Goal: Communication & Community: Ask a question

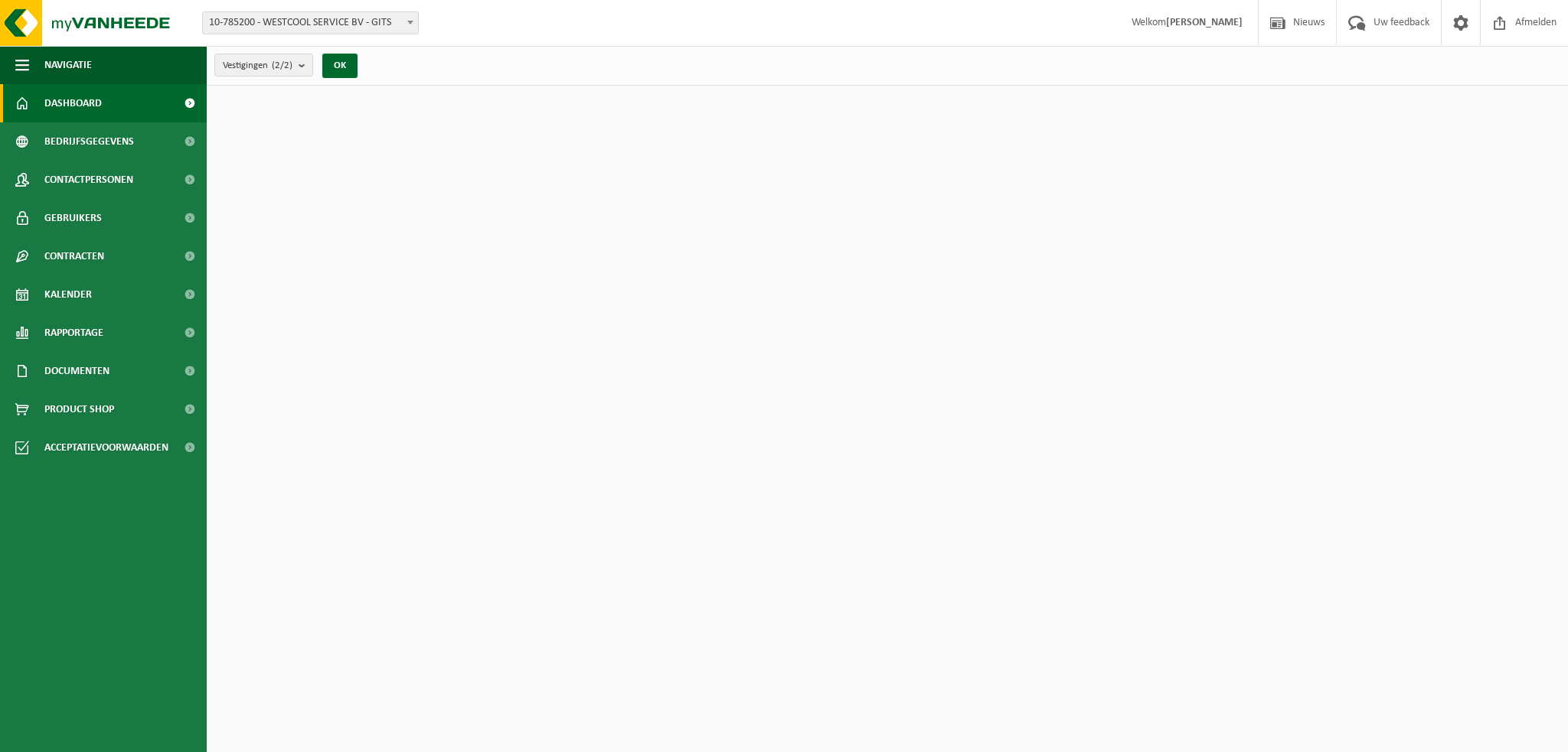
click at [368, 27] on span "10-785200 - WESTCOOL SERVICE BV - GITS" at bounding box center [311, 23] width 215 height 22
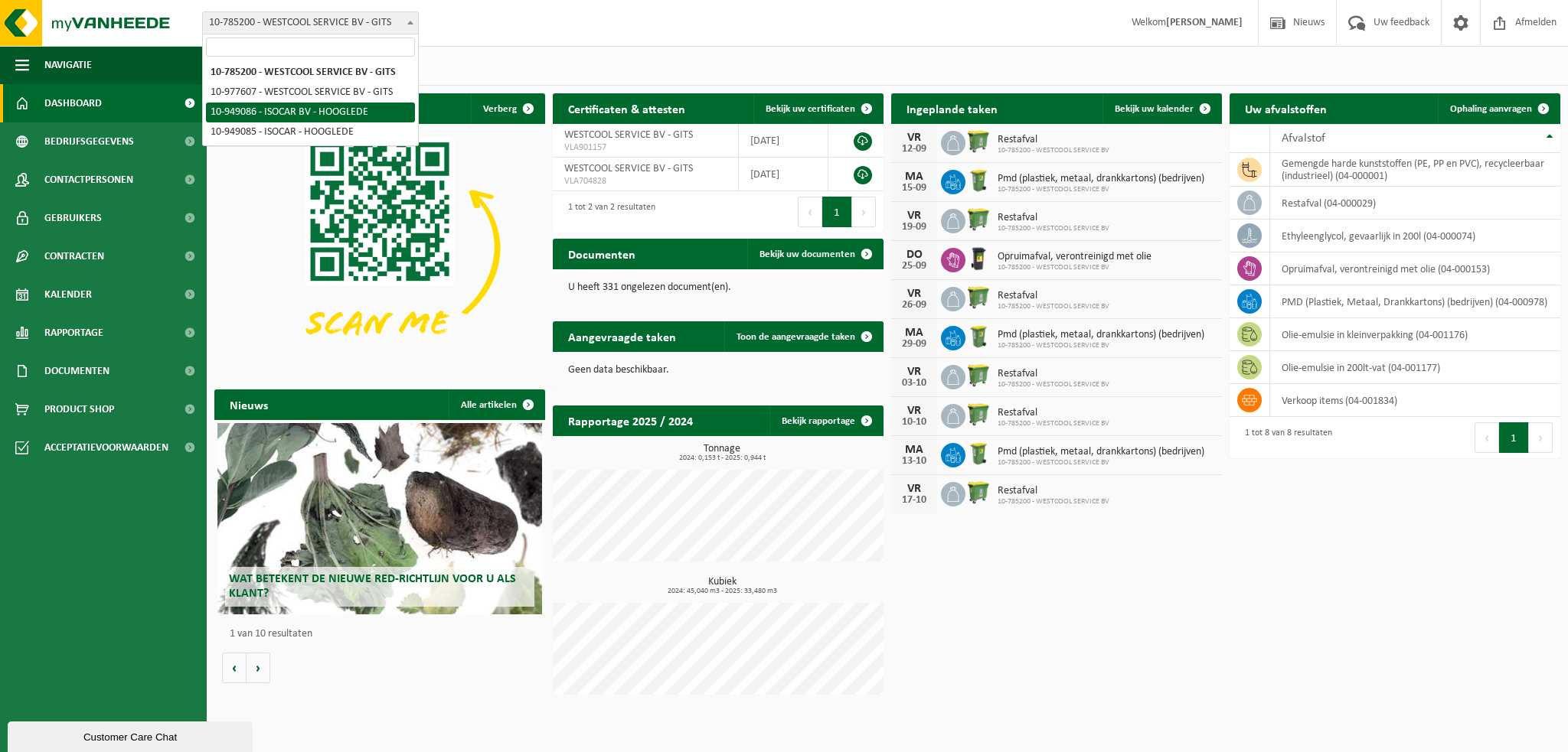
select select "144264"
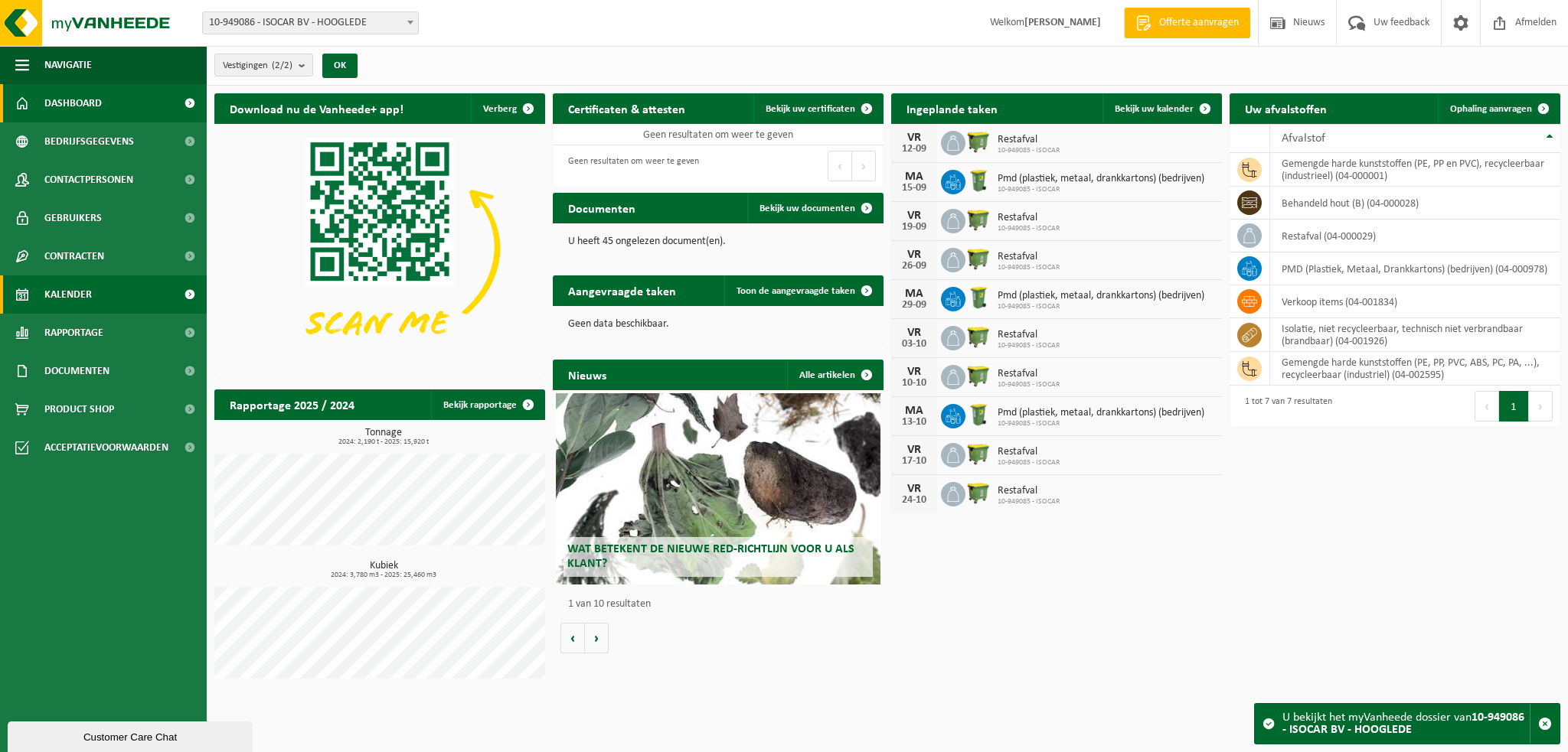
click at [84, 291] on span "Kalender" at bounding box center [68, 295] width 48 height 38
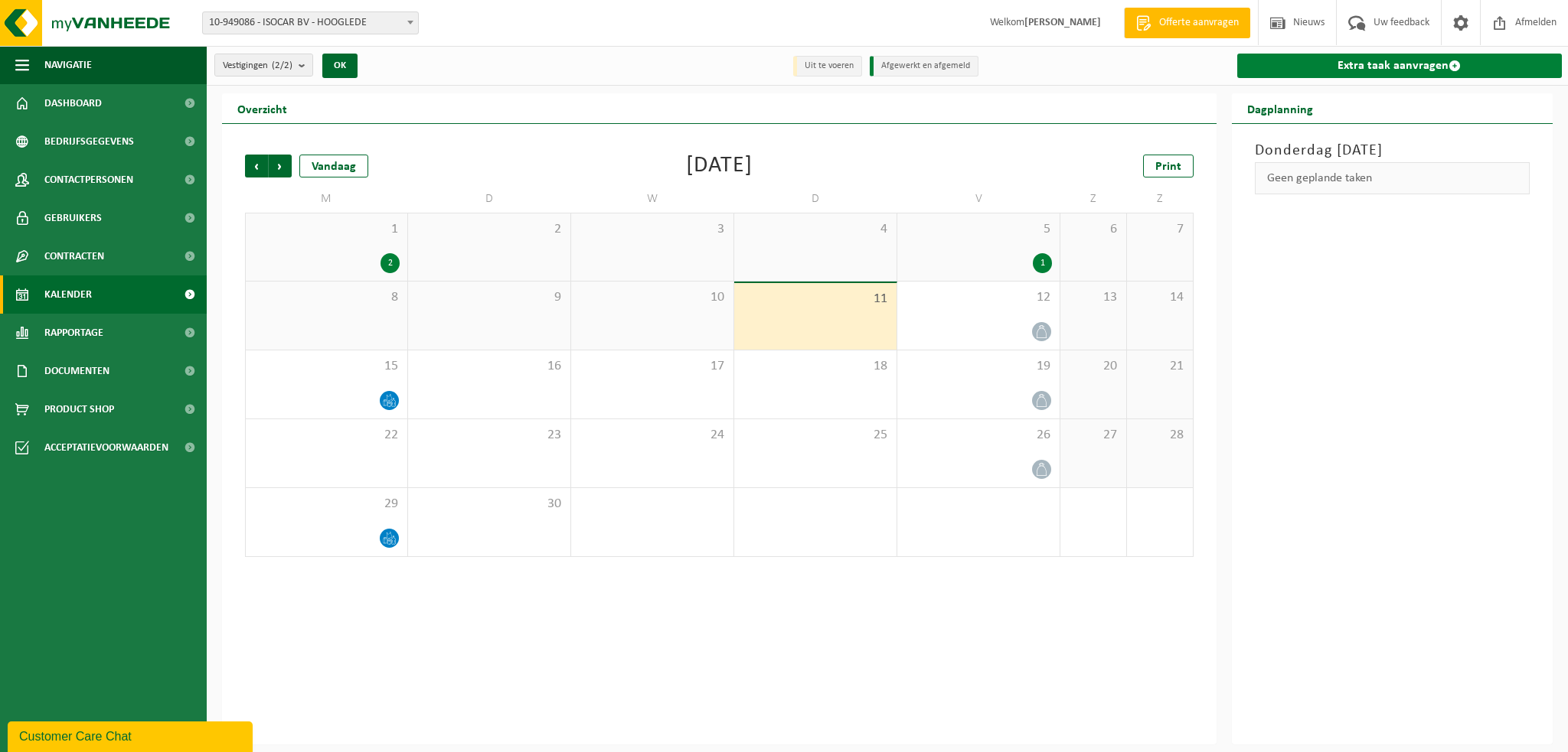
click at [1449, 62] on span at bounding box center [1455, 66] width 12 height 12
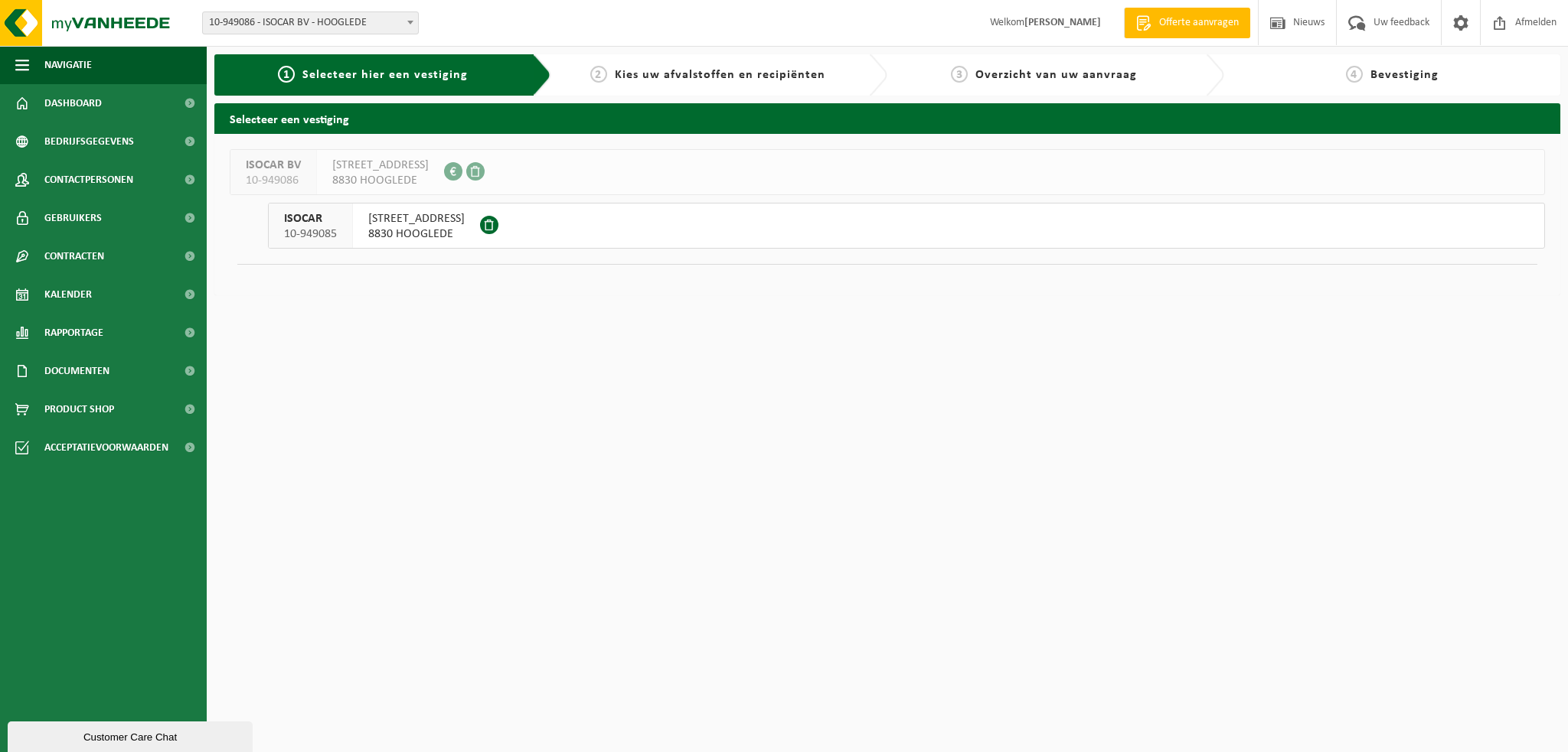
click at [341, 226] on div "ISOCAR 10-949085" at bounding box center [311, 226] width 84 height 44
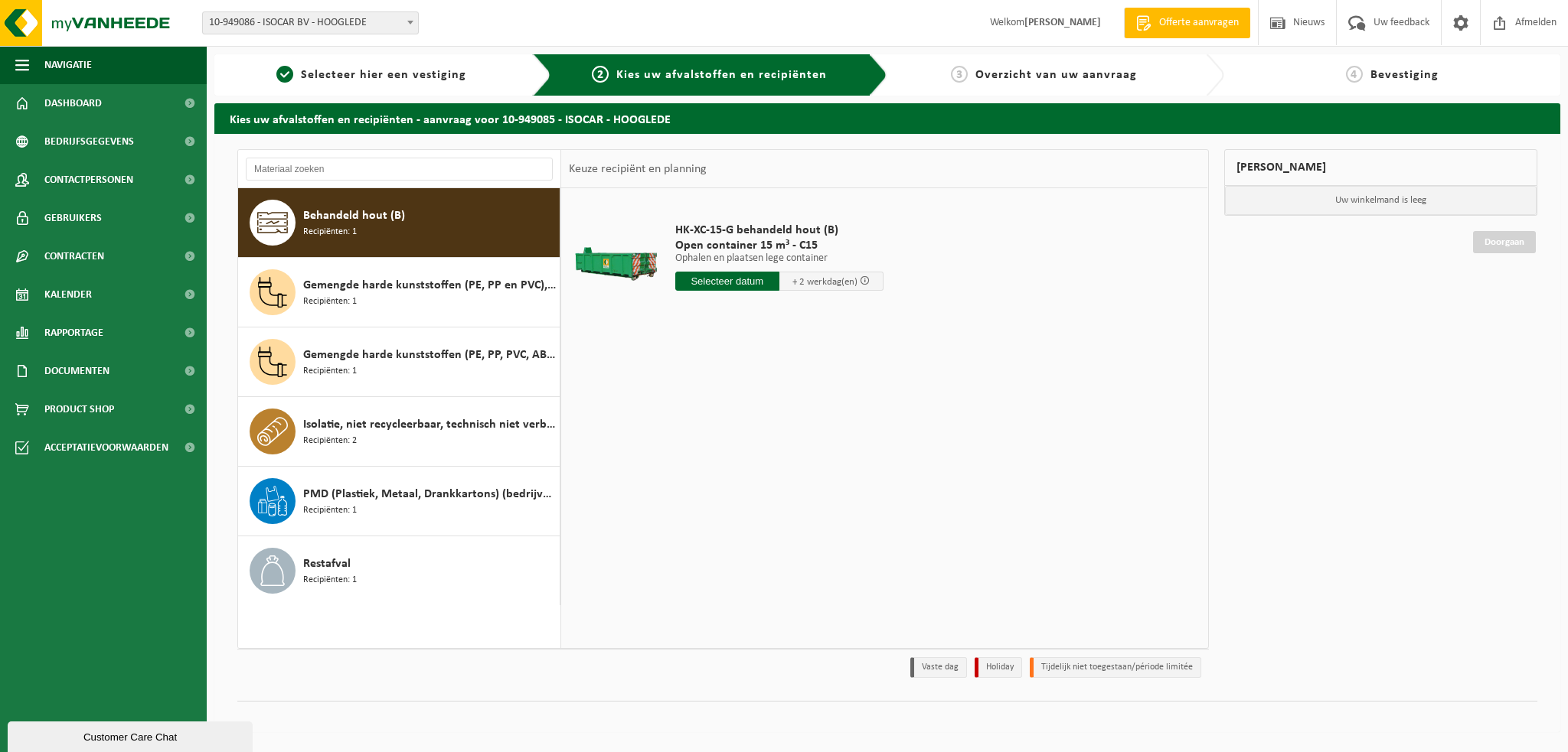
click at [738, 283] on input "text" at bounding box center [727, 281] width 104 height 19
click at [692, 413] on div "15" at bounding box center [689, 417] width 27 height 24
type input "Van 2025-09-15"
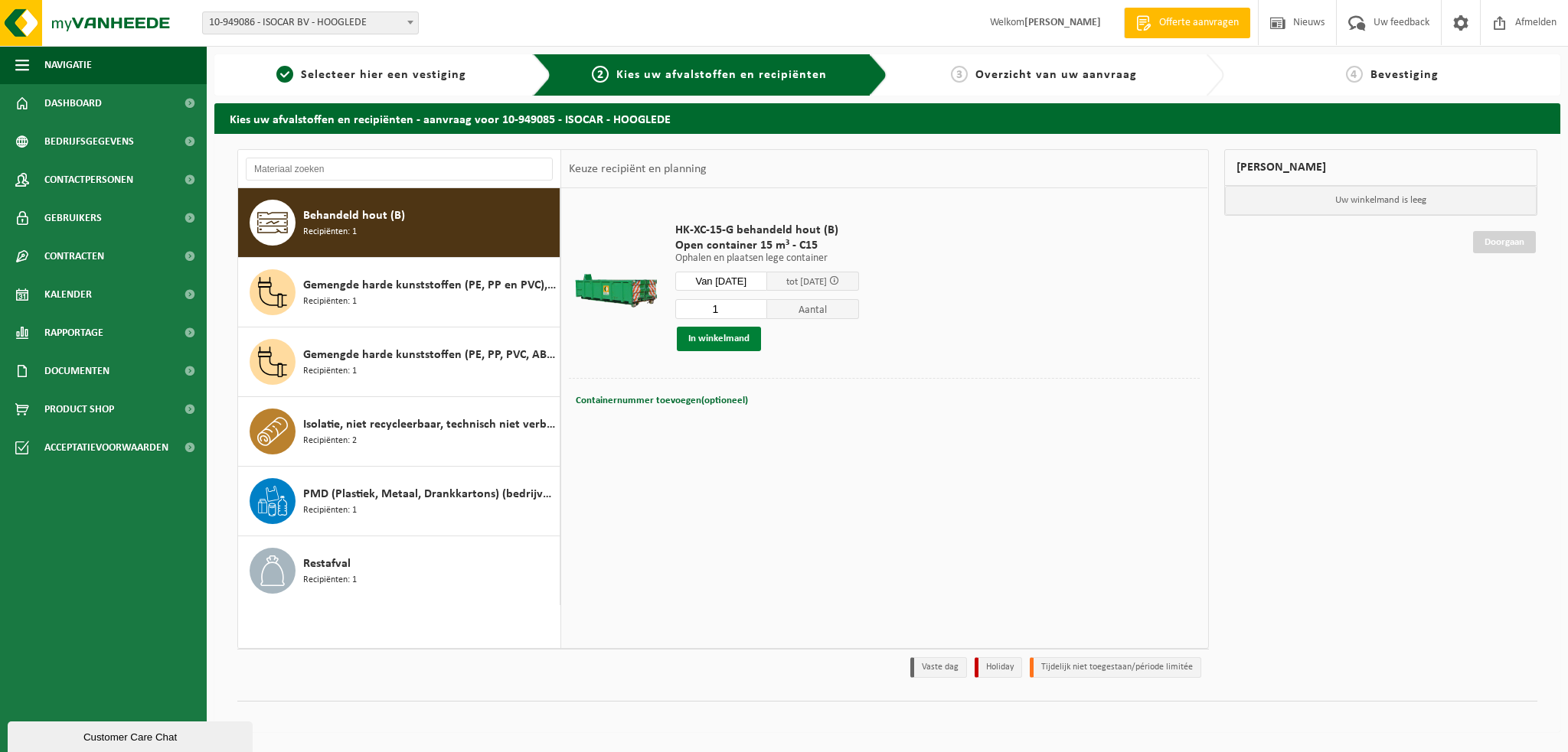
click at [733, 339] on button "In winkelmand" at bounding box center [718, 339] width 84 height 24
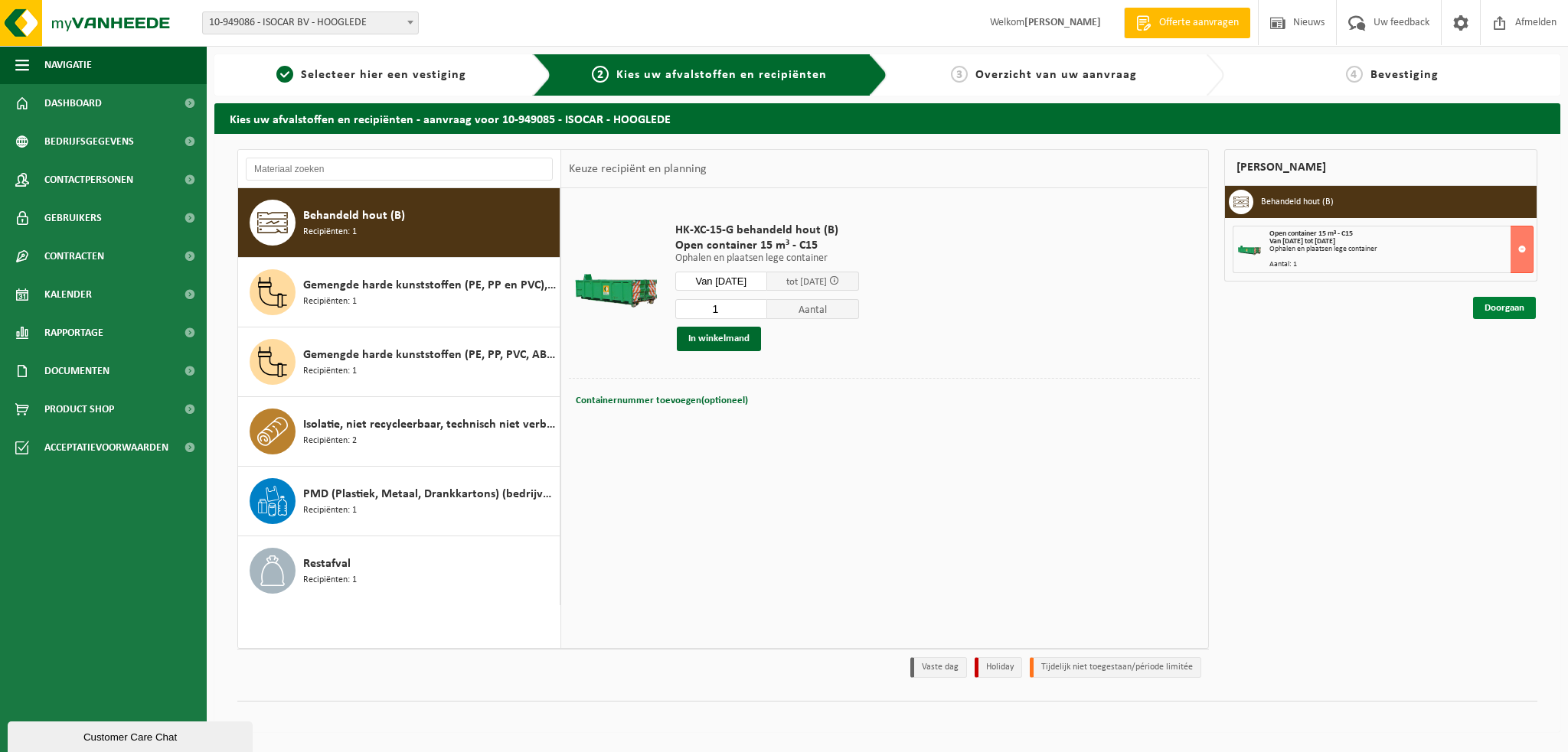
click at [1489, 305] on link "Doorgaan" at bounding box center [1505, 308] width 62 height 23
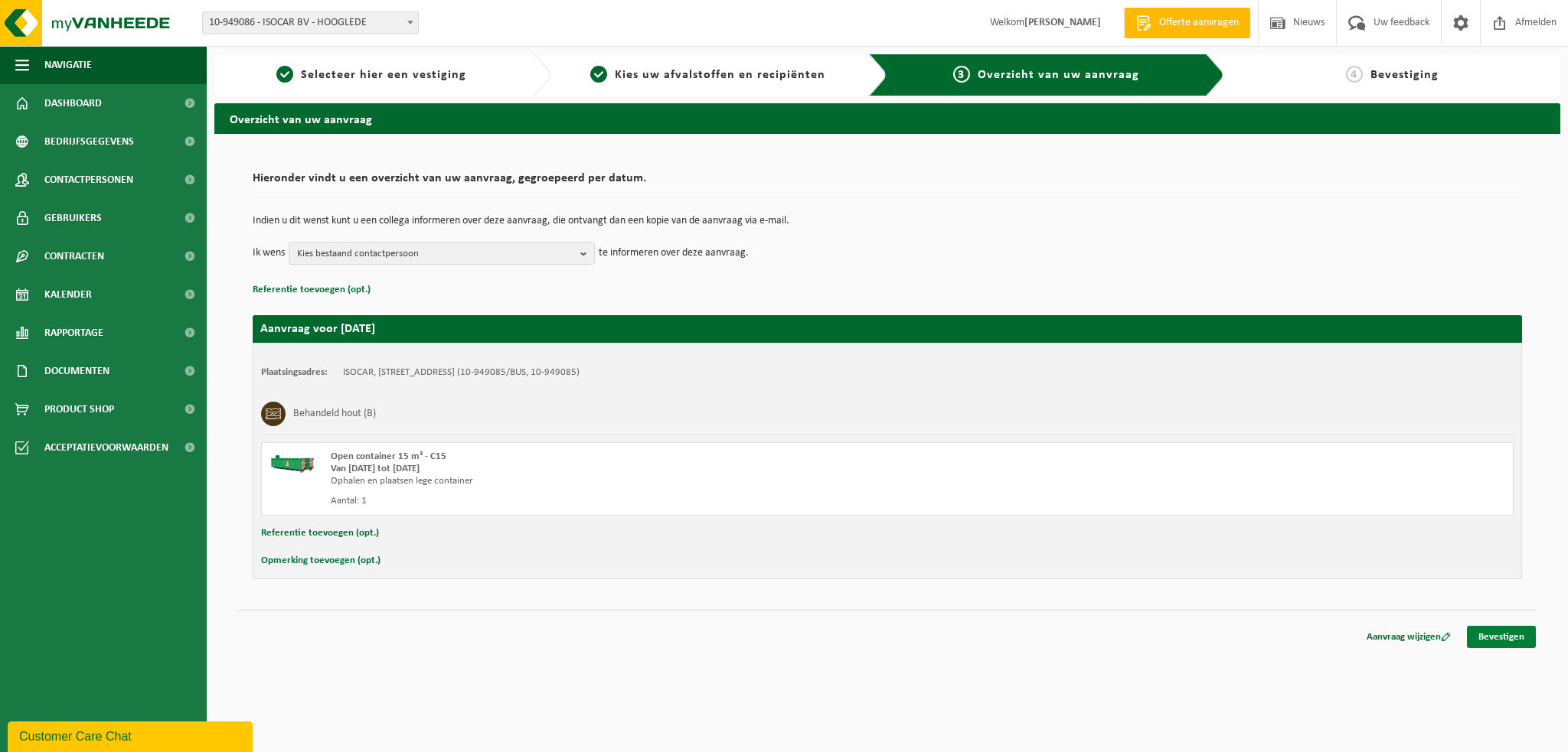
click at [1514, 633] on link "Bevestigen" at bounding box center [1501, 638] width 69 height 23
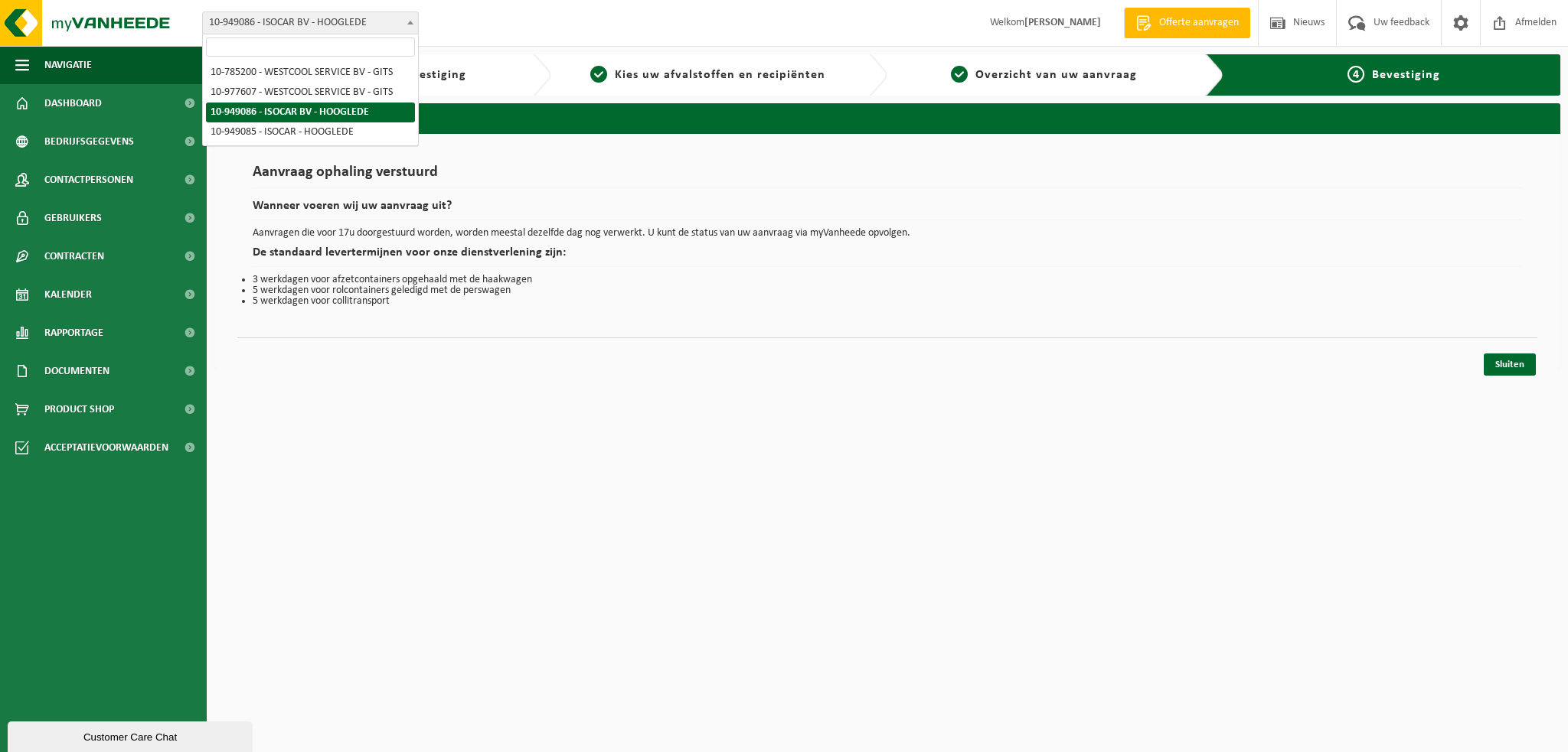
click at [377, 24] on span "10-949086 - ISOCAR BV - HOOGLEDE" at bounding box center [311, 23] width 215 height 22
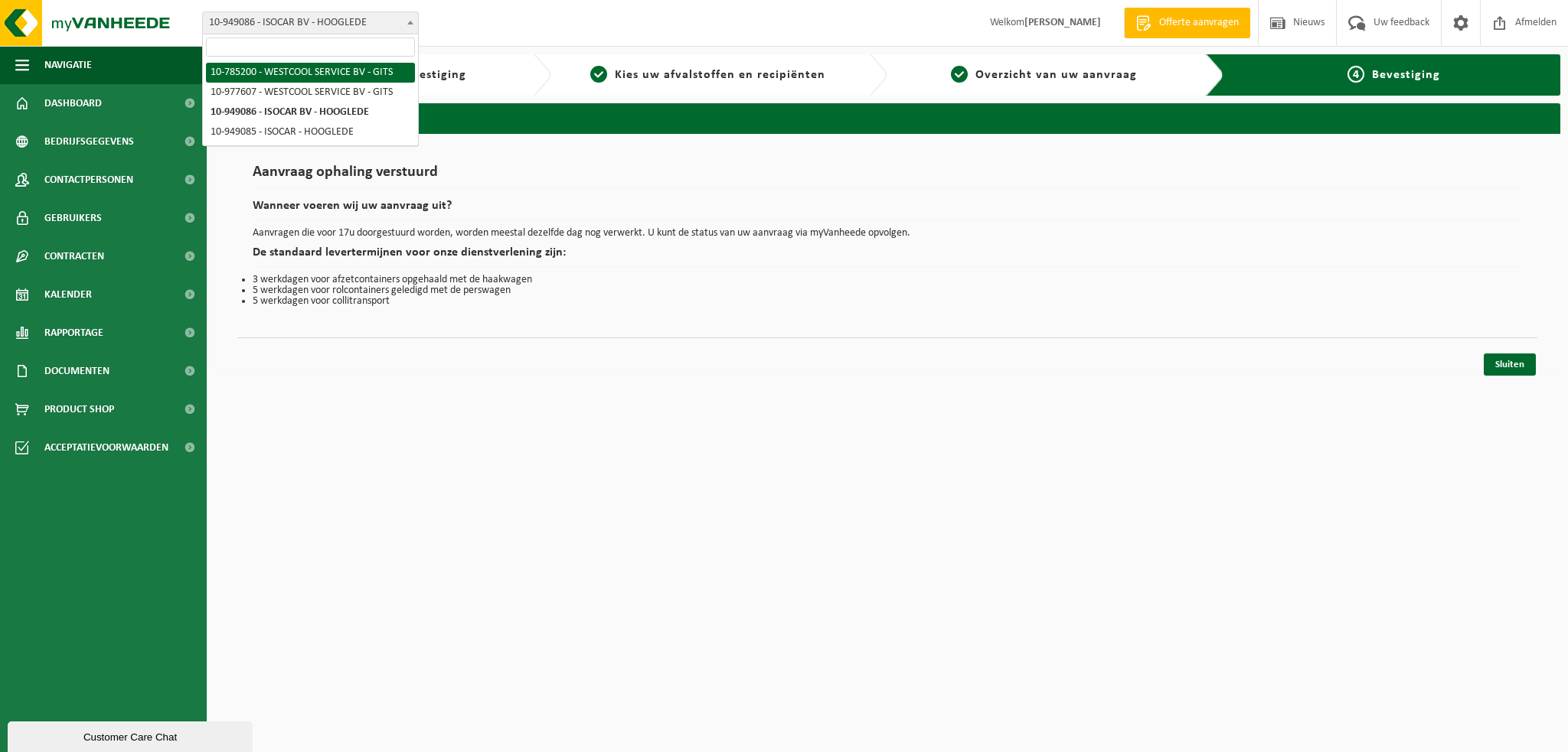
select select "31754"
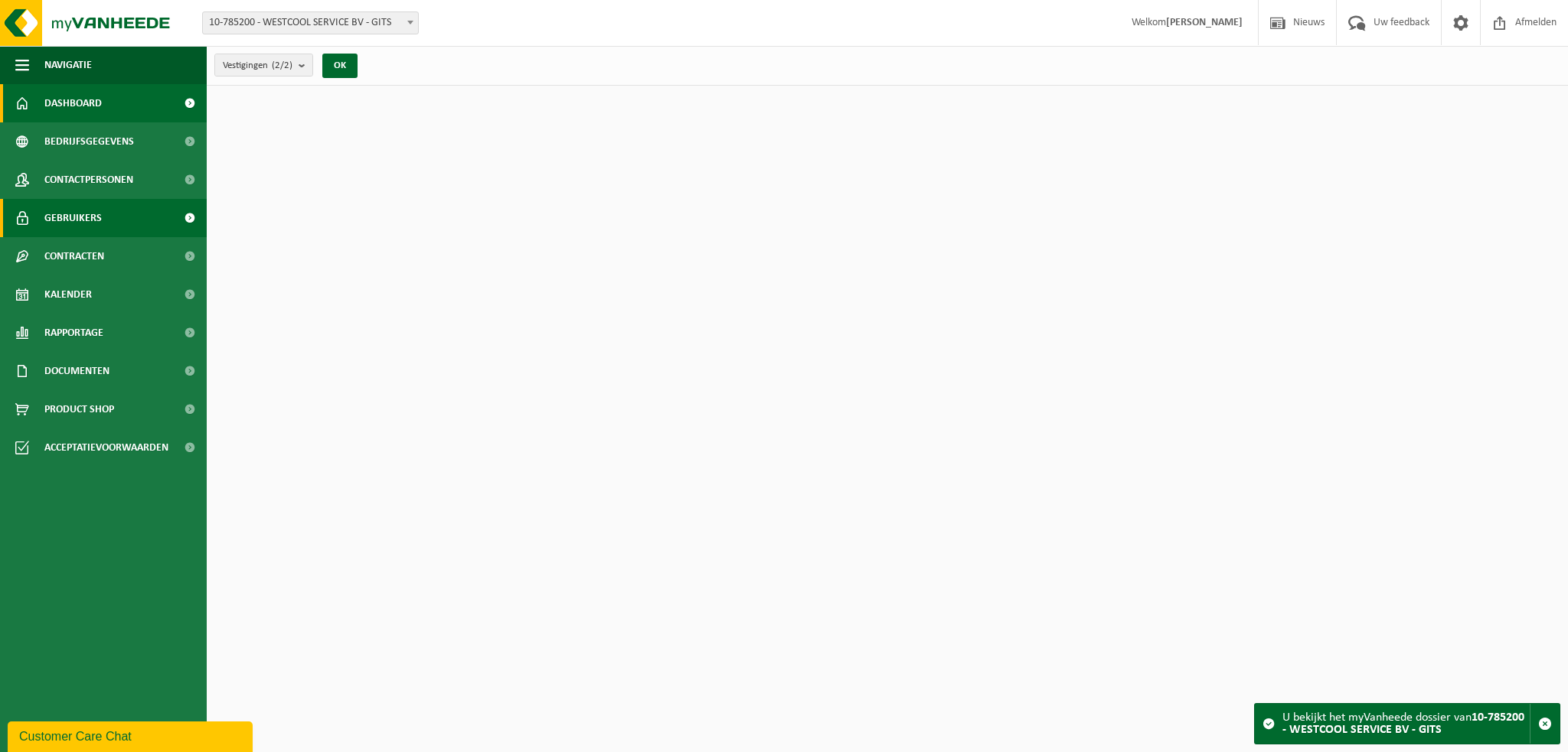
click at [43, 215] on link "Gebruikers" at bounding box center [103, 218] width 207 height 38
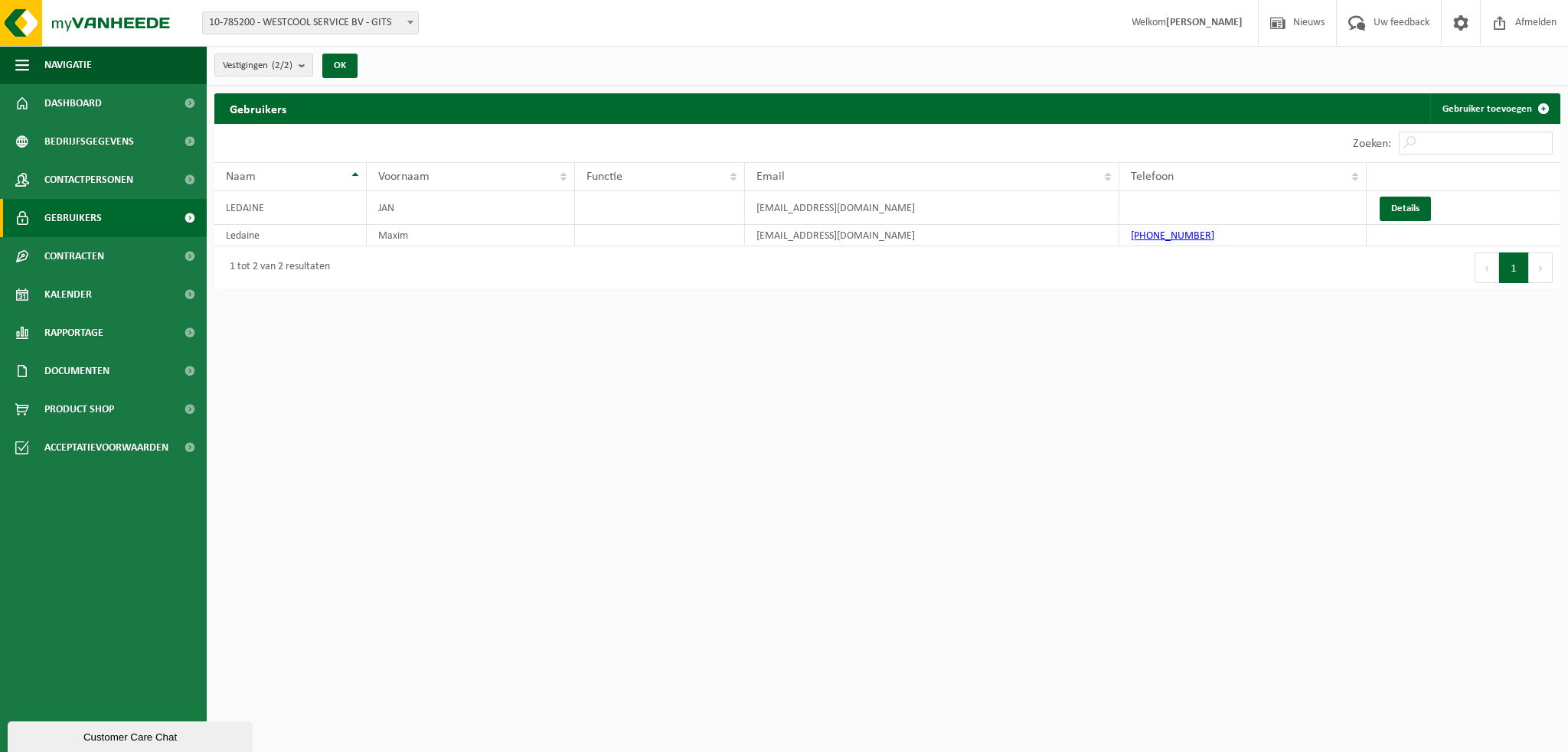
click at [368, 27] on span "10-785200 - WESTCOOL SERVICE BV - GITS" at bounding box center [311, 23] width 215 height 22
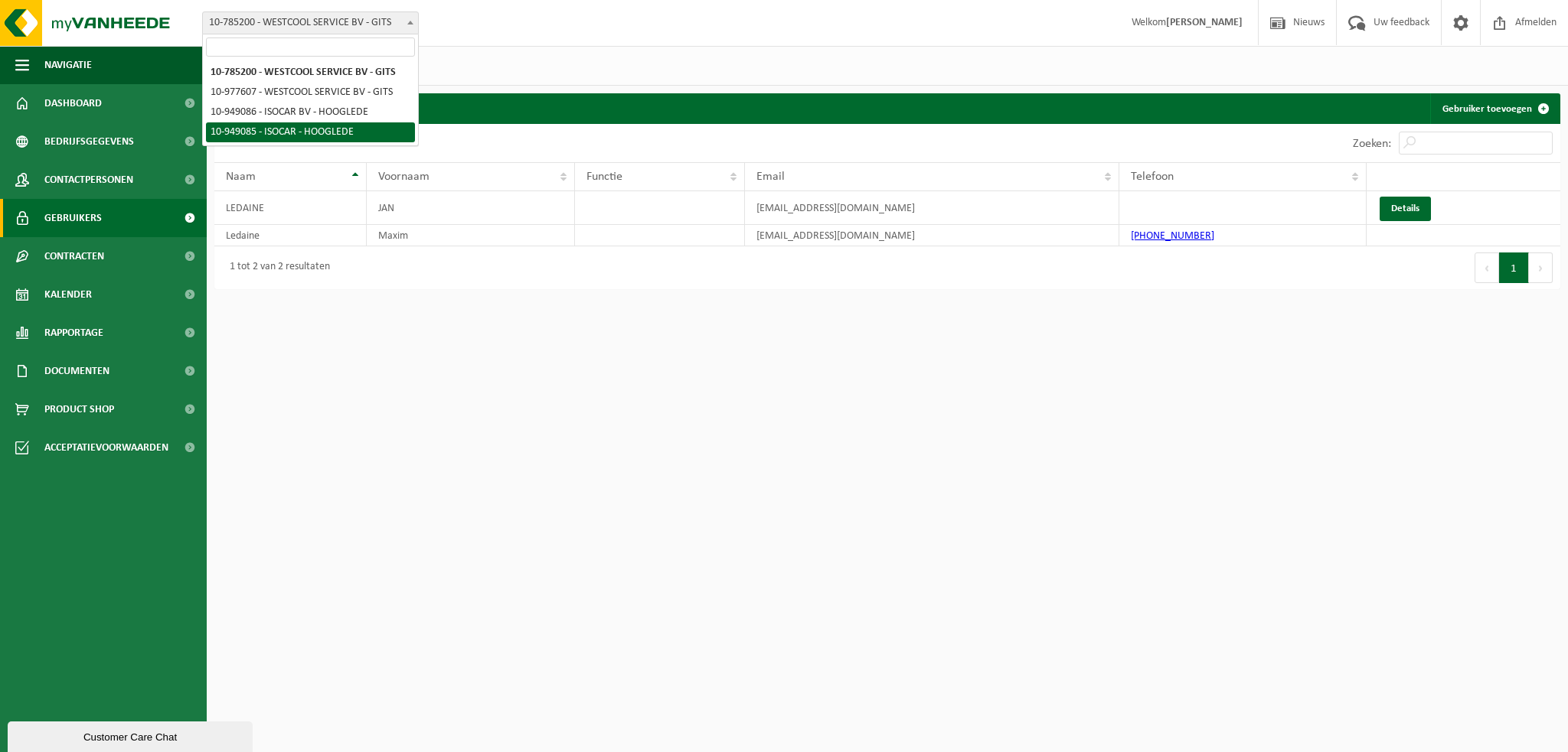
click at [1066, 381] on html "Vestiging: 10-785200 - WESTCOOL SERVICE BV - GITS 10-977607 - WESTCOOL SERVICE …" at bounding box center [784, 376] width 1568 height 752
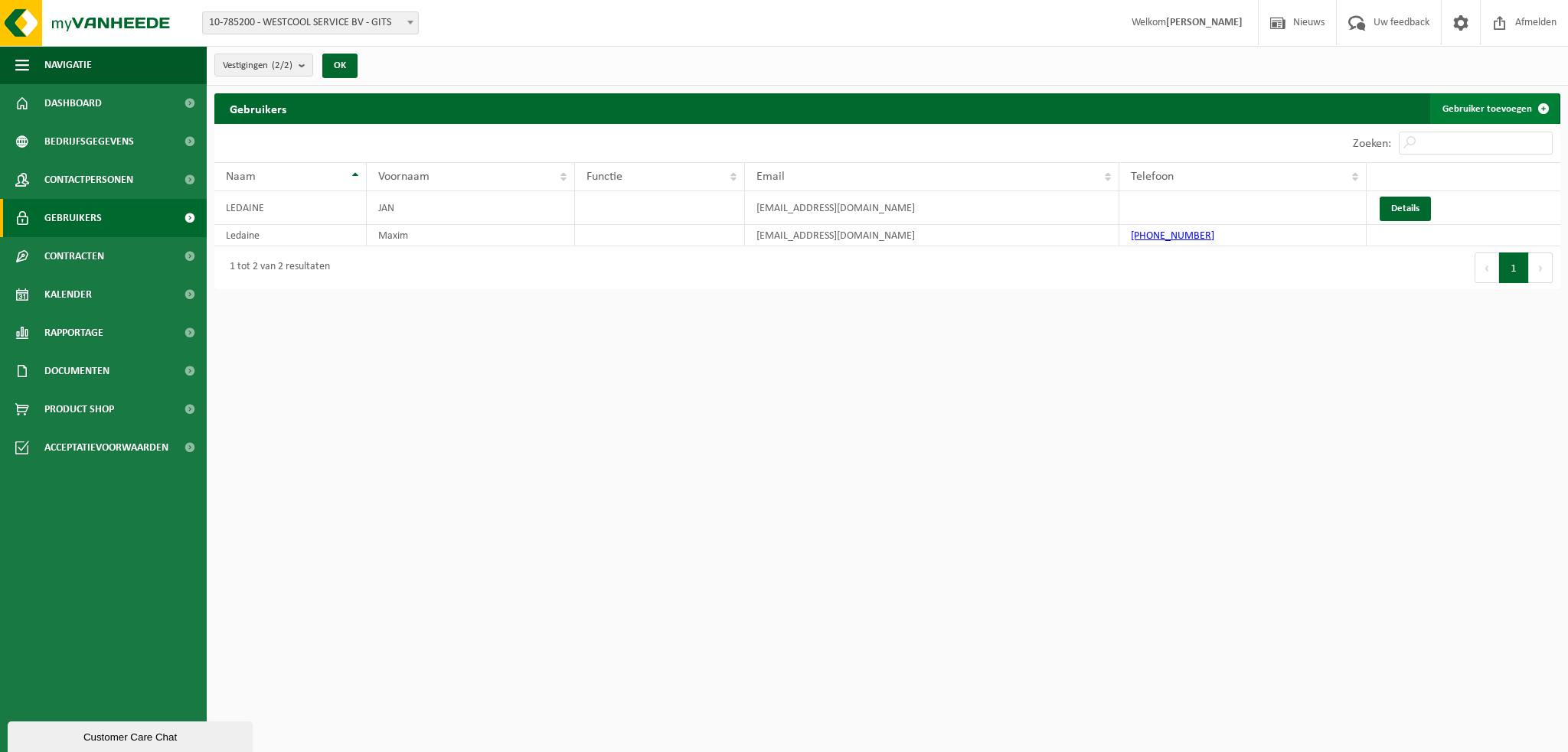
click at [1455, 109] on link "Gebruiker toevoegen" at bounding box center [1494, 108] width 128 height 30
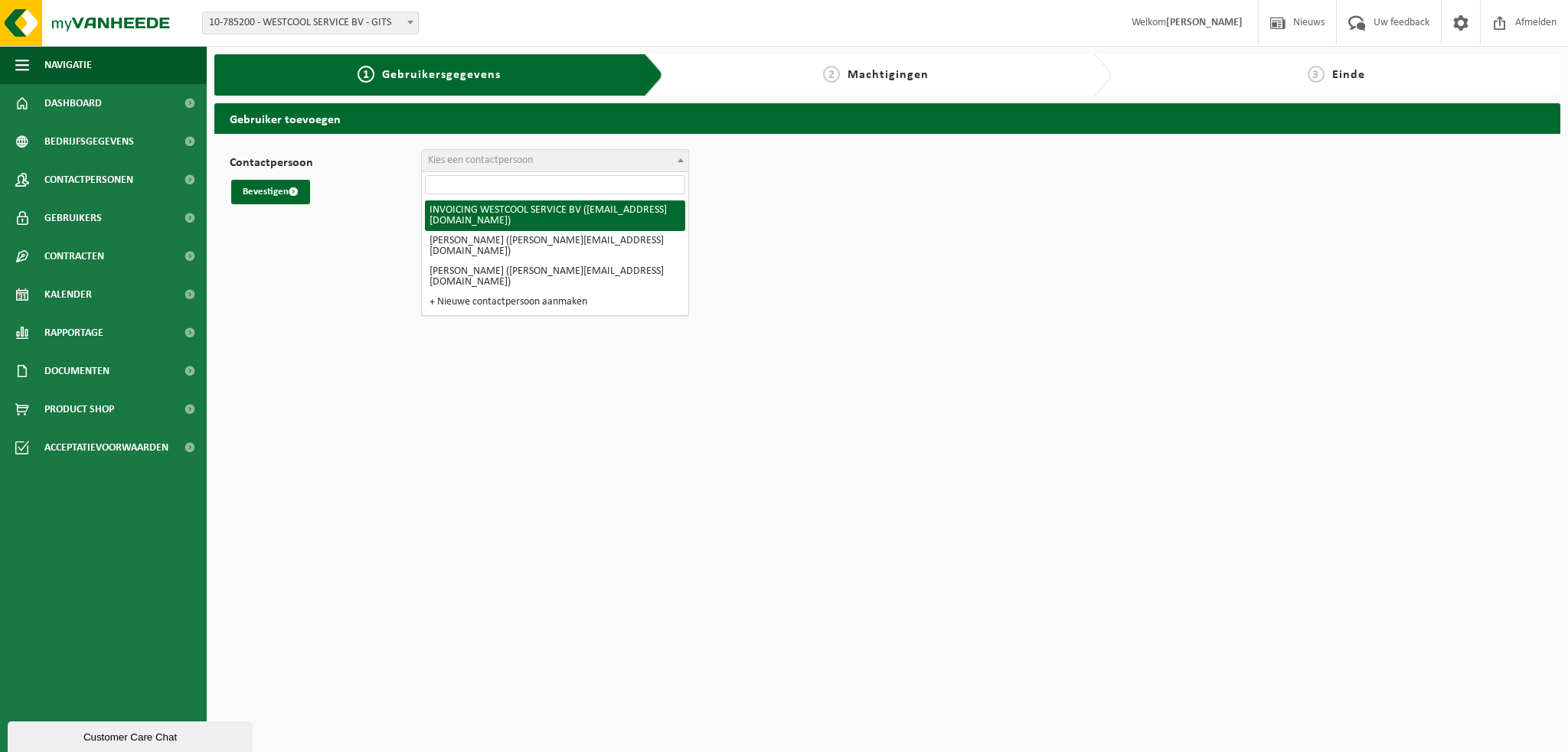
click at [481, 154] on span "Kies een contactpersoon" at bounding box center [480, 160] width 105 height 11
click at [335, 29] on span "10-785200 - WESTCOOL SERVICE BV - GITS" at bounding box center [311, 23] width 215 height 22
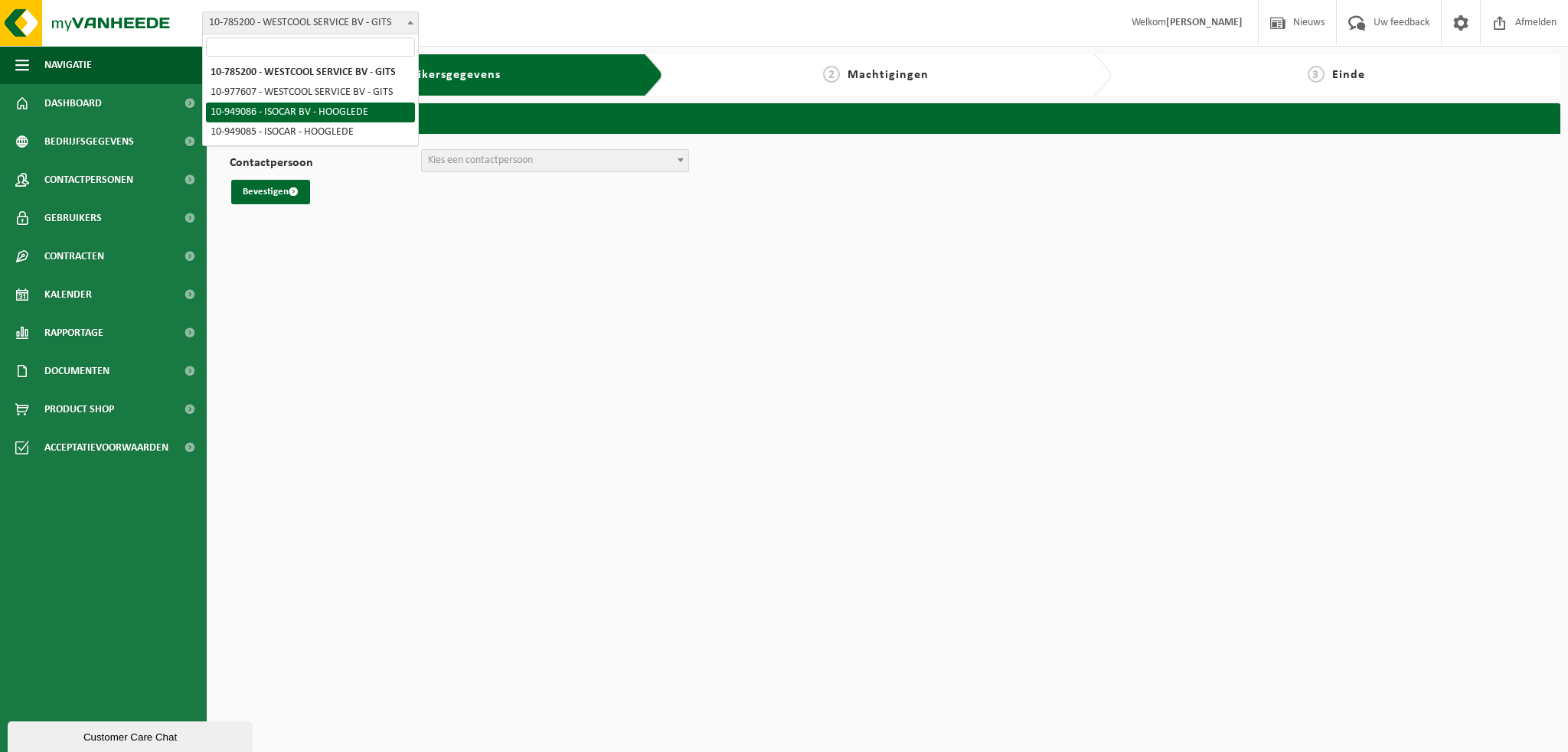
select select "144264"
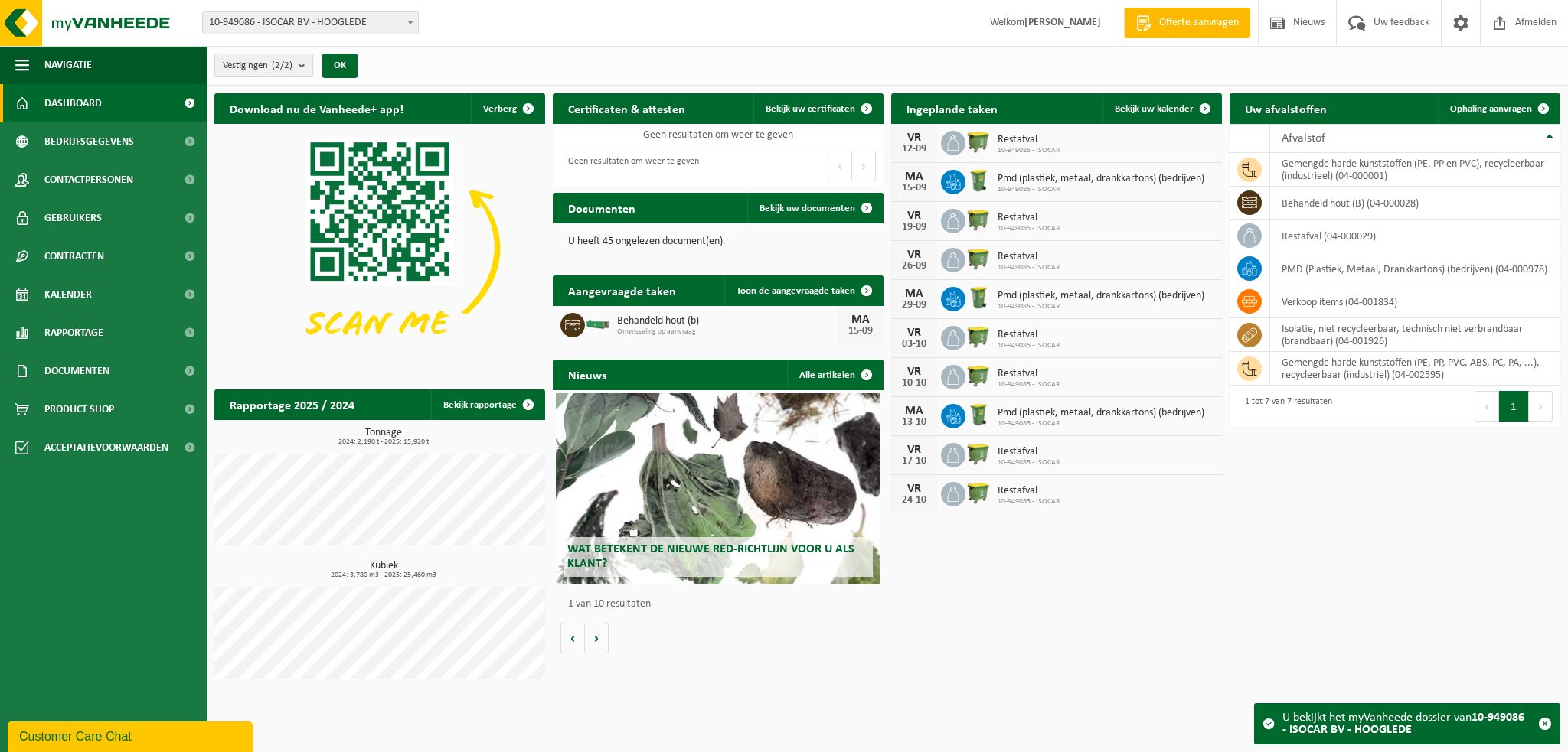
click at [299, 68] on button "Vestigingen (2/2)" at bounding box center [264, 65] width 99 height 23
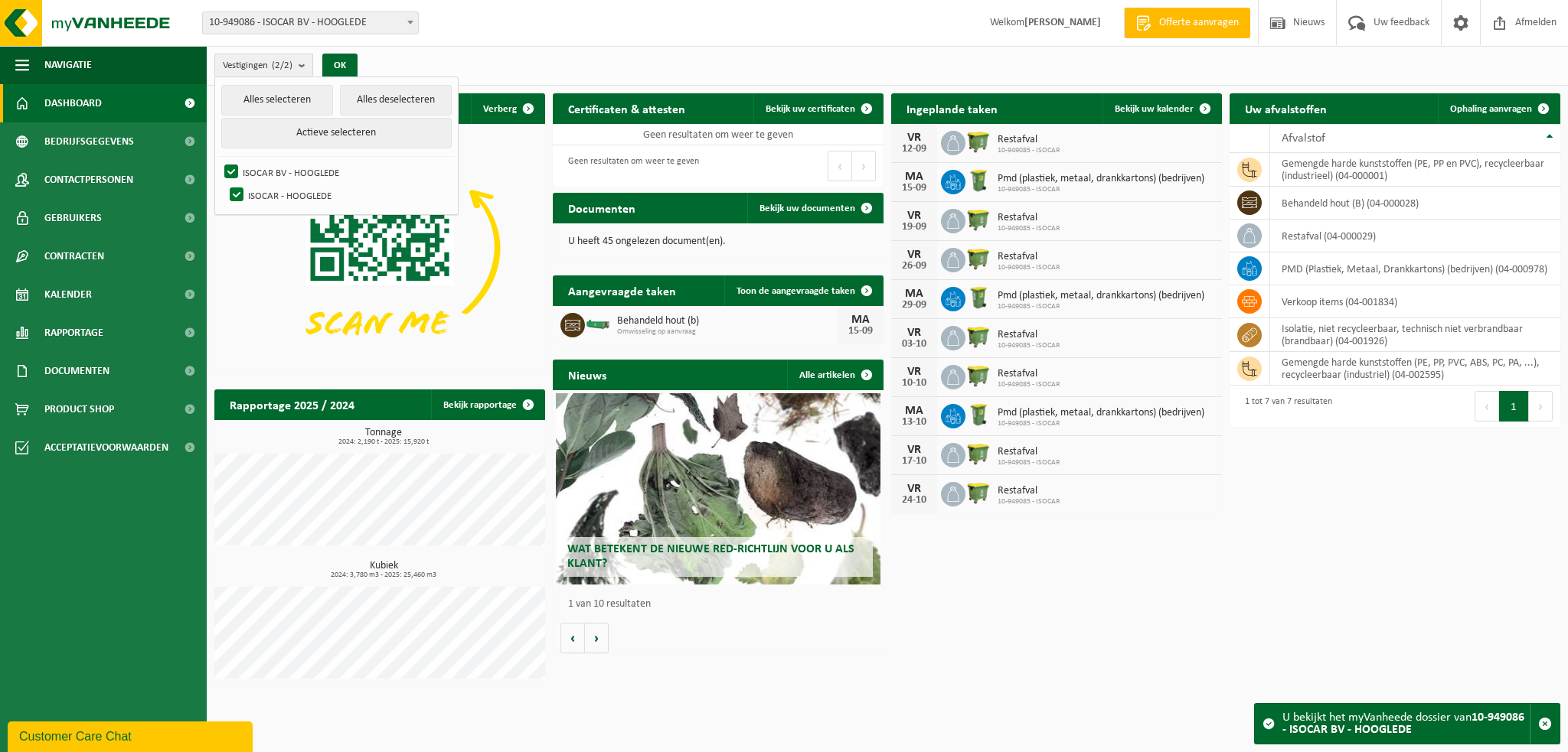
click at [300, 69] on b "submit" at bounding box center [305, 66] width 14 height 23
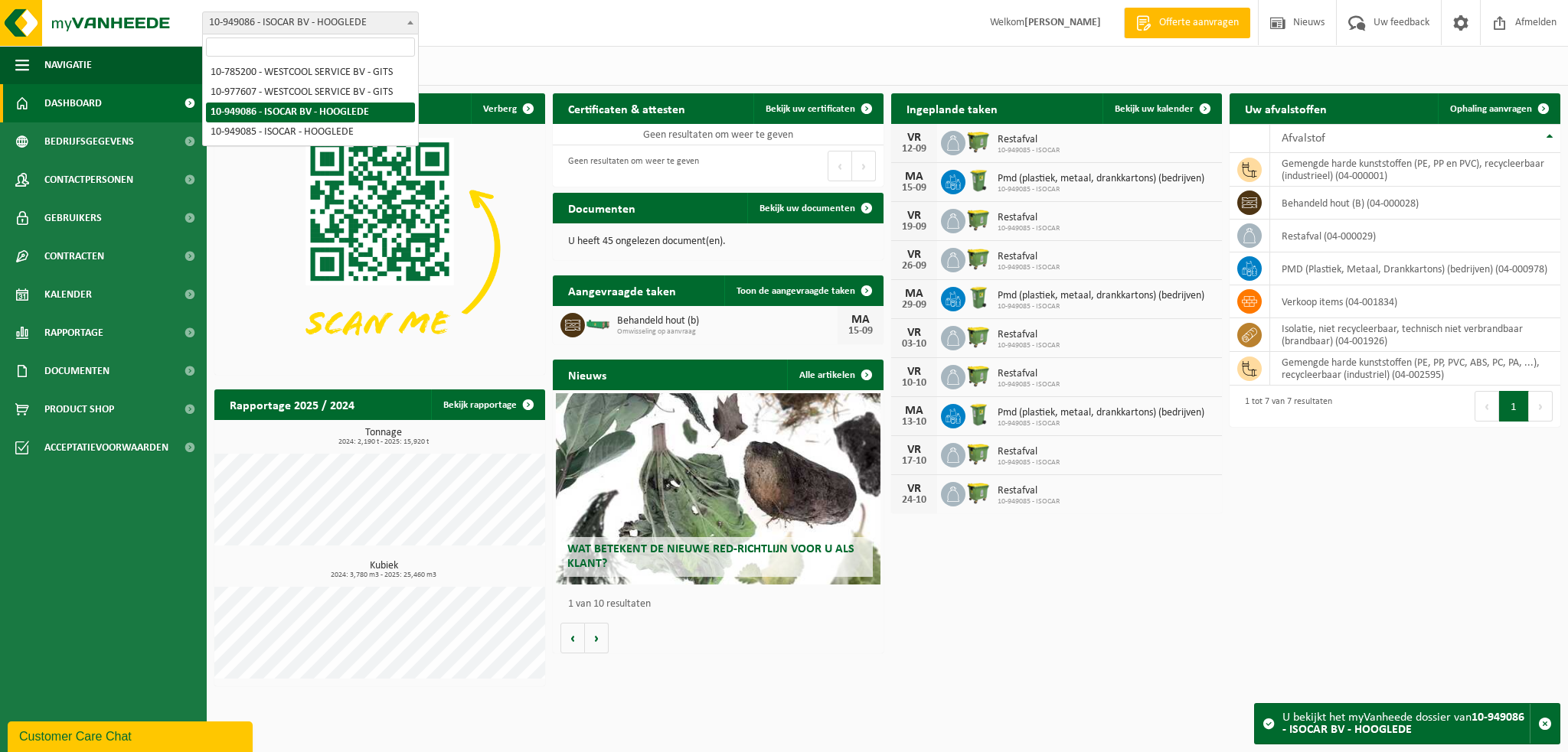
click at [293, 19] on span "10-949086 - ISOCAR BV - HOOGLEDE" at bounding box center [311, 23] width 215 height 22
select select "144263"
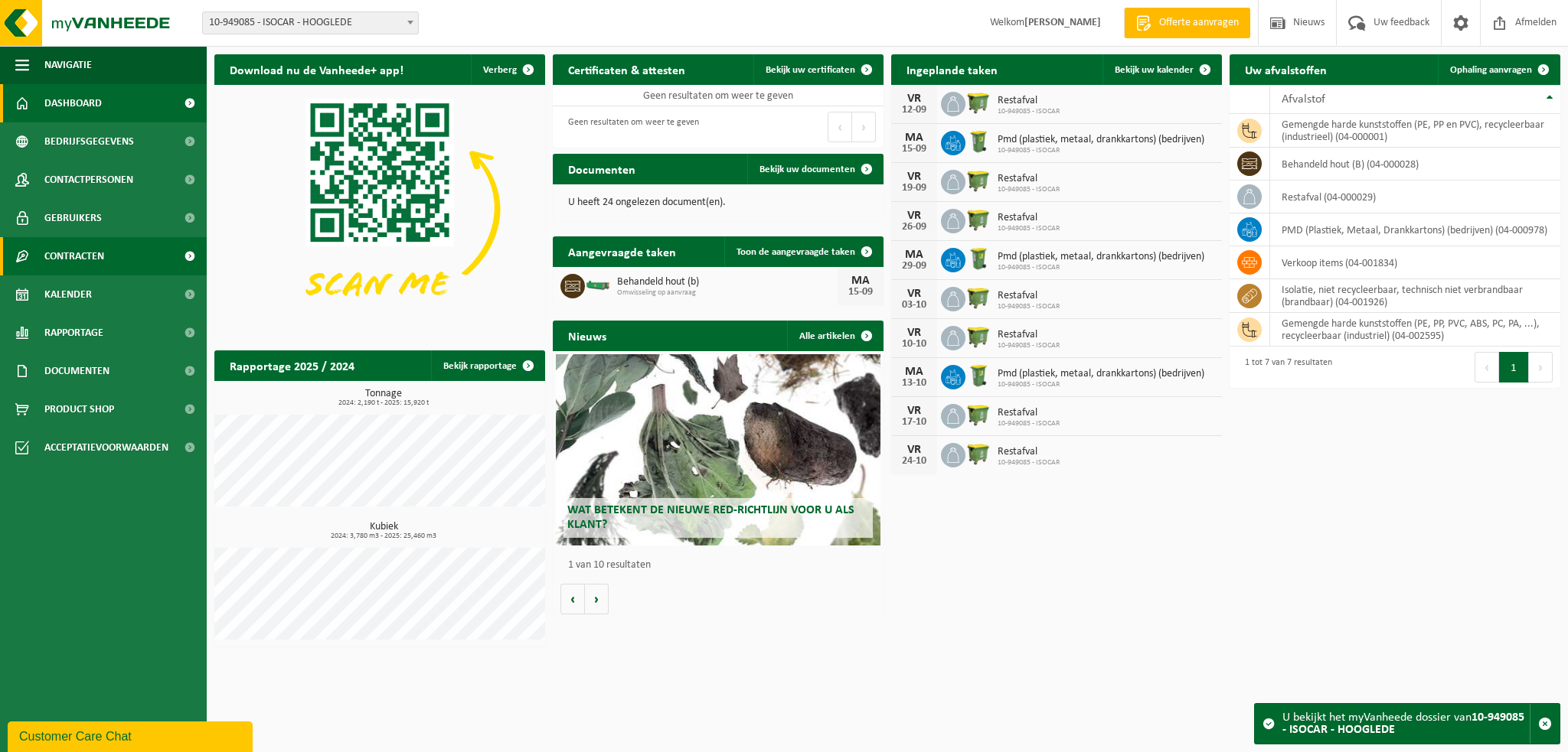
click at [108, 255] on link "Contracten" at bounding box center [103, 257] width 207 height 38
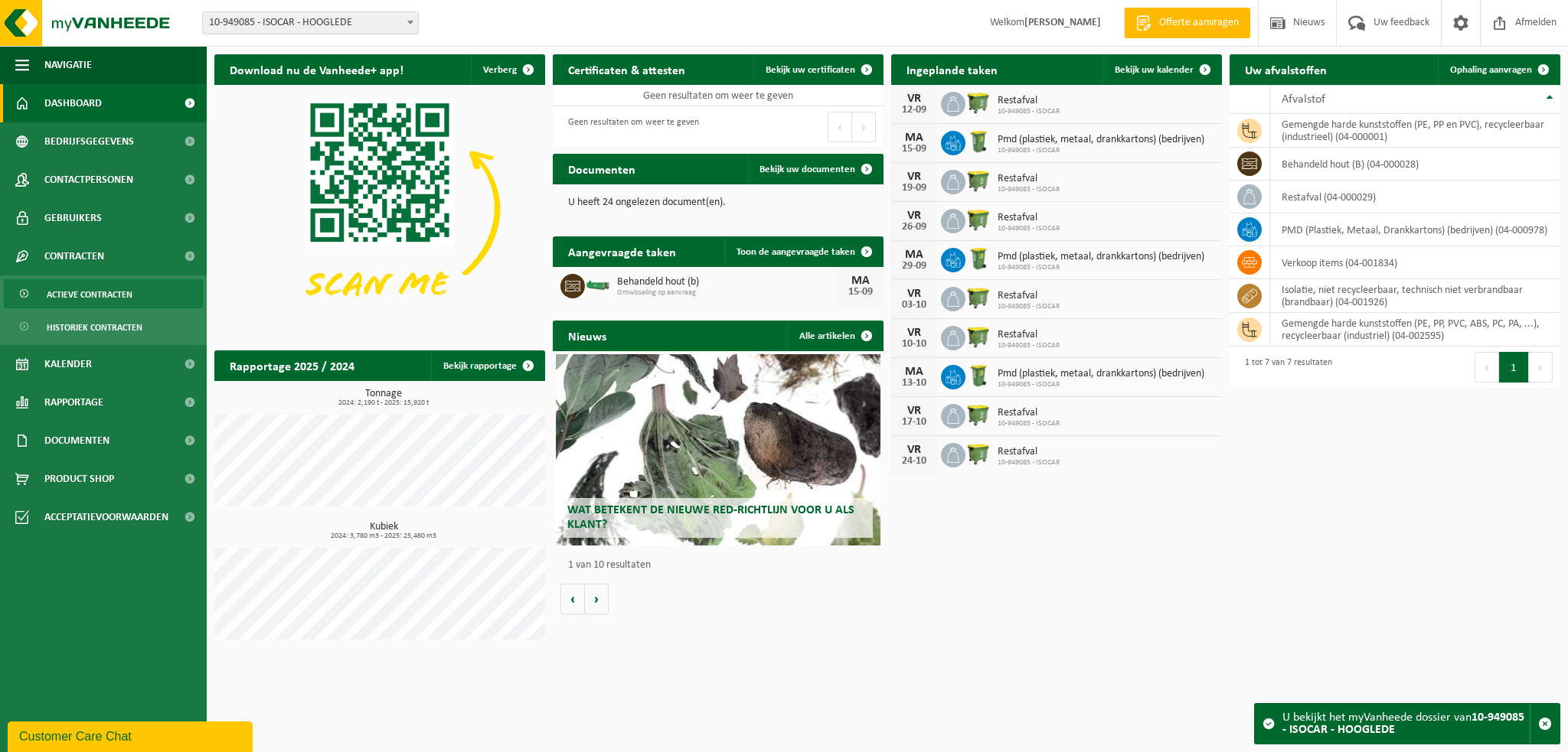
click at [101, 289] on span "Actieve contracten" at bounding box center [89, 295] width 86 height 29
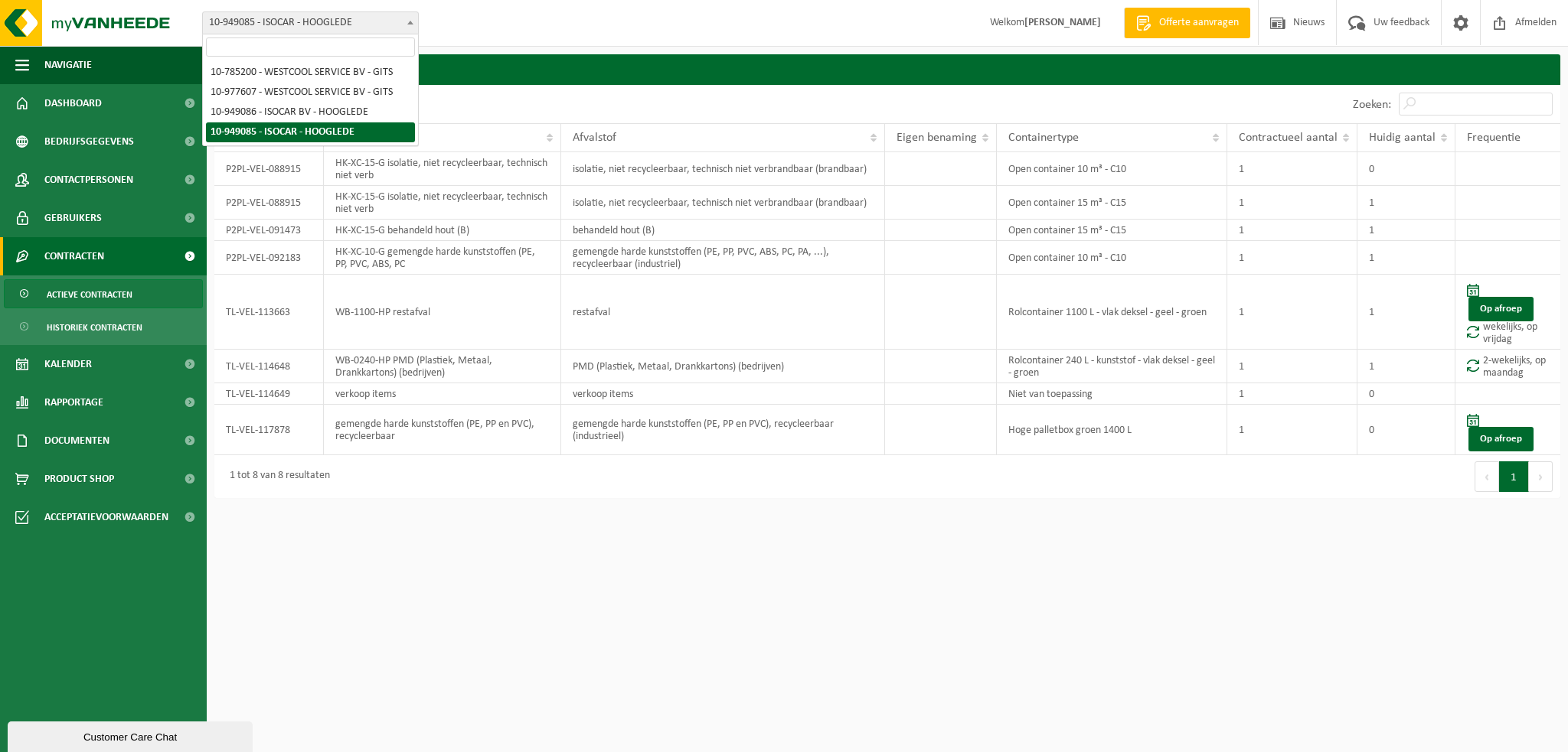
click at [357, 21] on span "10-949085 - ISOCAR - HOOGLEDE" at bounding box center [311, 23] width 215 height 22
select select "144264"
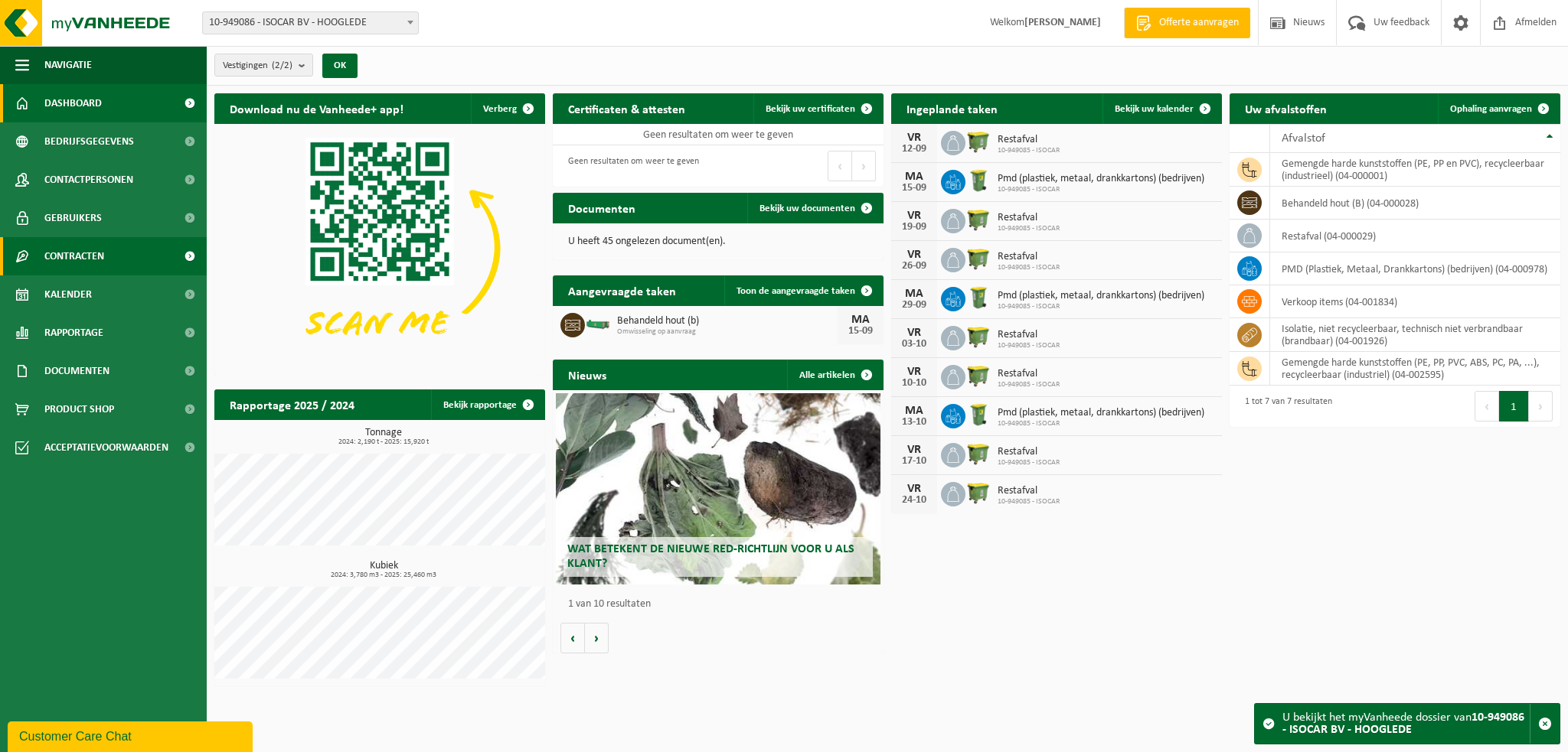
click at [103, 252] on span "Contracten" at bounding box center [74, 257] width 60 height 38
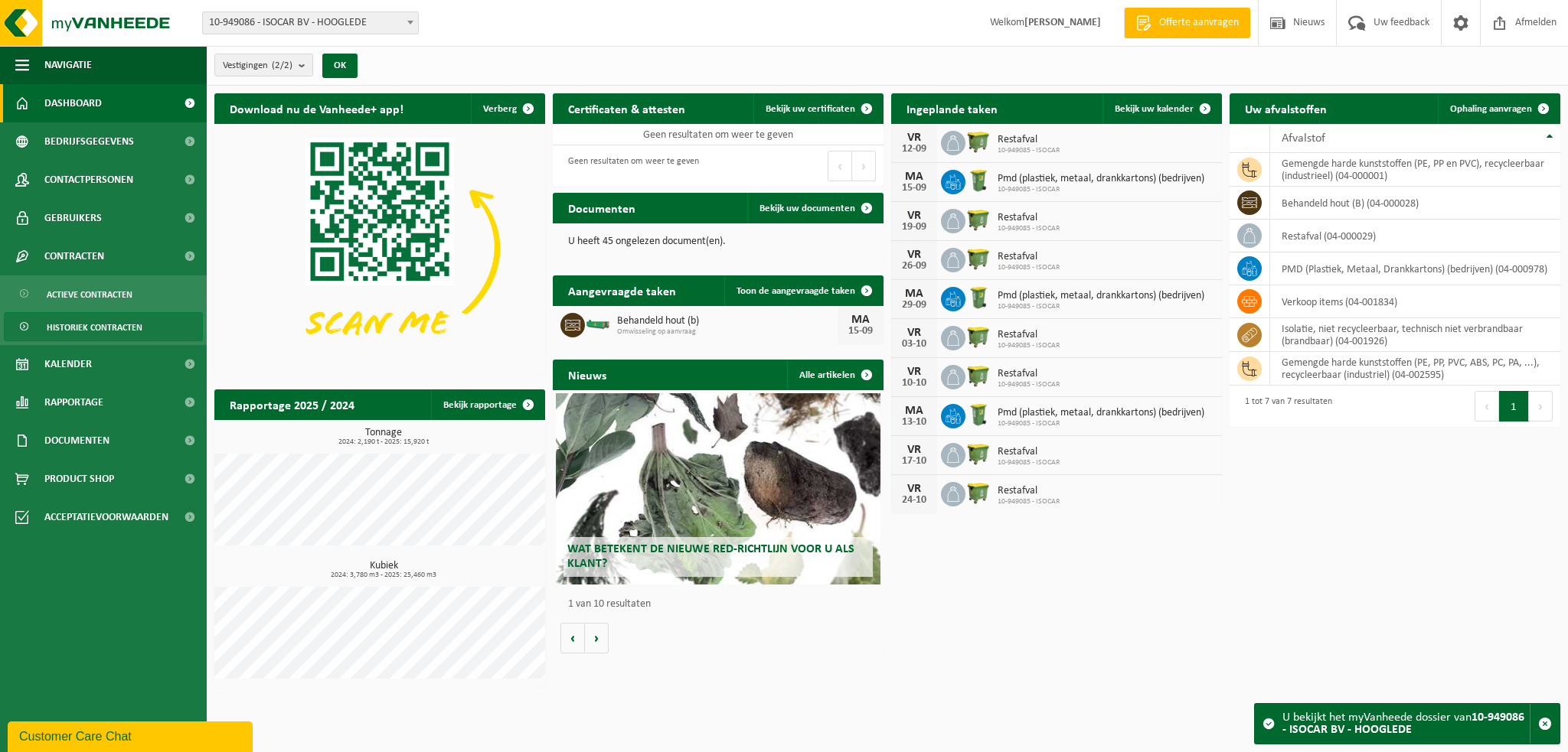
click at [113, 327] on span "Historiek contracten" at bounding box center [95, 328] width 95 height 29
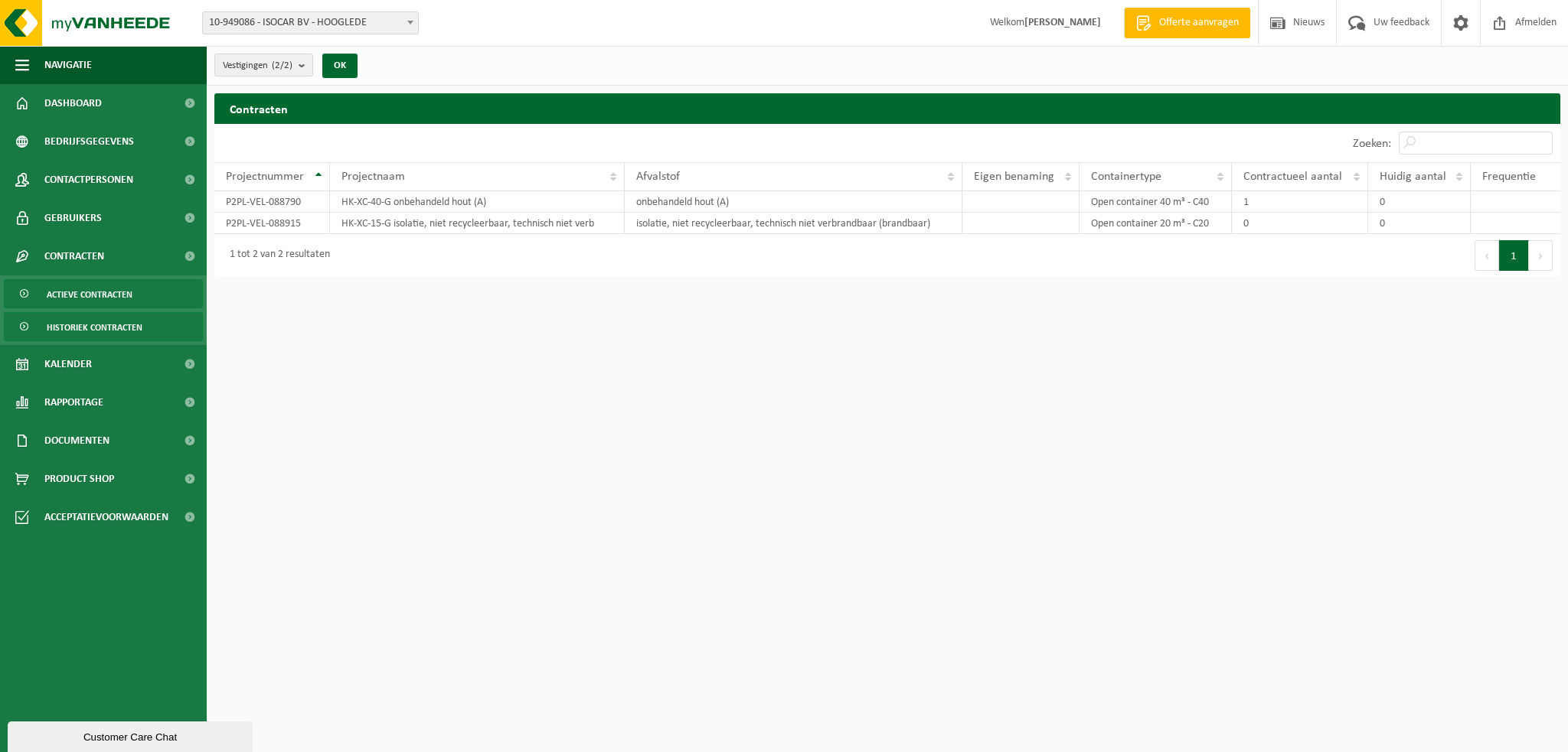
click at [102, 305] on span "Actieve contracten" at bounding box center [89, 295] width 86 height 29
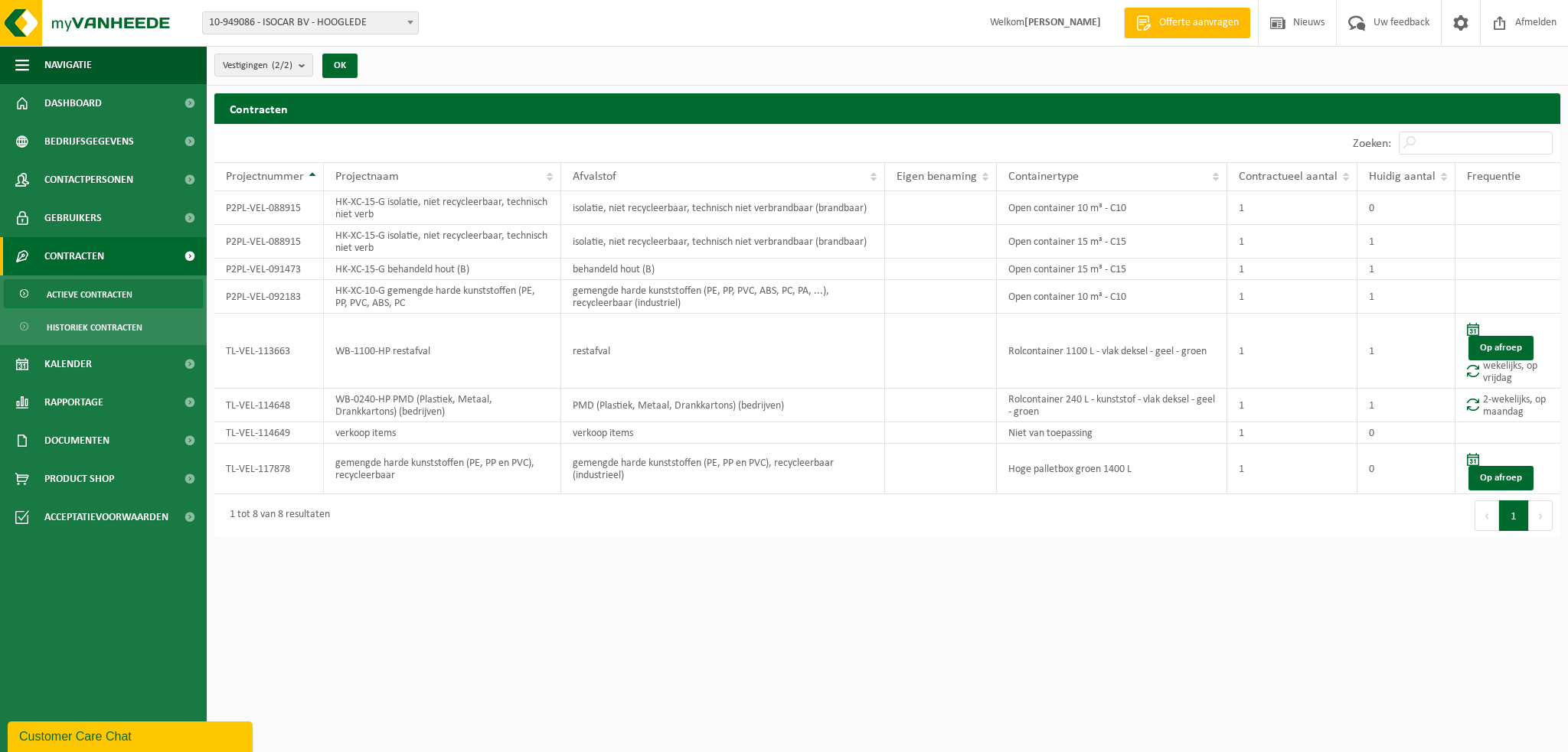
click at [78, 734] on div "Customer Care Chat" at bounding box center [130, 736] width 222 height 18
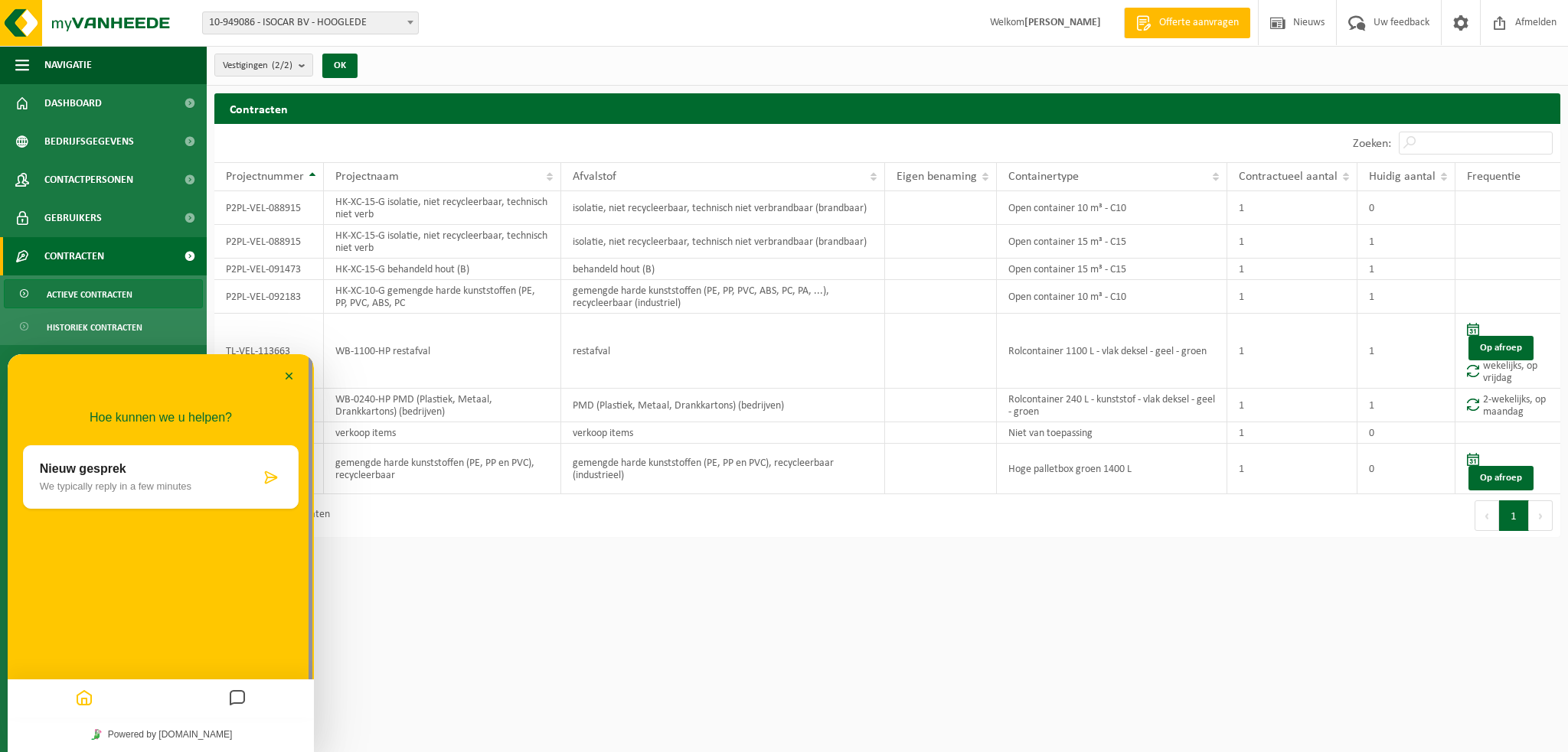
click at [104, 463] on p "Nieuw gesprek" at bounding box center [150, 469] width 220 height 14
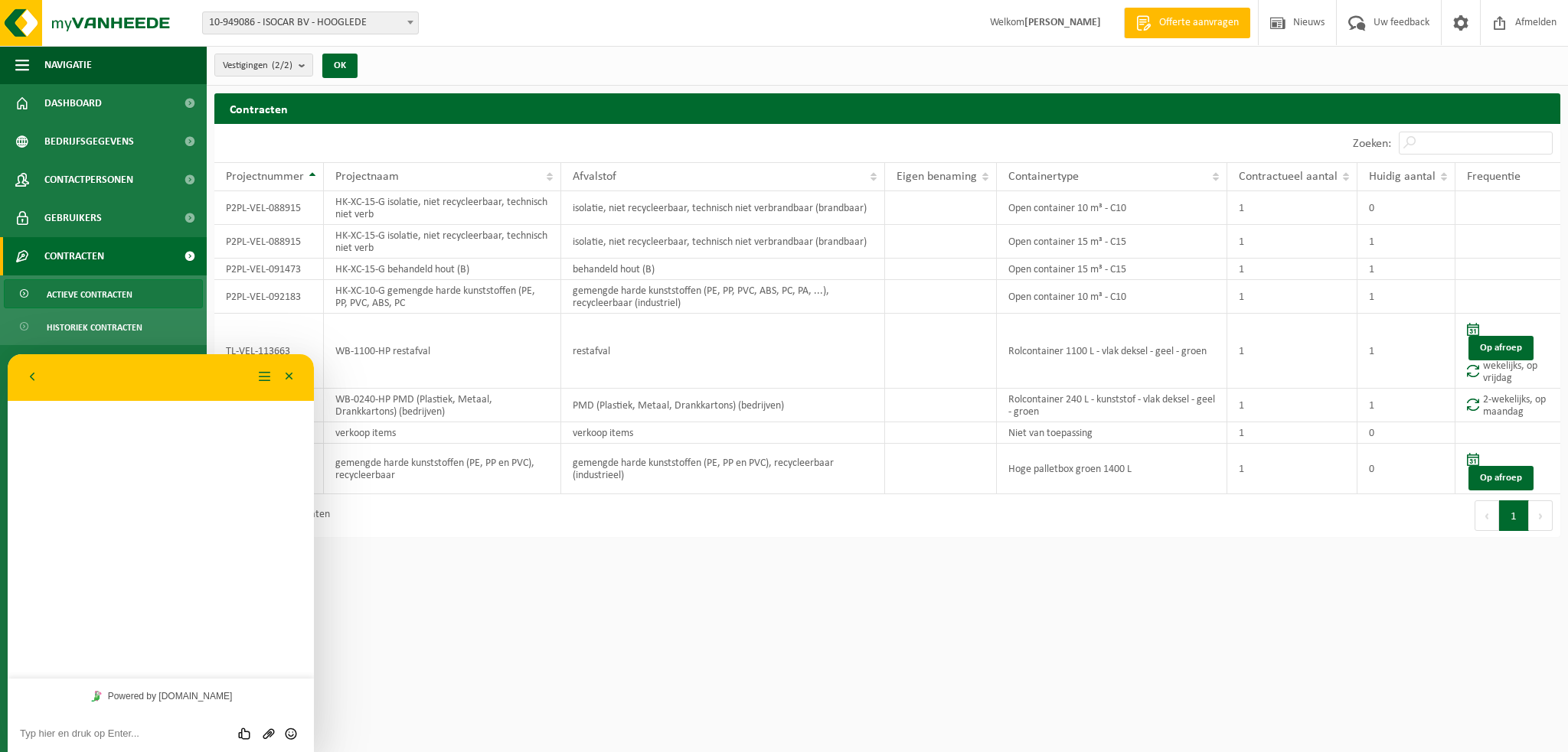
click at [98, 733] on textarea at bounding box center [161, 734] width 282 height 12
type textarea "Beste, zou u"
click at [292, 378] on button "Minimaliseer" at bounding box center [289, 377] width 24 height 23
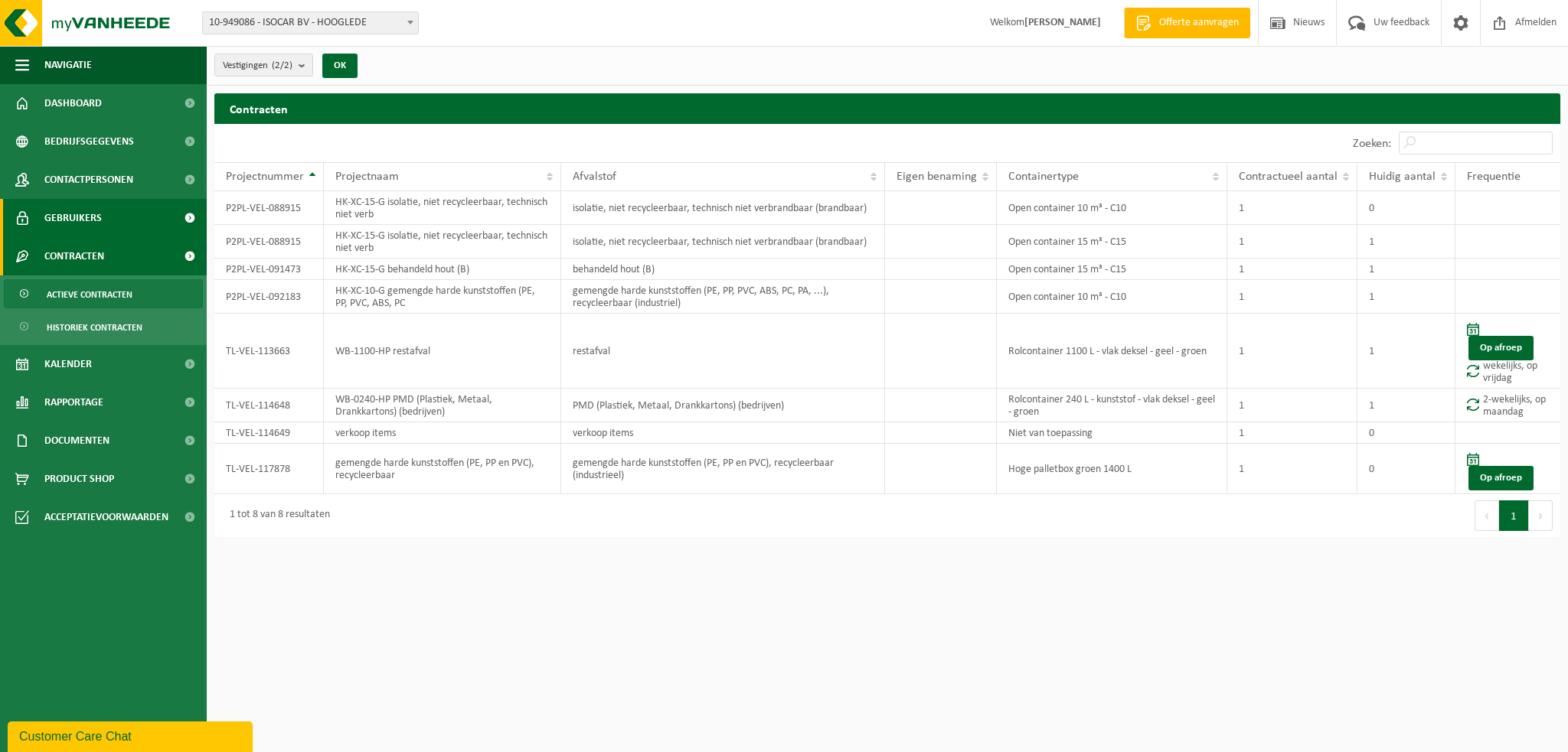
click at [97, 232] on span "Gebruikers" at bounding box center [73, 218] width 57 height 38
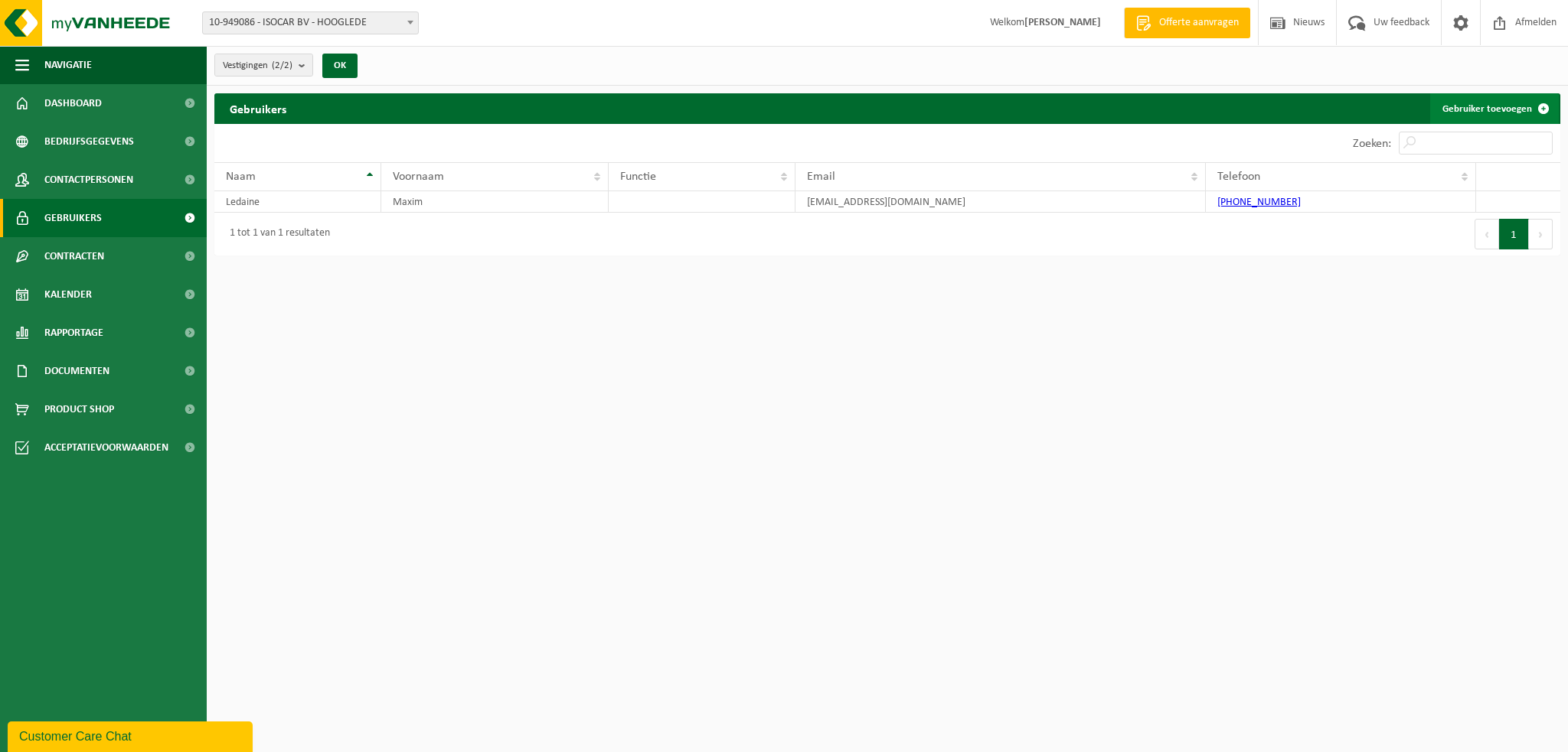
click at [1480, 107] on link "Gebruiker toevoegen" at bounding box center [1494, 108] width 128 height 30
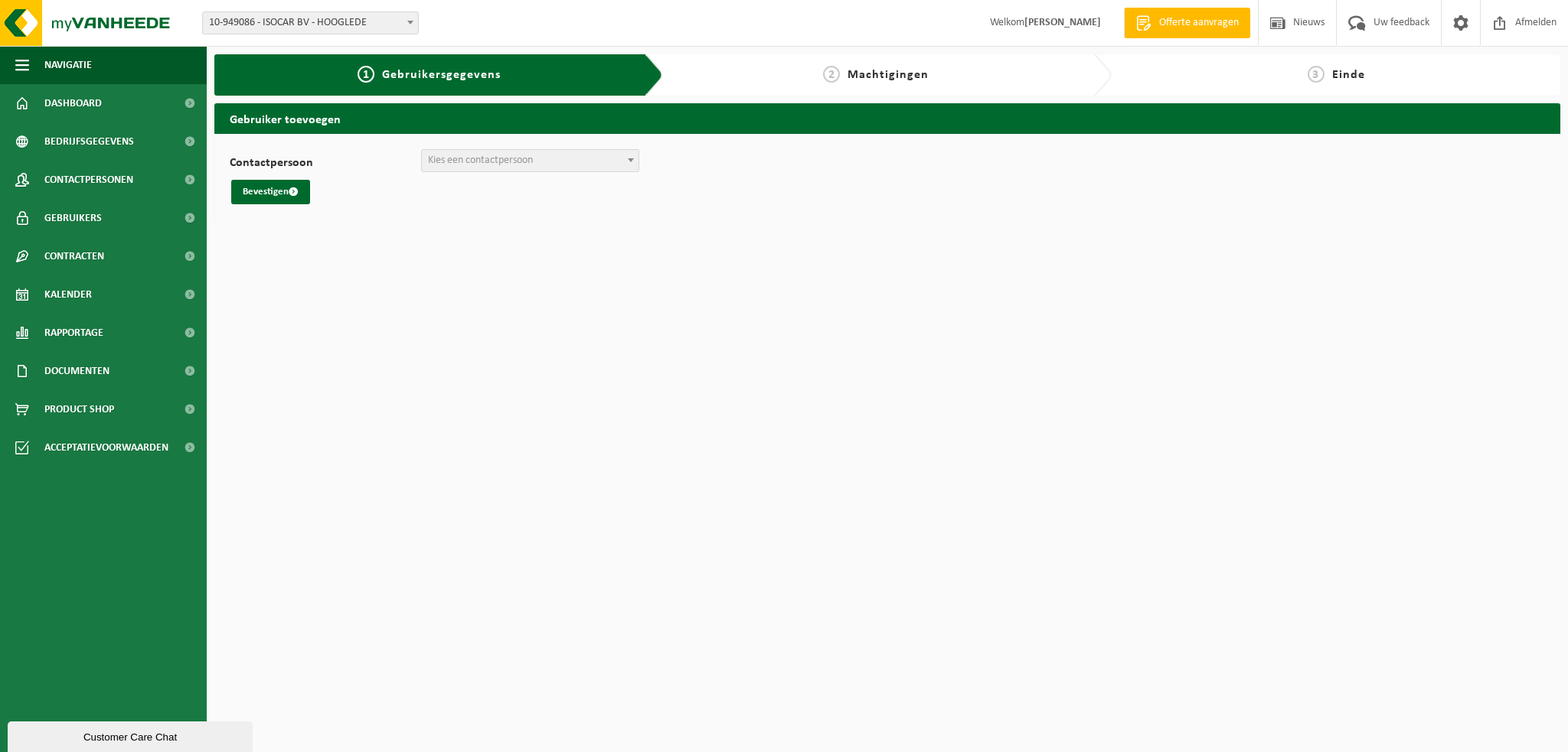
click at [569, 150] on span "Kies een contactpersoon" at bounding box center [530, 160] width 217 height 22
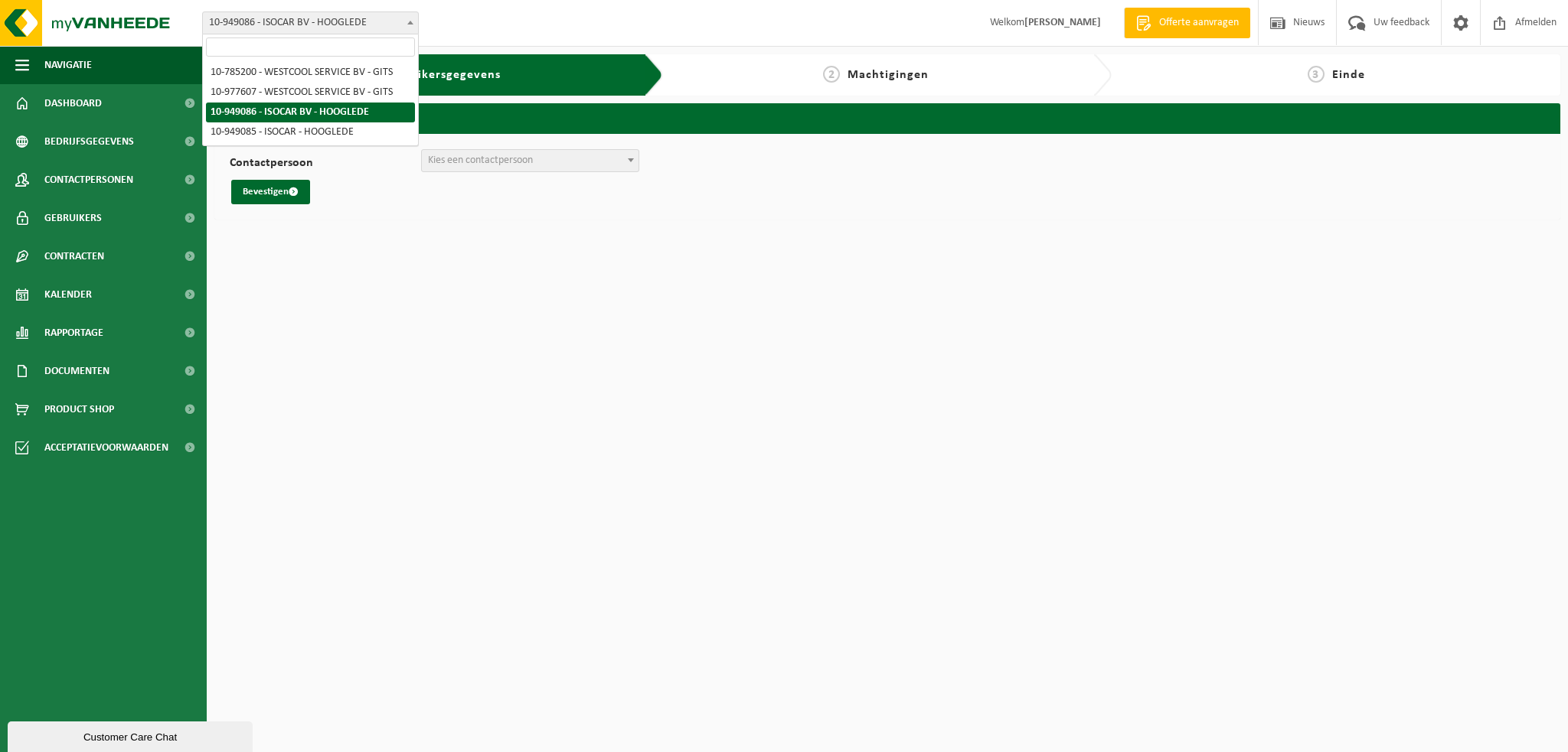
click at [371, 16] on span "10-949086 - ISOCAR BV - HOOGLEDE" at bounding box center [311, 23] width 215 height 22
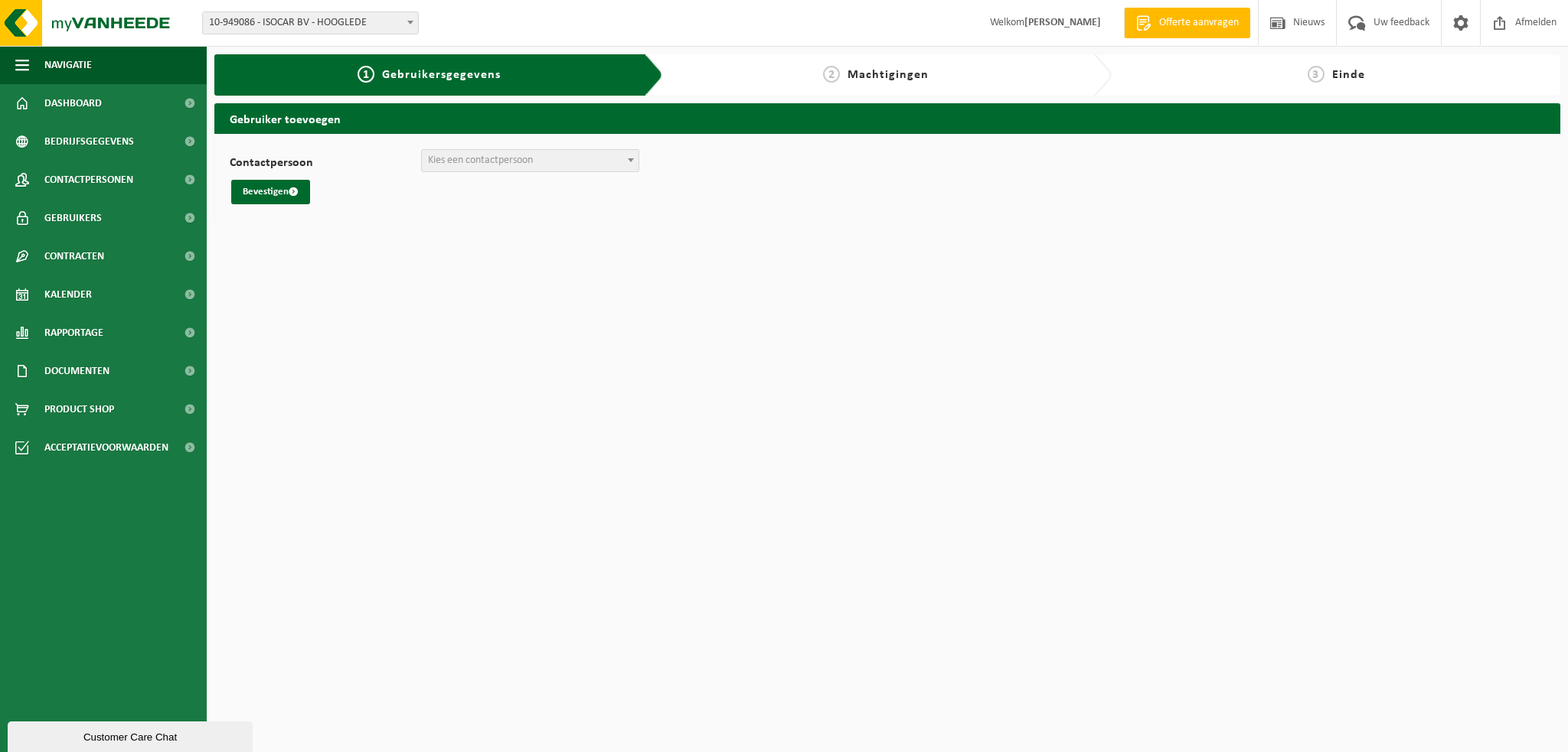
click at [371, 16] on span "10-949086 - ISOCAR BV - HOOGLEDE" at bounding box center [311, 23] width 215 height 22
click at [503, 160] on span "Kies een contactpersoon" at bounding box center [480, 160] width 105 height 11
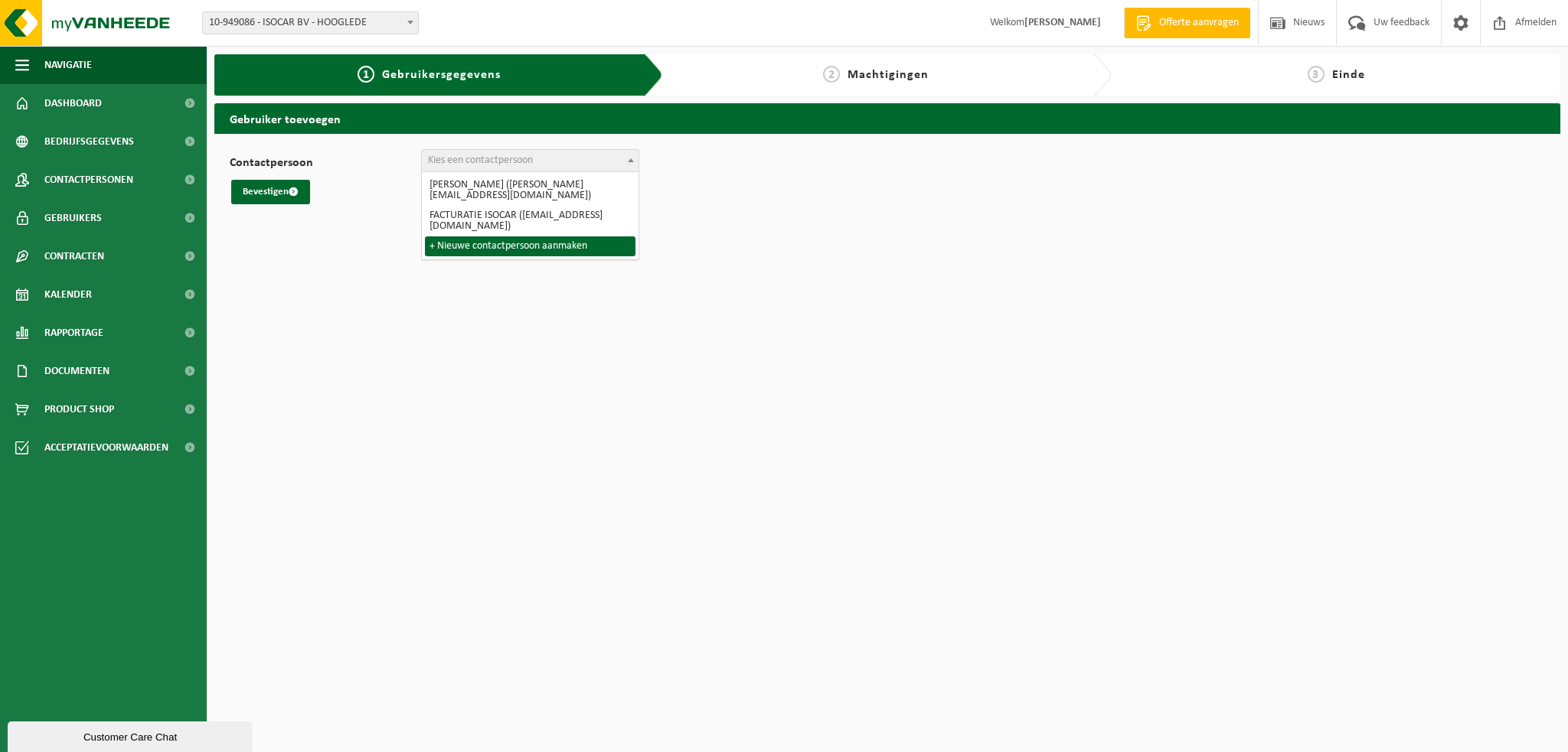
select select "0"
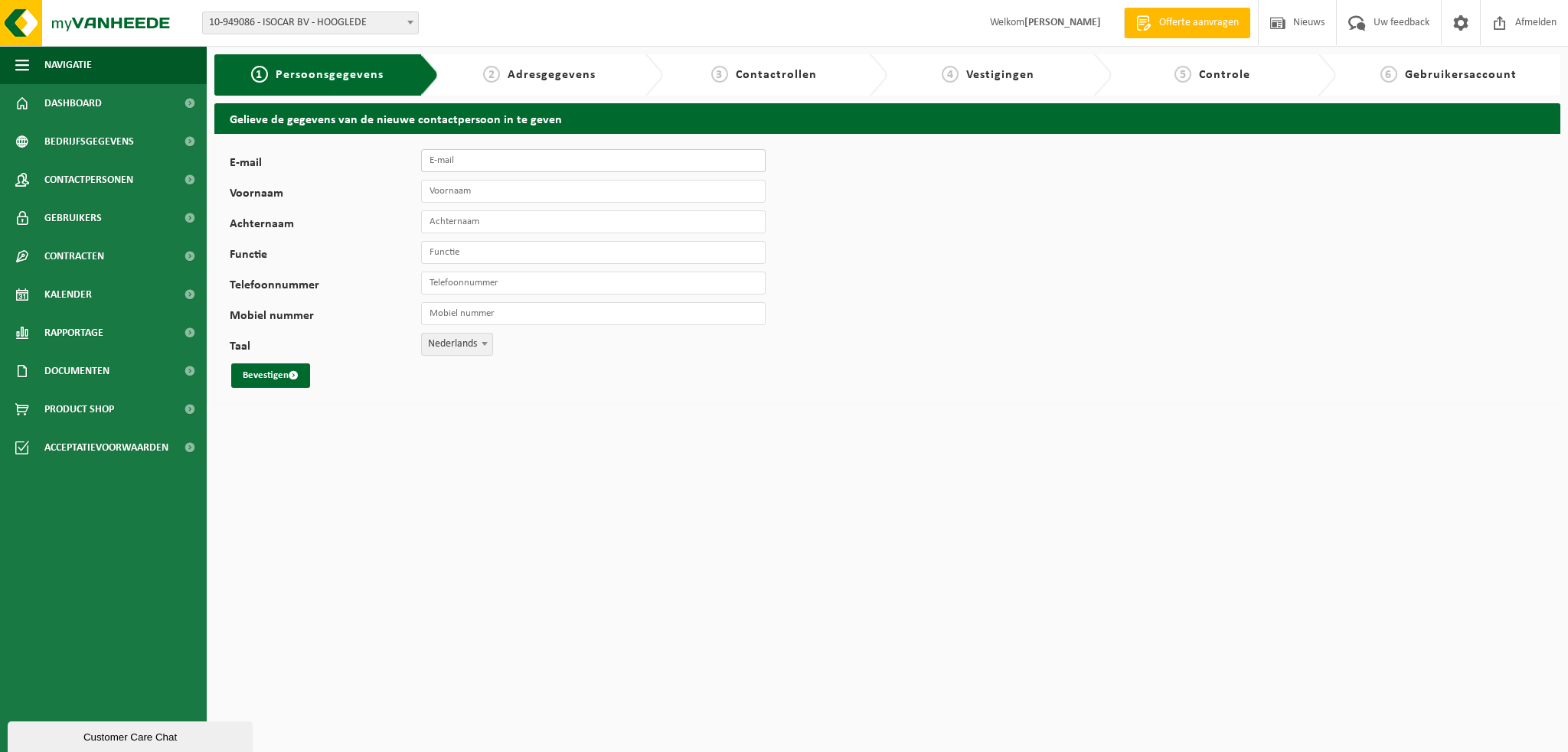
click at [466, 166] on input "E-mail" at bounding box center [593, 160] width 344 height 23
type input "sien@westcool.be"
click at [477, 192] on input "Voornaam" at bounding box center [593, 191] width 344 height 23
type input "Sien"
type input "Debecker"
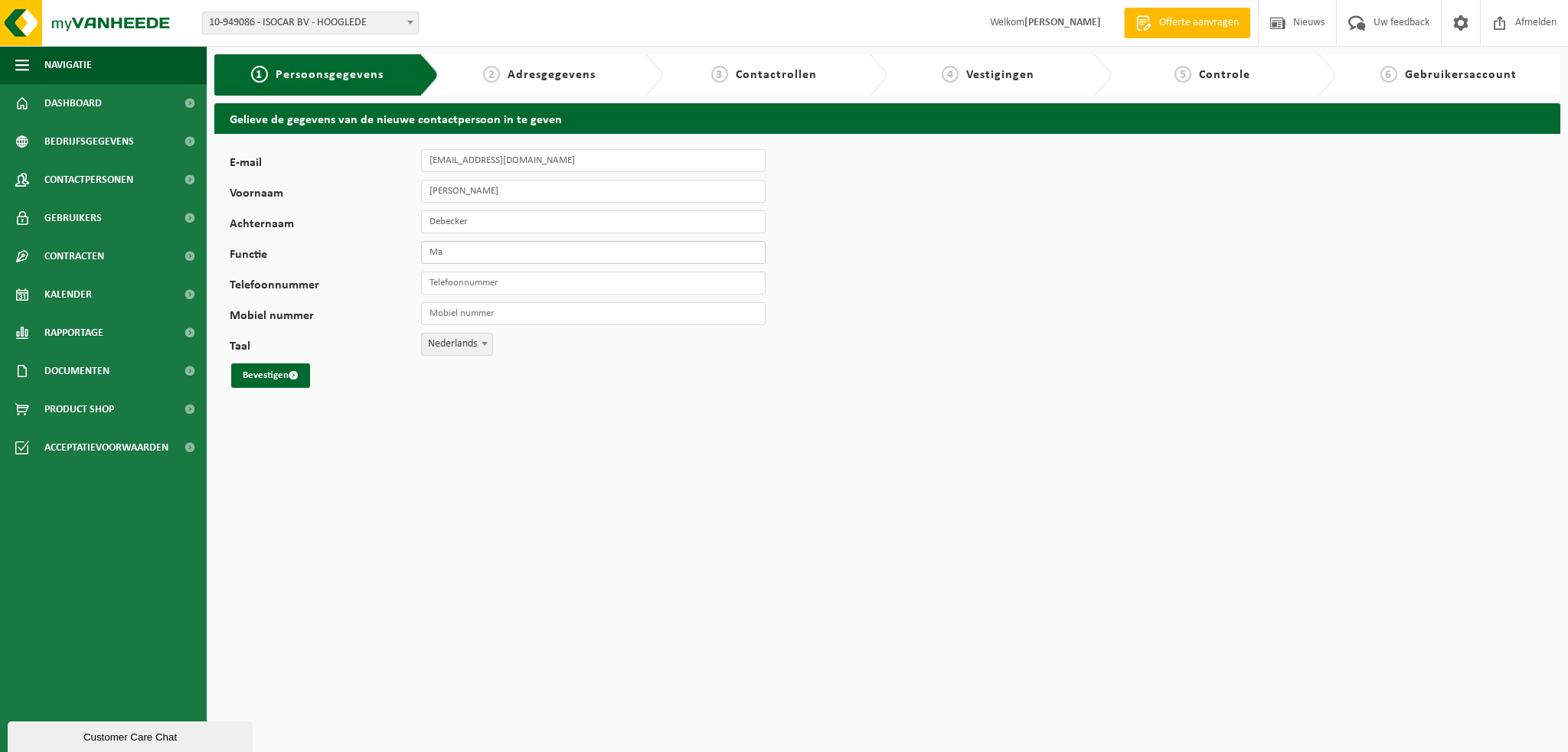
type input "Magazijnier"
click at [700, 414] on html "Vestiging: 10-785200 - WESTCOOL SERVICE BV - GITS 10-977607 - WESTCOOL SERVICE …" at bounding box center [784, 376] width 1568 height 752
click at [591, 318] on input "Mobiel nummer" at bounding box center [593, 314] width 344 height 23
drag, startPoint x: 913, startPoint y: 433, endPoint x: 854, endPoint y: 434, distance: 59.0
click at [913, 433] on html "Vestiging: 10-785200 - WESTCOOL SERVICE BV - GITS 10-977607 - WESTCOOL SERVICE …" at bounding box center [784, 376] width 1568 height 752
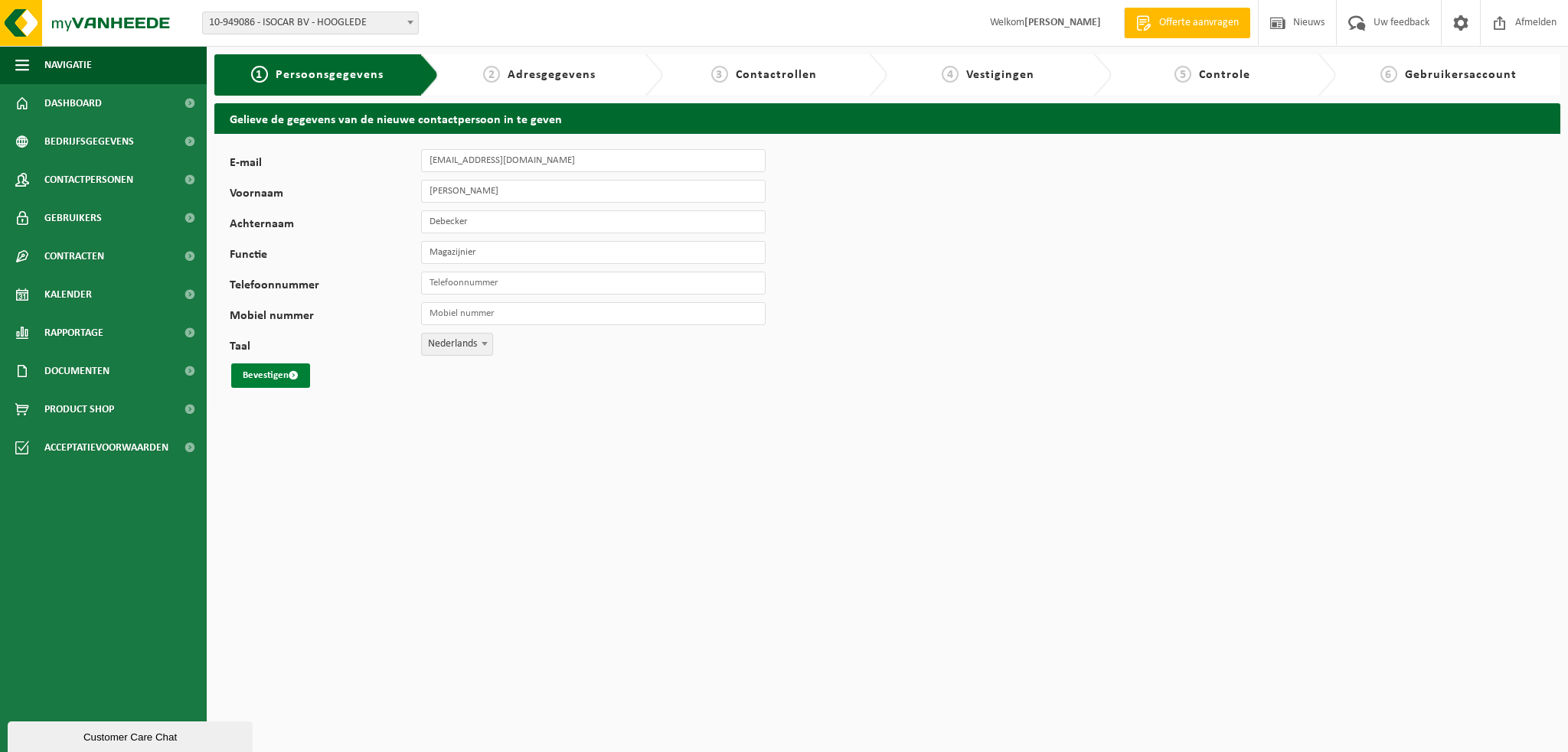
click at [305, 374] on button "Bevestigen" at bounding box center [270, 376] width 79 height 24
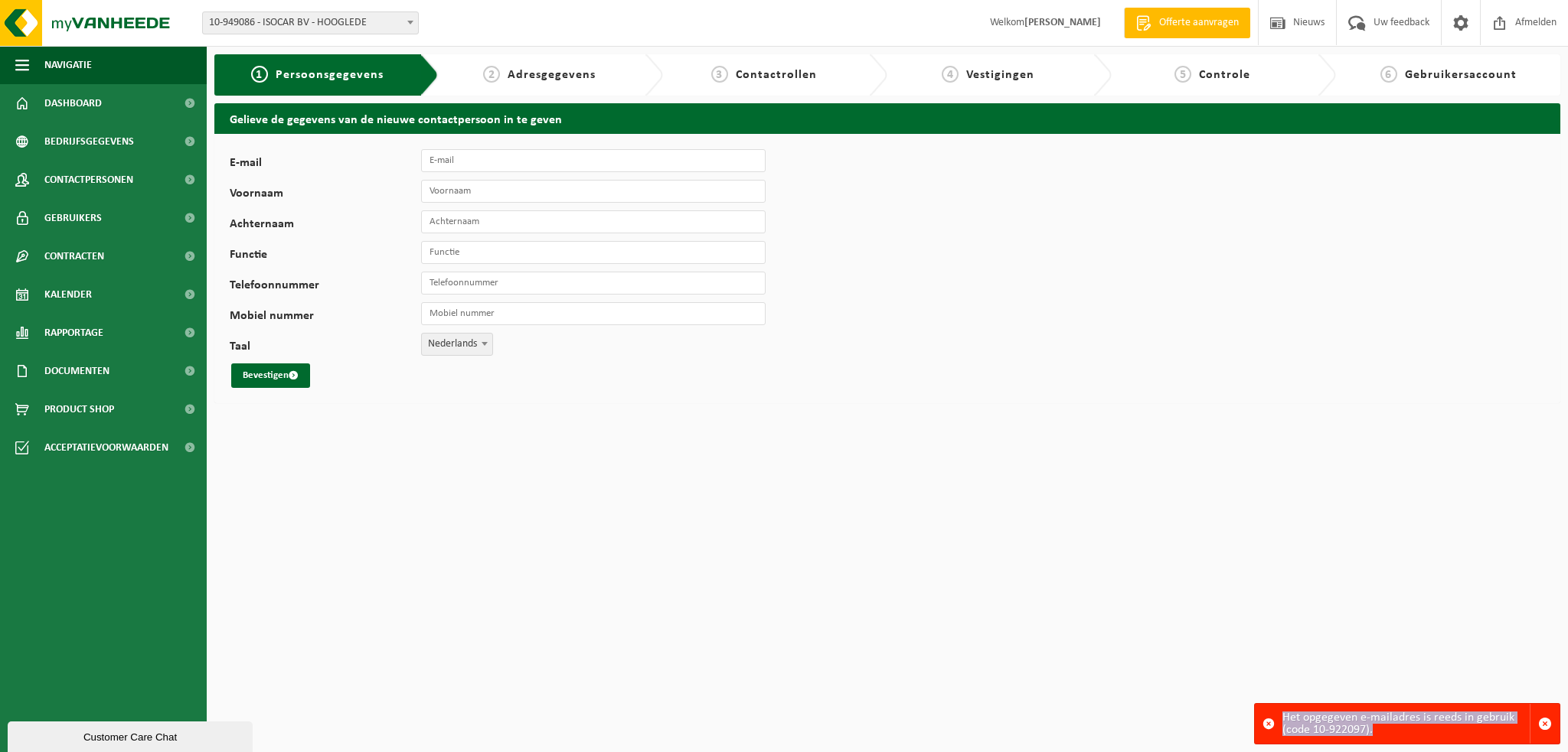
drag, startPoint x: 1283, startPoint y: 719, endPoint x: 1377, endPoint y: 734, distance: 95.2
click at [1377, 734] on div "Het opgegeven e-mailadres is reeds in gebruik (code 10-922097)." at bounding box center [1406, 724] width 247 height 40
copy div "Het opgegeven e-mailadres is reeds in gebruik (code 10-922097)."
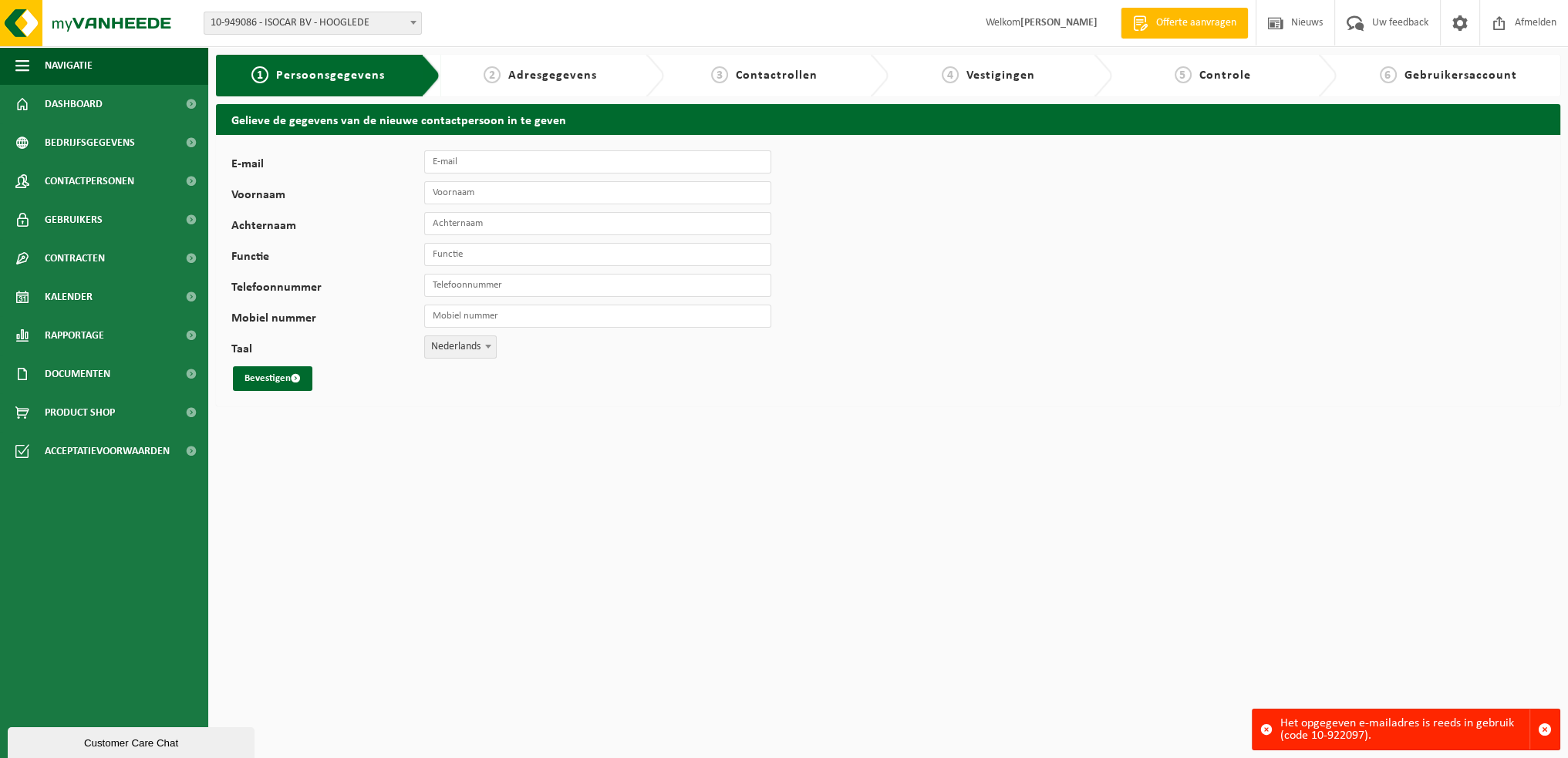
click at [739, 483] on html "Vestiging: 10-785200 - WESTCOOL SERVICE BV - GITS 10-977607 - WESTCOOL SERVICE …" at bounding box center [784, 379] width 1568 height 758
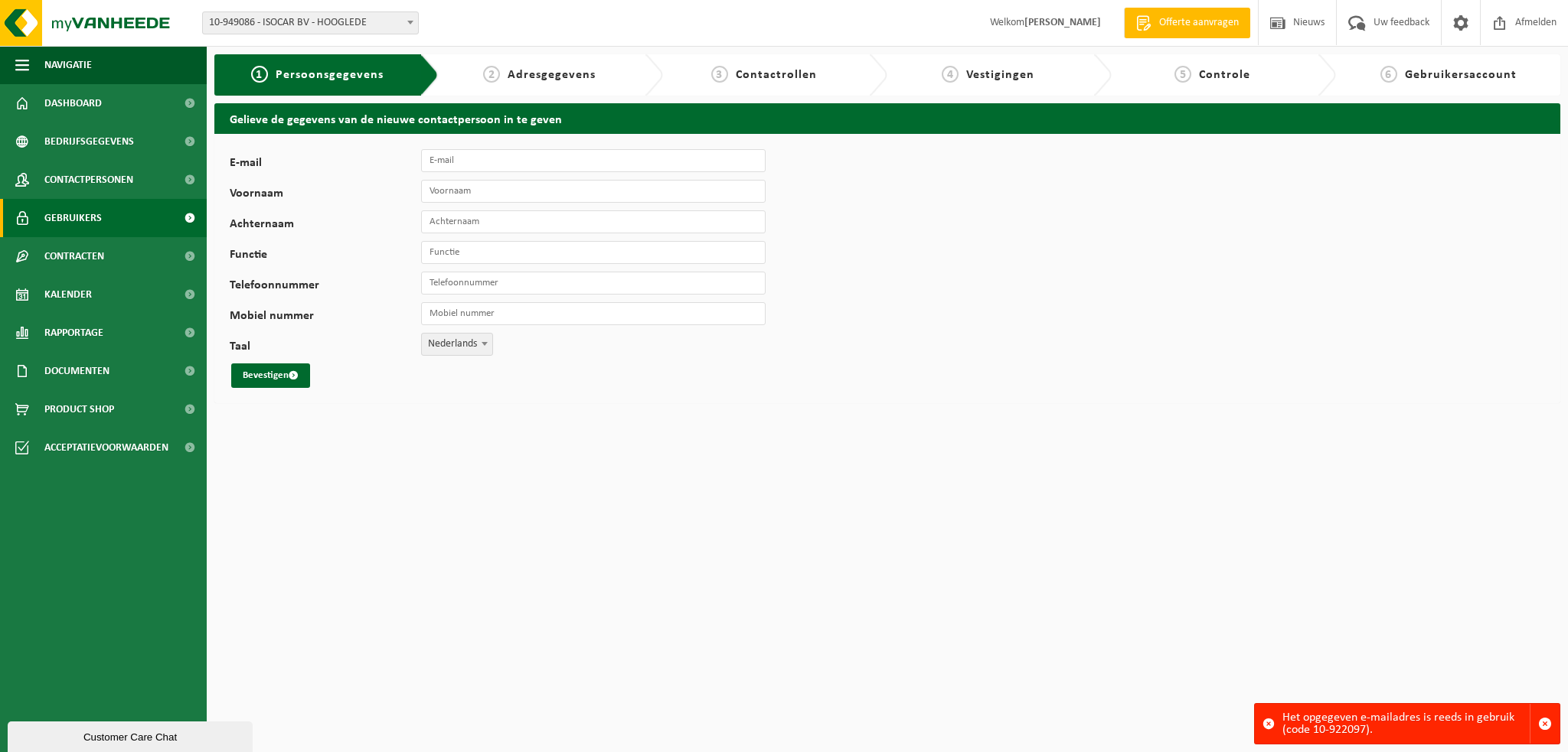
click at [102, 225] on link "Gebruikers" at bounding box center [103, 218] width 207 height 38
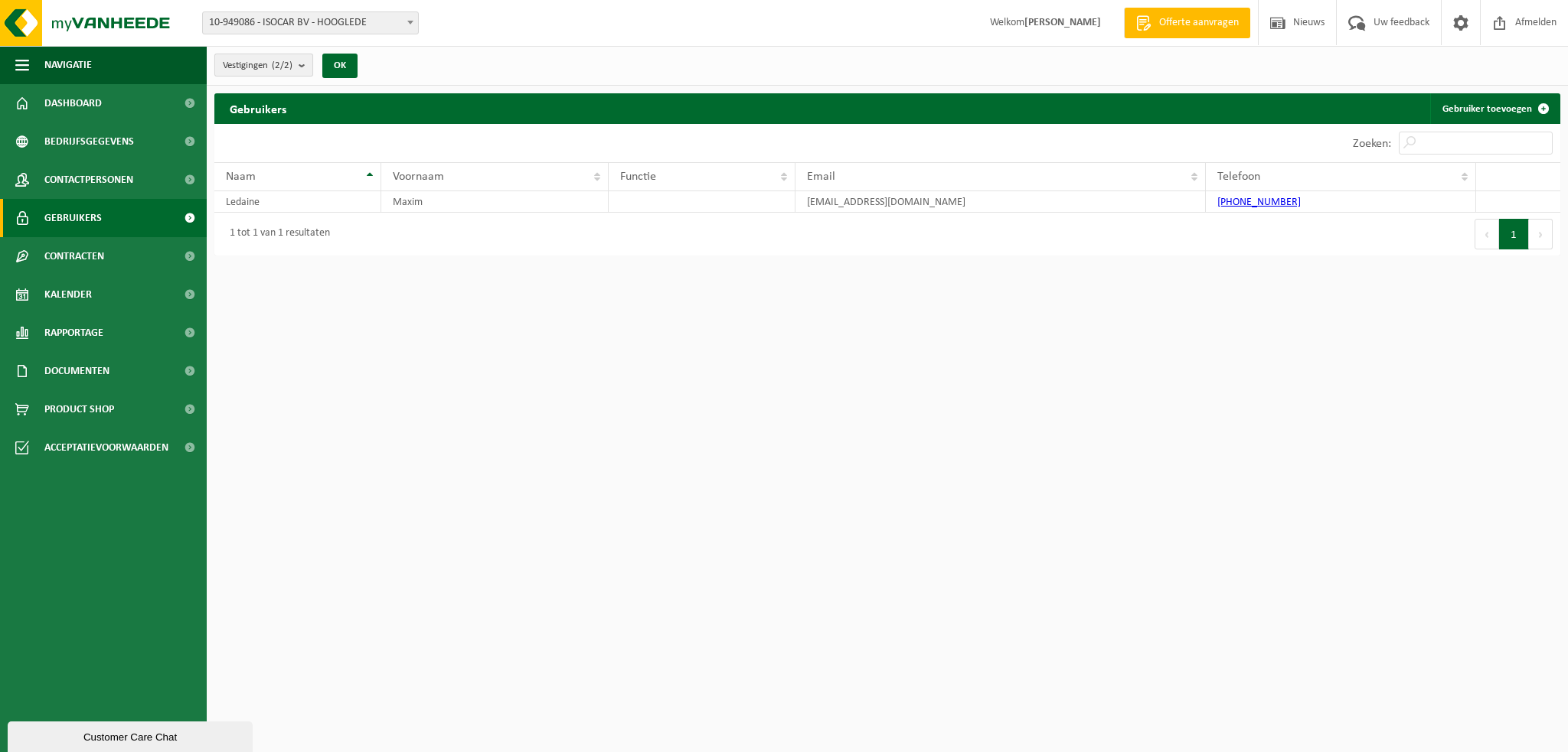
click at [305, 70] on b "submit" at bounding box center [305, 65] width 14 height 22
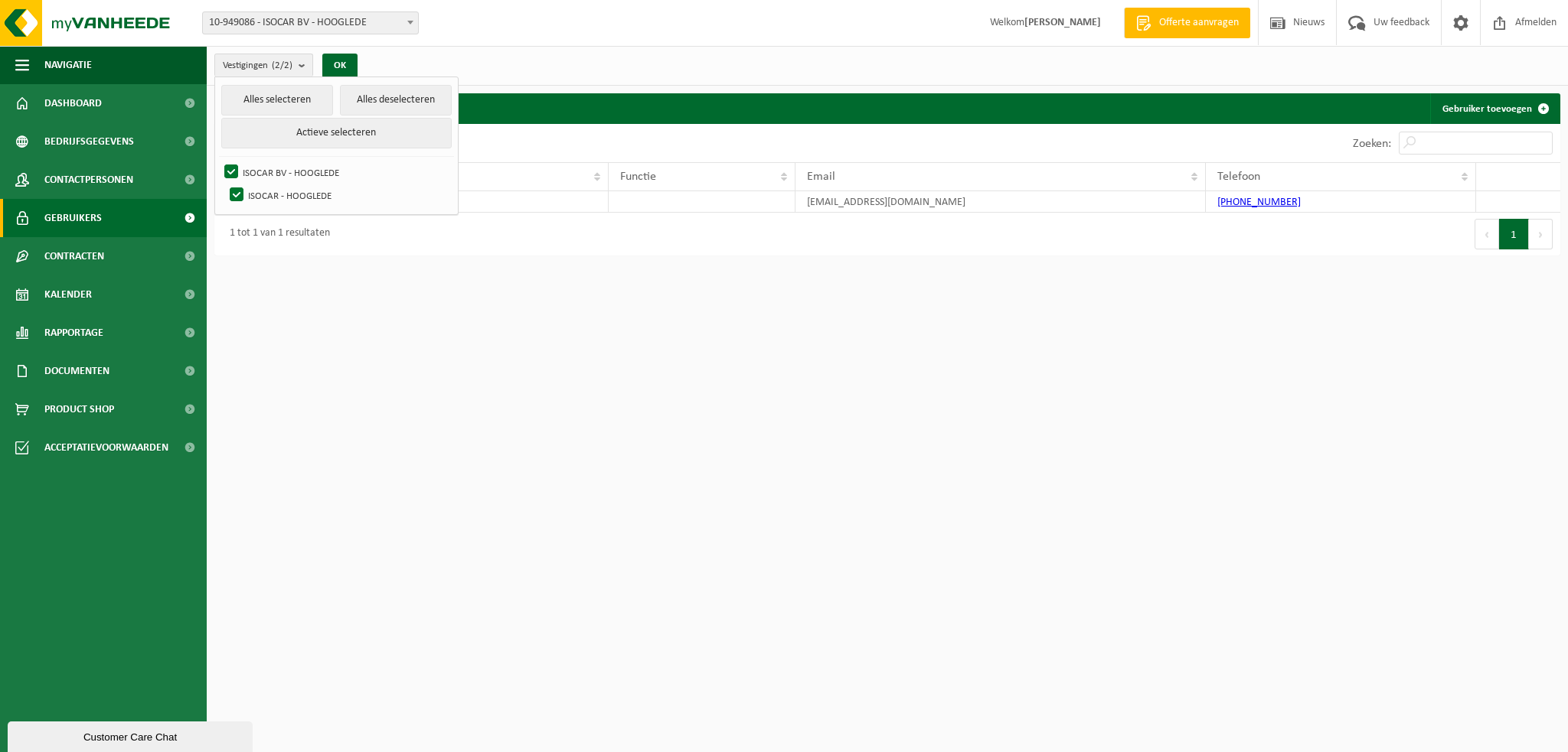
click at [537, 329] on html "Vestiging: 10-785200 - WESTCOOL SERVICE BV - GITS 10-977607 - WESTCOOL SERVICE …" at bounding box center [784, 376] width 1568 height 752
click at [277, 63] on count "(2/2)" at bounding box center [282, 65] width 21 height 10
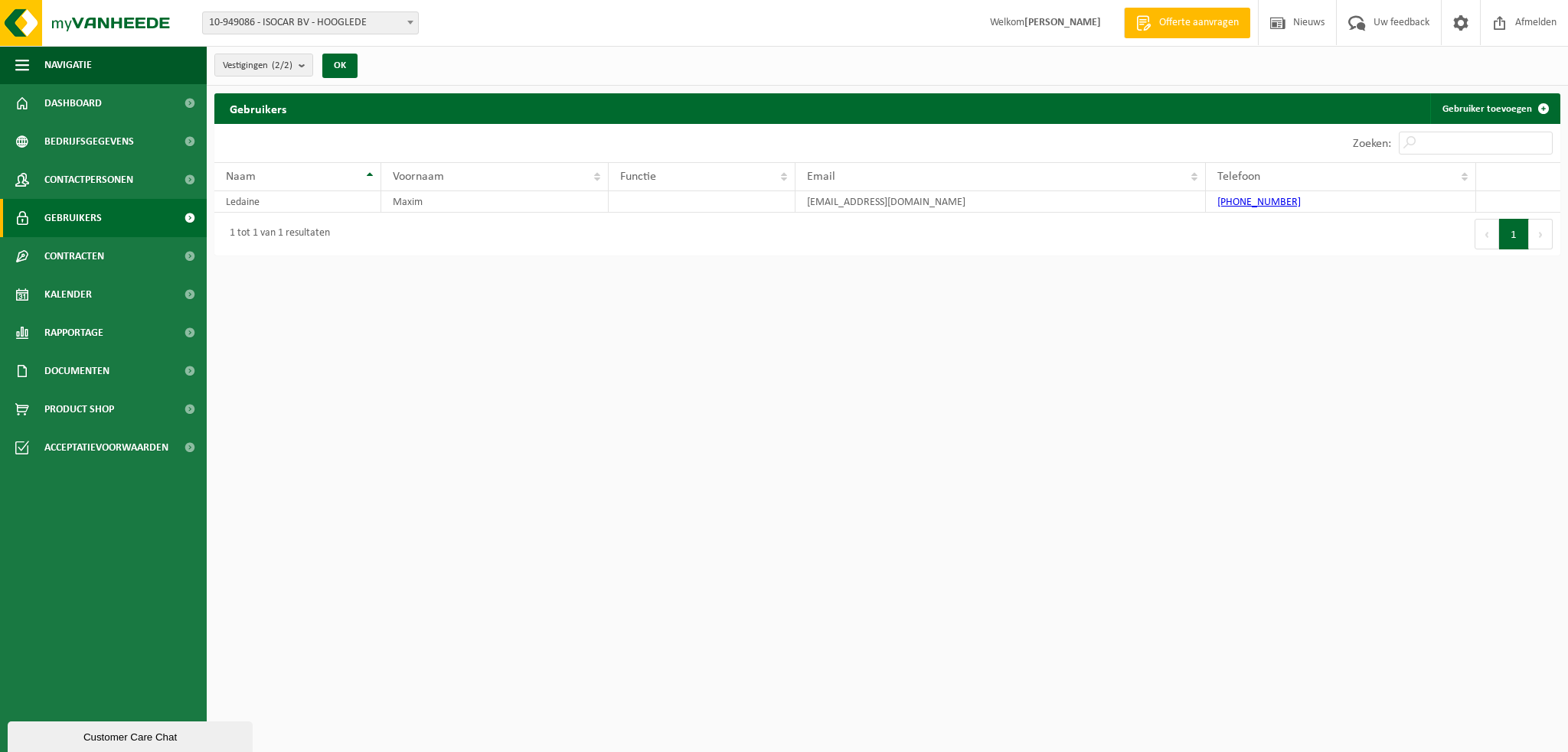
click at [81, 739] on div "Customer Care Chat" at bounding box center [130, 737] width 222 height 11
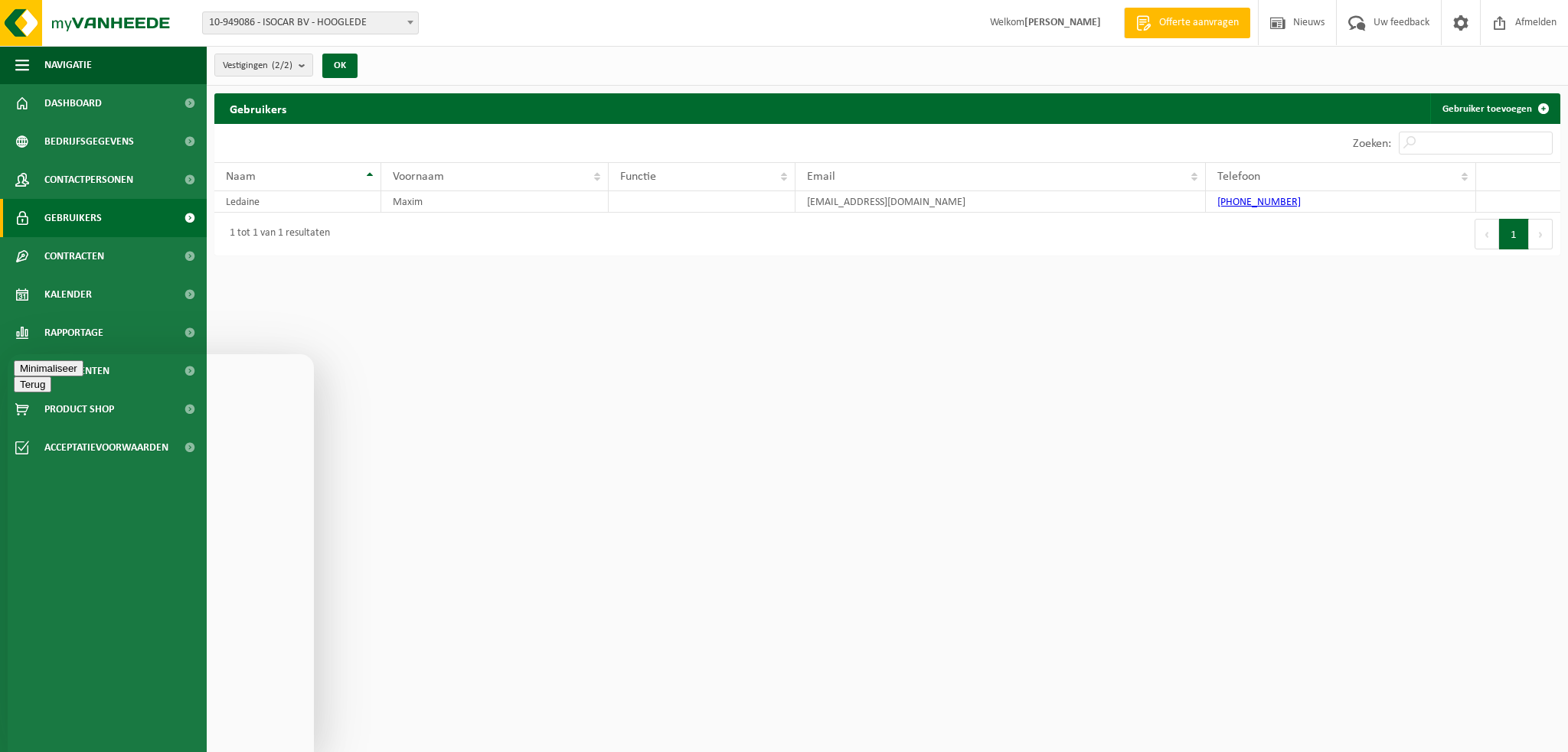
paste textarea "Het opgegeven e-mailadres is reeds in gebruik (code 10-922097)."
click at [368, 22] on span "10-949086 - ISOCAR BV - HOOGLEDE" at bounding box center [311, 23] width 215 height 22
drag, startPoint x: 371, startPoint y: 19, endPoint x: 374, endPoint y: 37, distance: 18.2
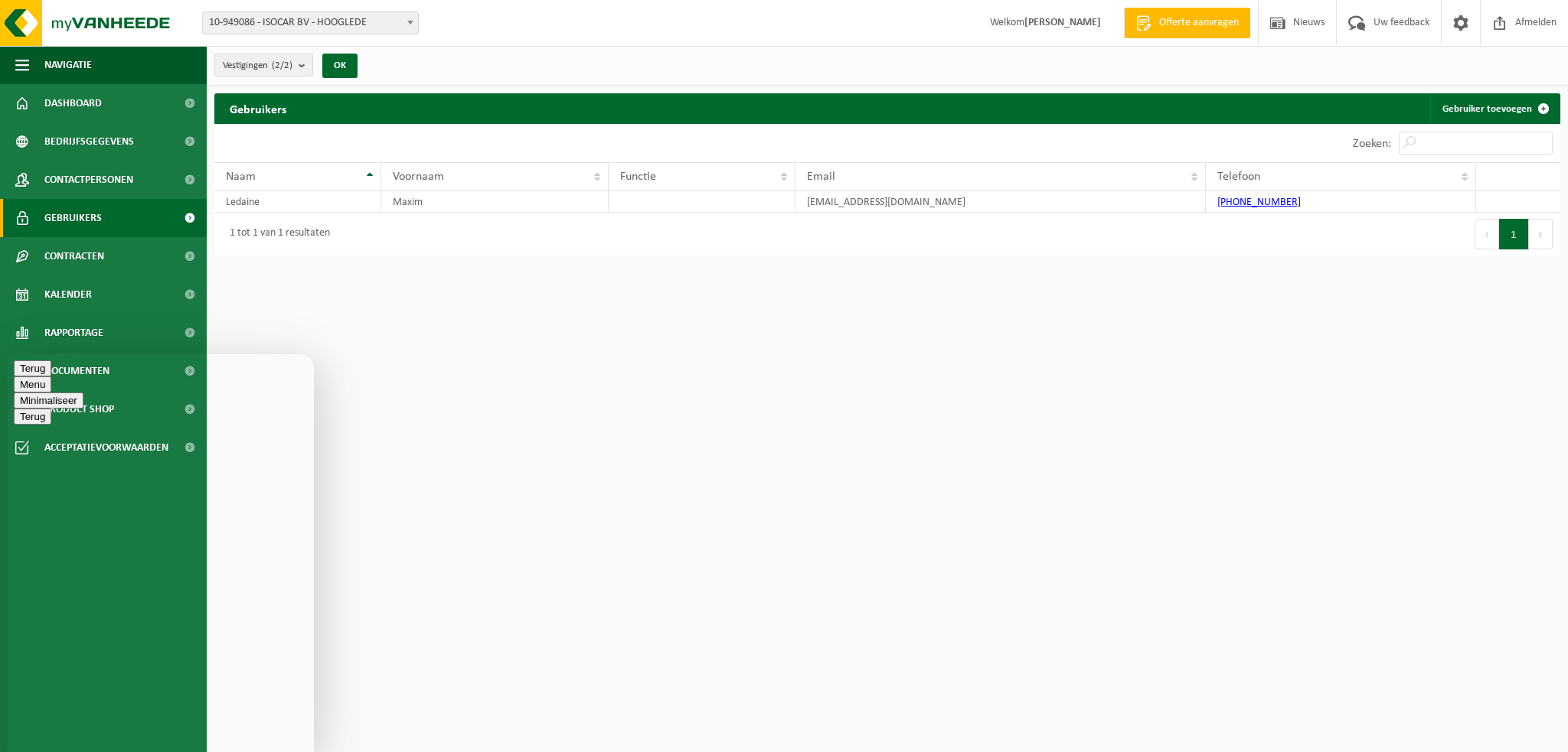
click at [372, 29] on span "10-949086 - ISOCAR BV - HOOGLEDE" at bounding box center [311, 23] width 215 height 22
type textarea "Beste, zou u kunnen [EMAIL_ADDRESS][DOMAIN_NAME] toevoegen als gebruiker aan Is…"
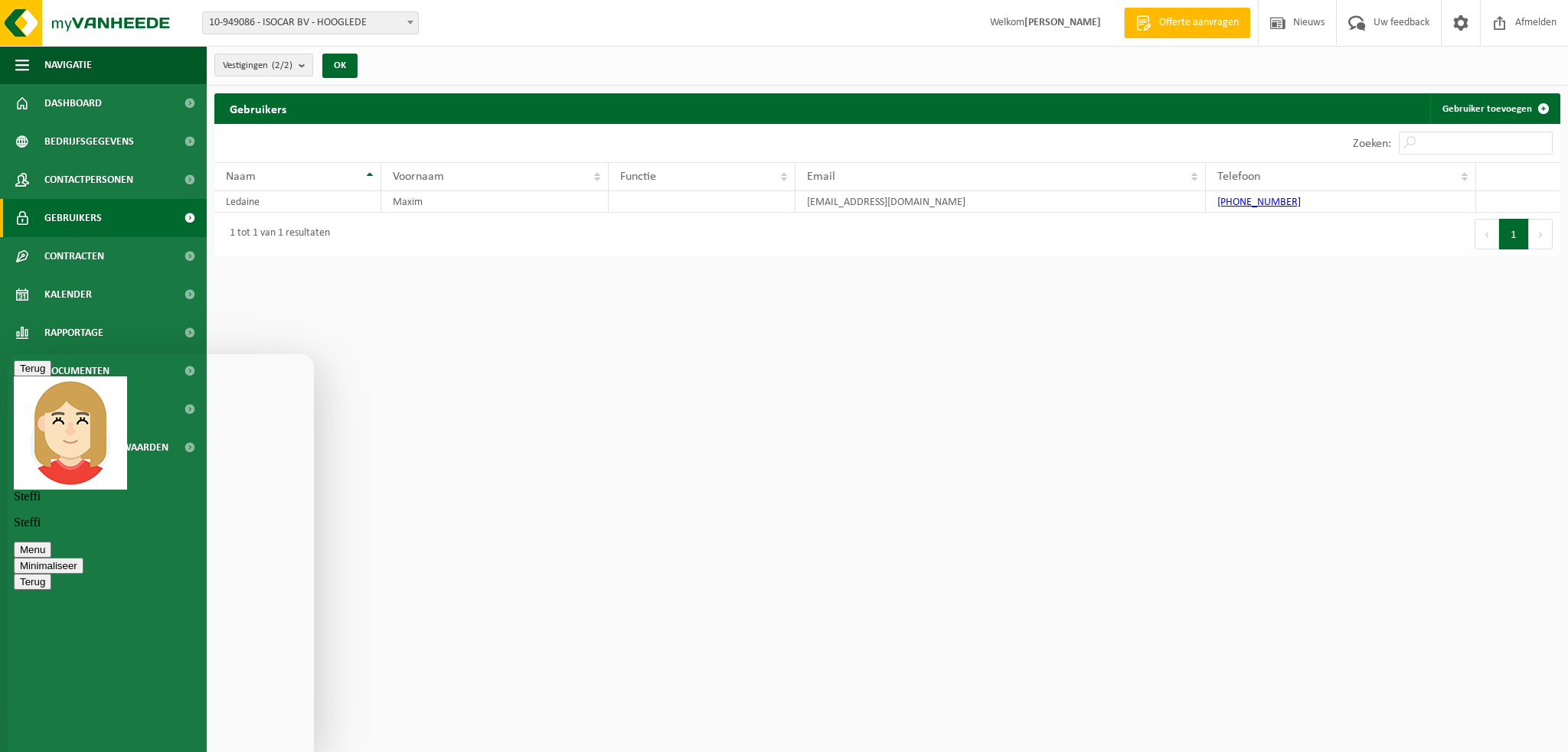
scroll to position [90, 0]
click at [299, 65] on button "Vestigingen (2/2)" at bounding box center [264, 65] width 99 height 23
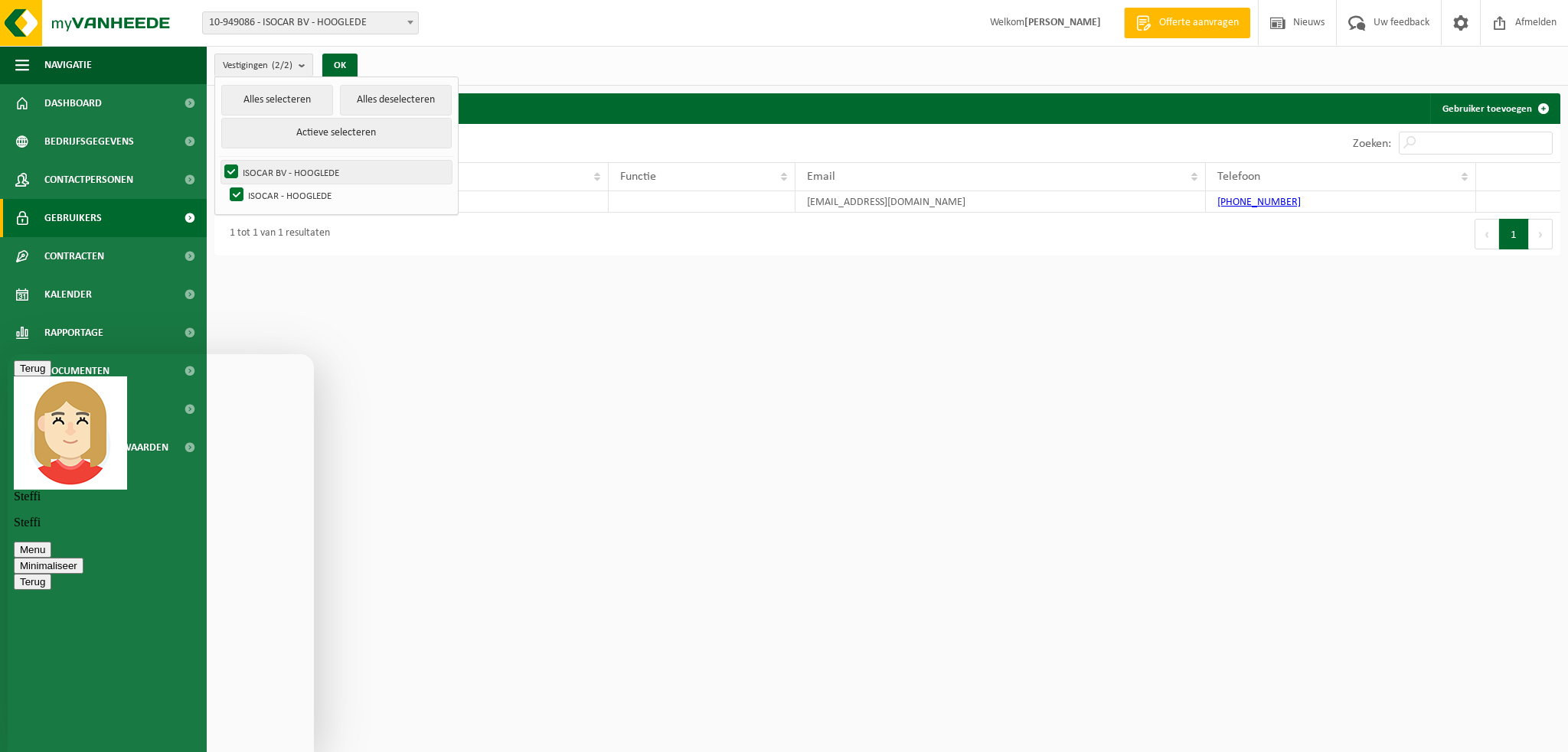
click at [302, 173] on label "ISOCAR BV - HOOGLEDE" at bounding box center [337, 172] width 231 height 23
click at [219, 160] on input "ISOCAR BV - HOOGLEDE" at bounding box center [218, 160] width 1 height 1
click at [302, 173] on label "ISOCAR BV - HOOGLEDE" at bounding box center [337, 172] width 231 height 23
click at [219, 160] on input "ISOCAR BV - HOOGLEDE" at bounding box center [218, 160] width 1 height 1
checkbox input "true"
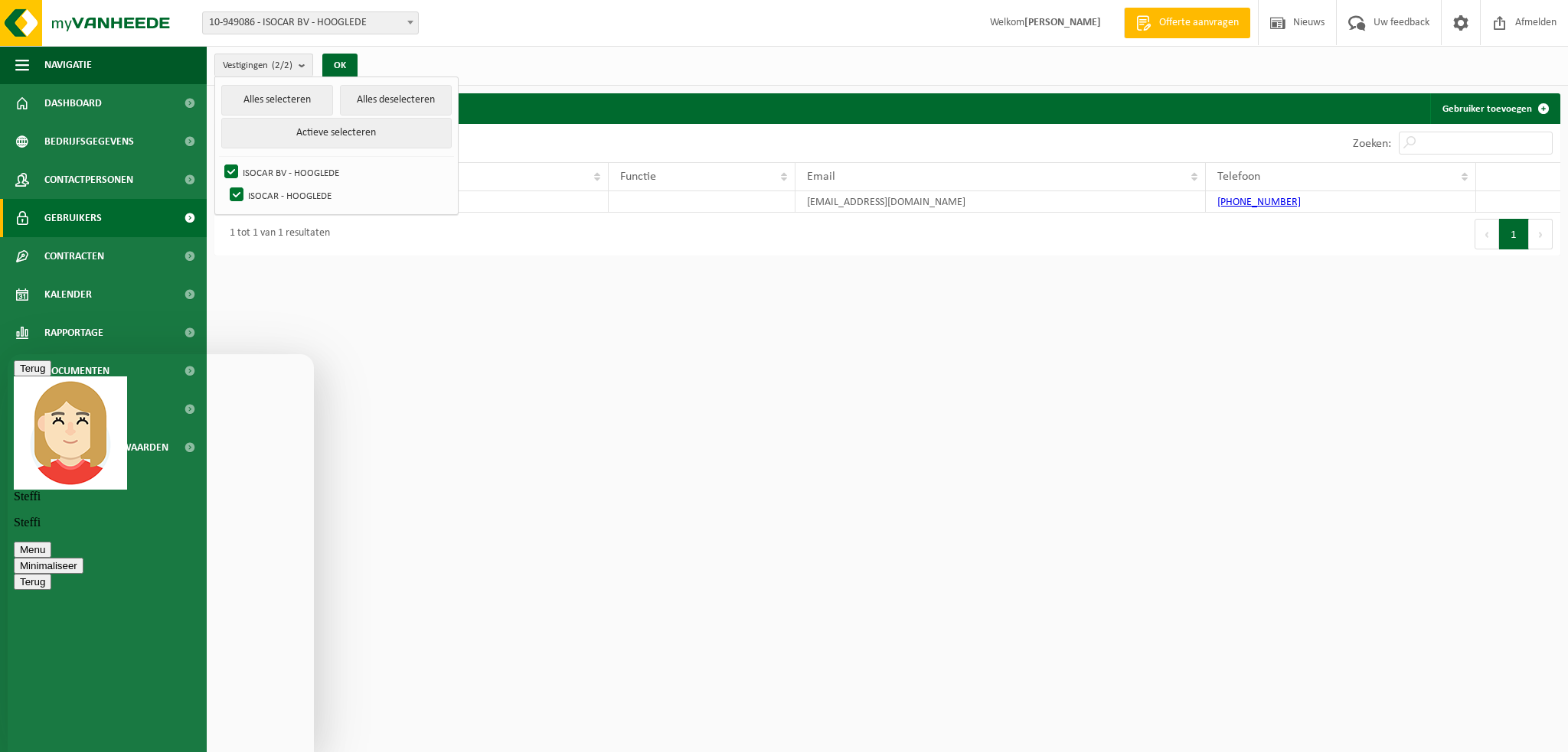
click at [382, 16] on span "10-949086 - ISOCAR BV - HOOGLEDE" at bounding box center [311, 23] width 215 height 22
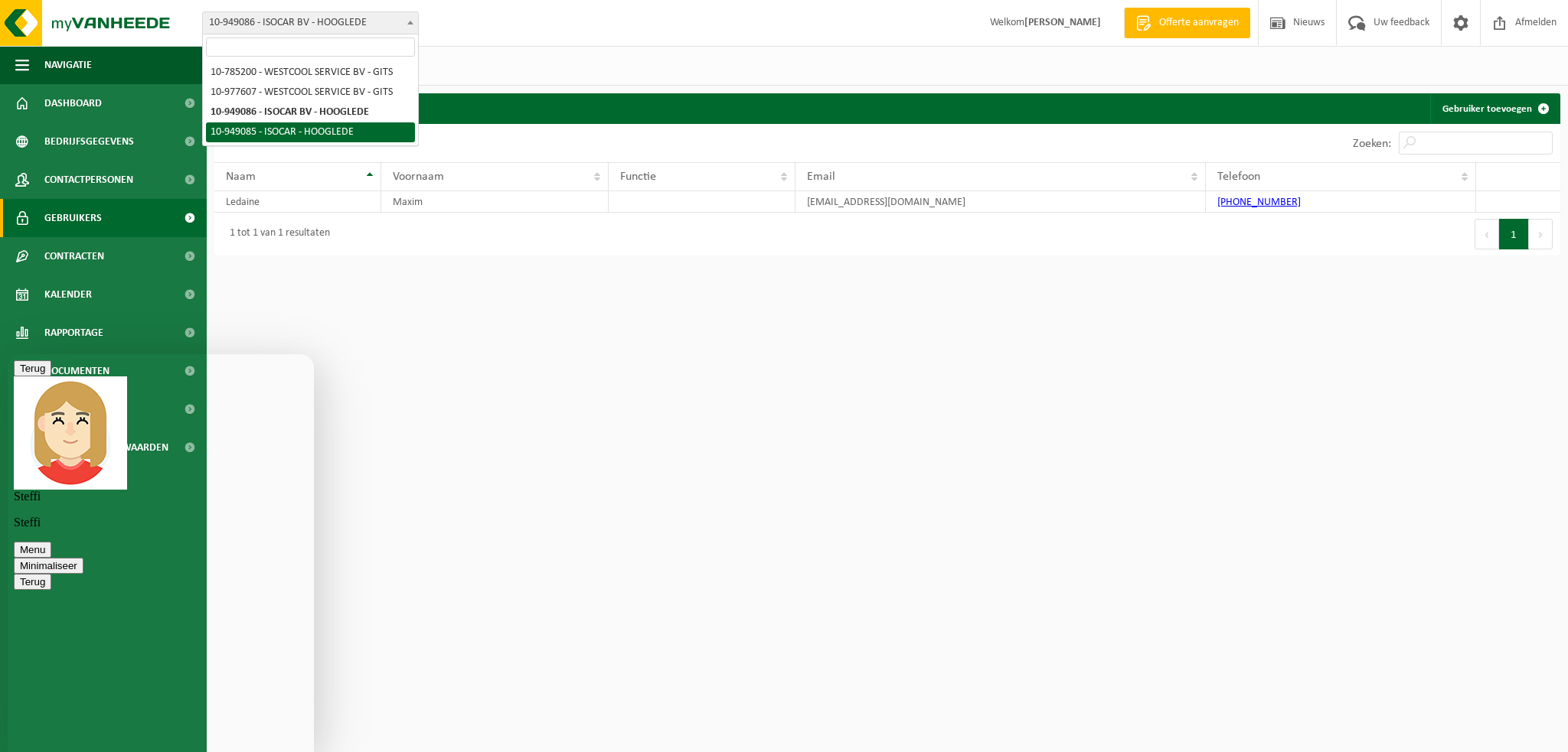
select select "144263"
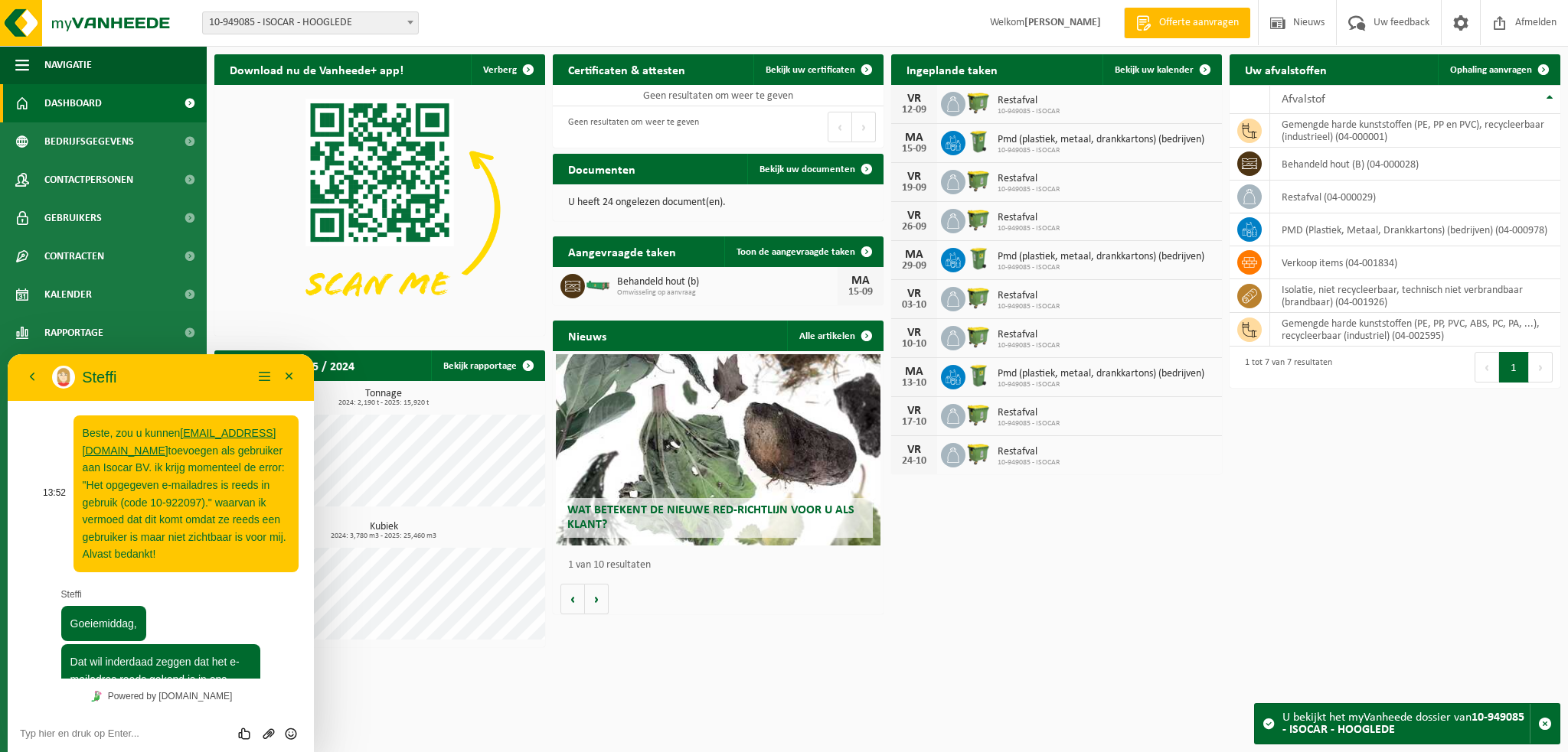
scroll to position [48, 0]
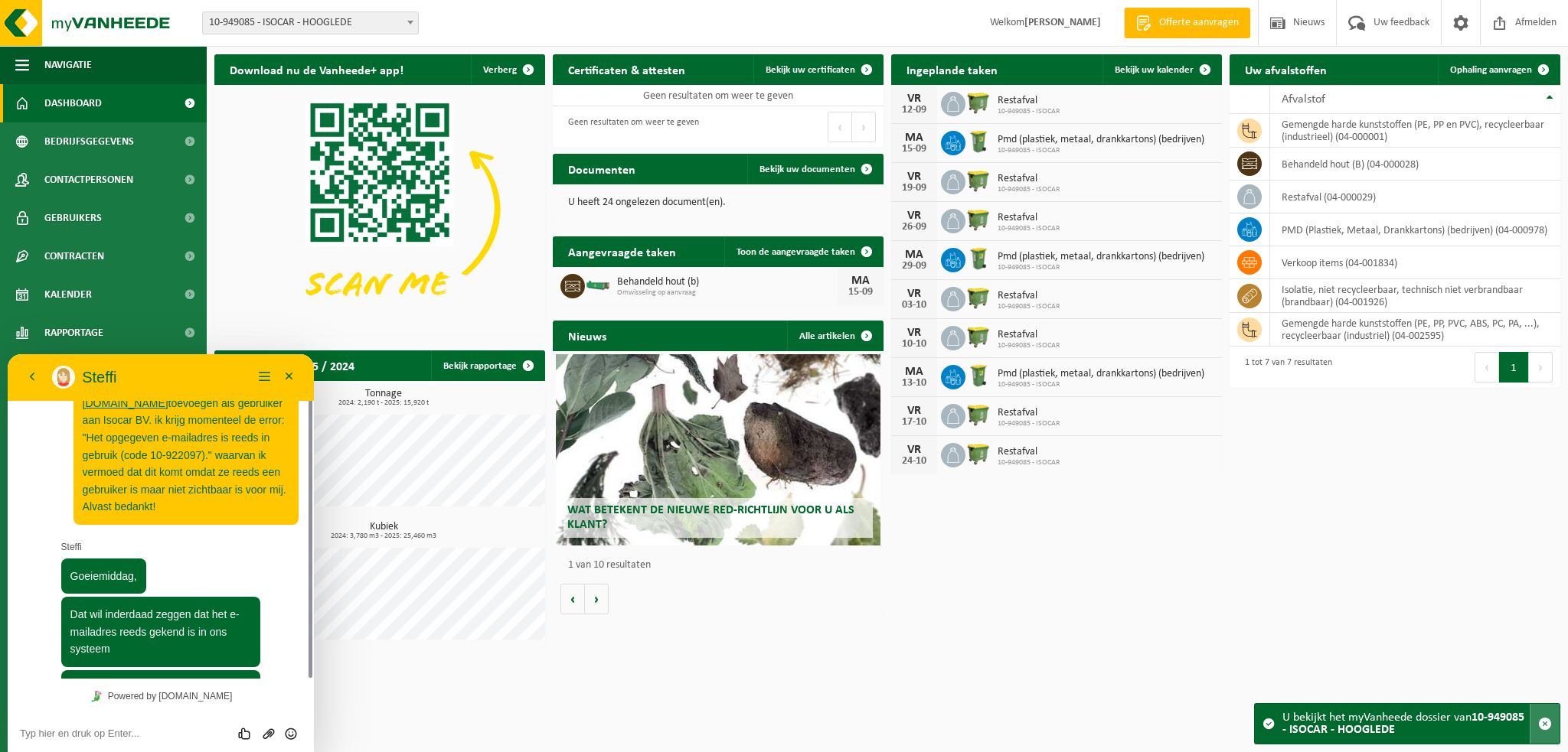
click at [1546, 723] on span "button" at bounding box center [1545, 724] width 14 height 14
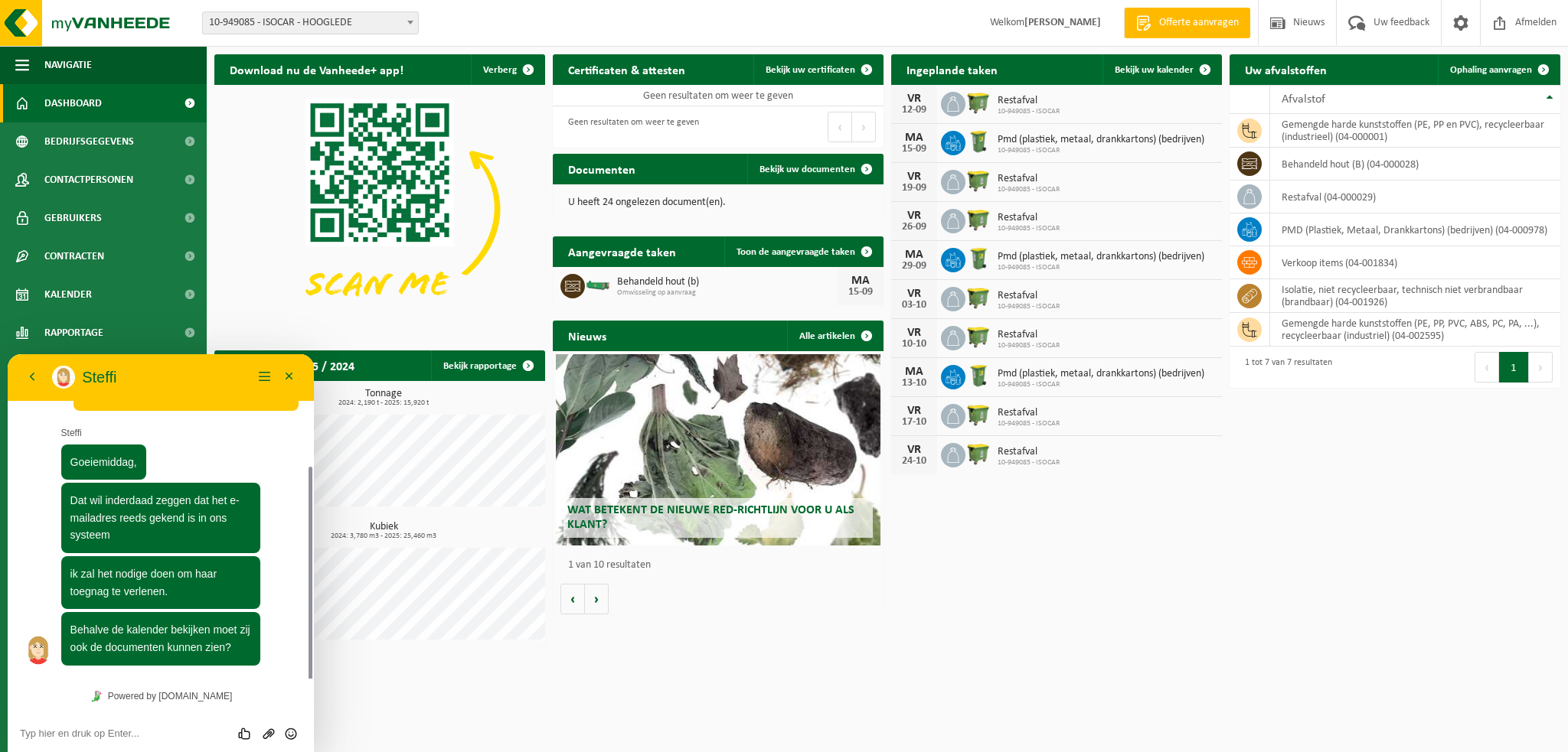
scroll to position [160, 0]
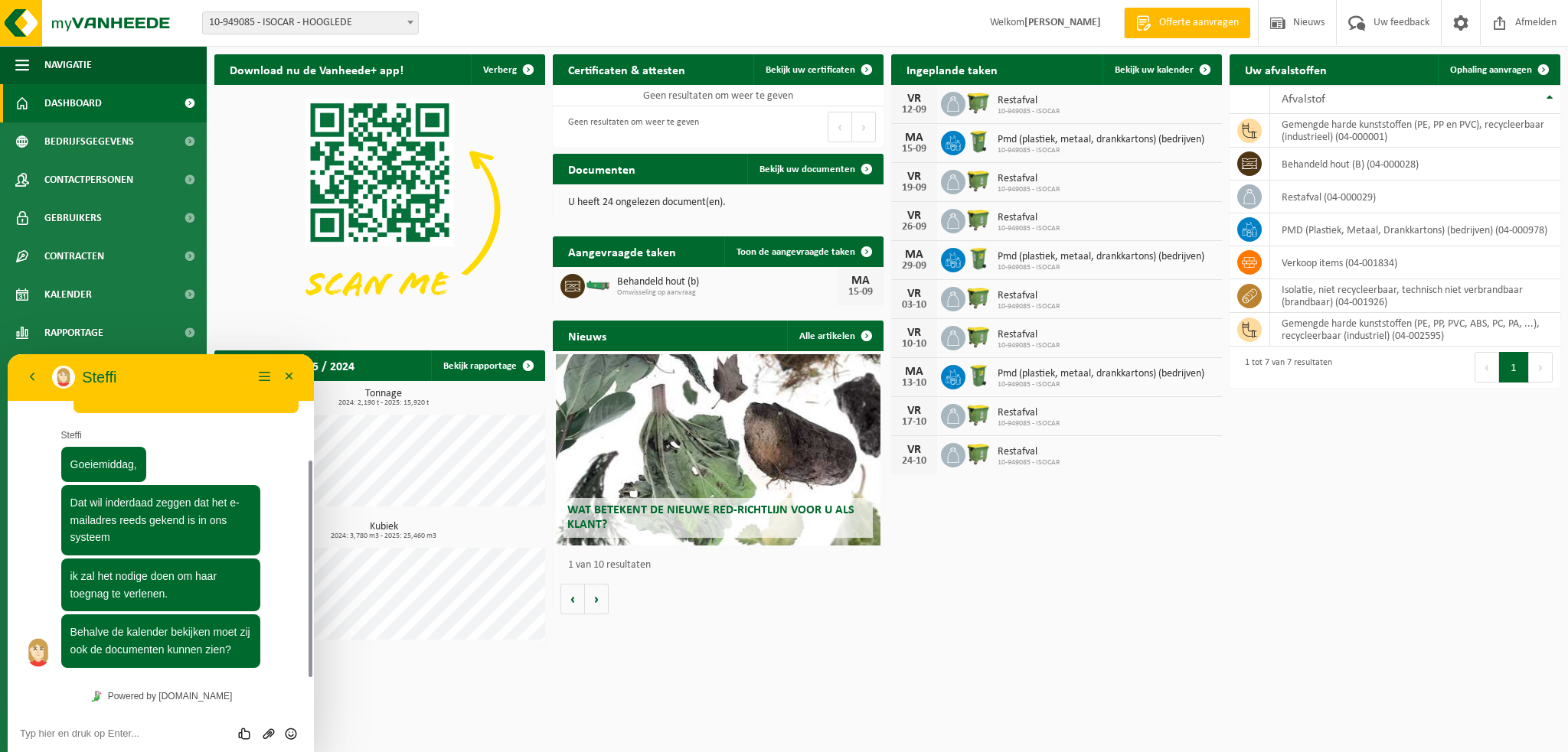
click at [100, 730] on textarea at bounding box center [161, 734] width 282 height 12
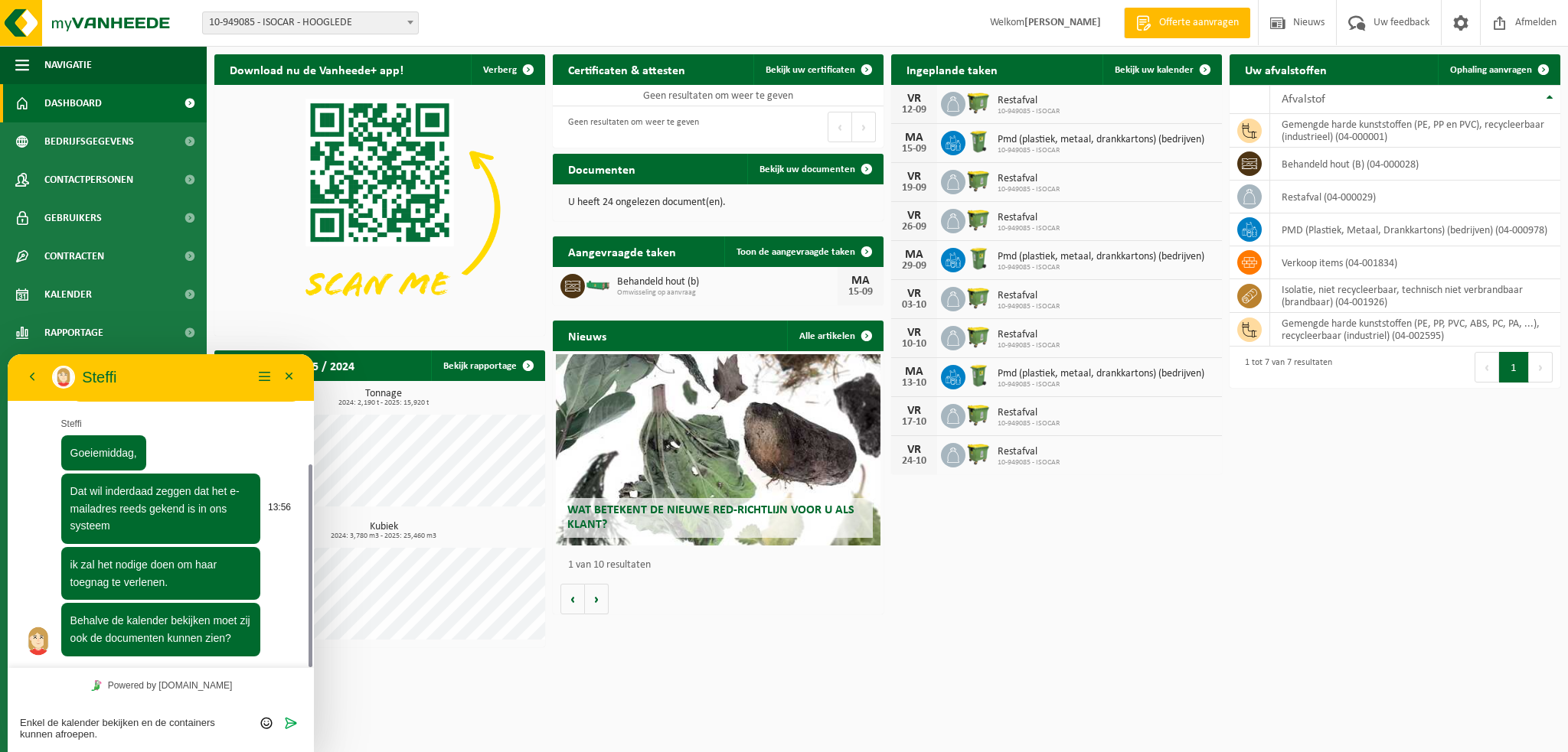
scroll to position [213, 0]
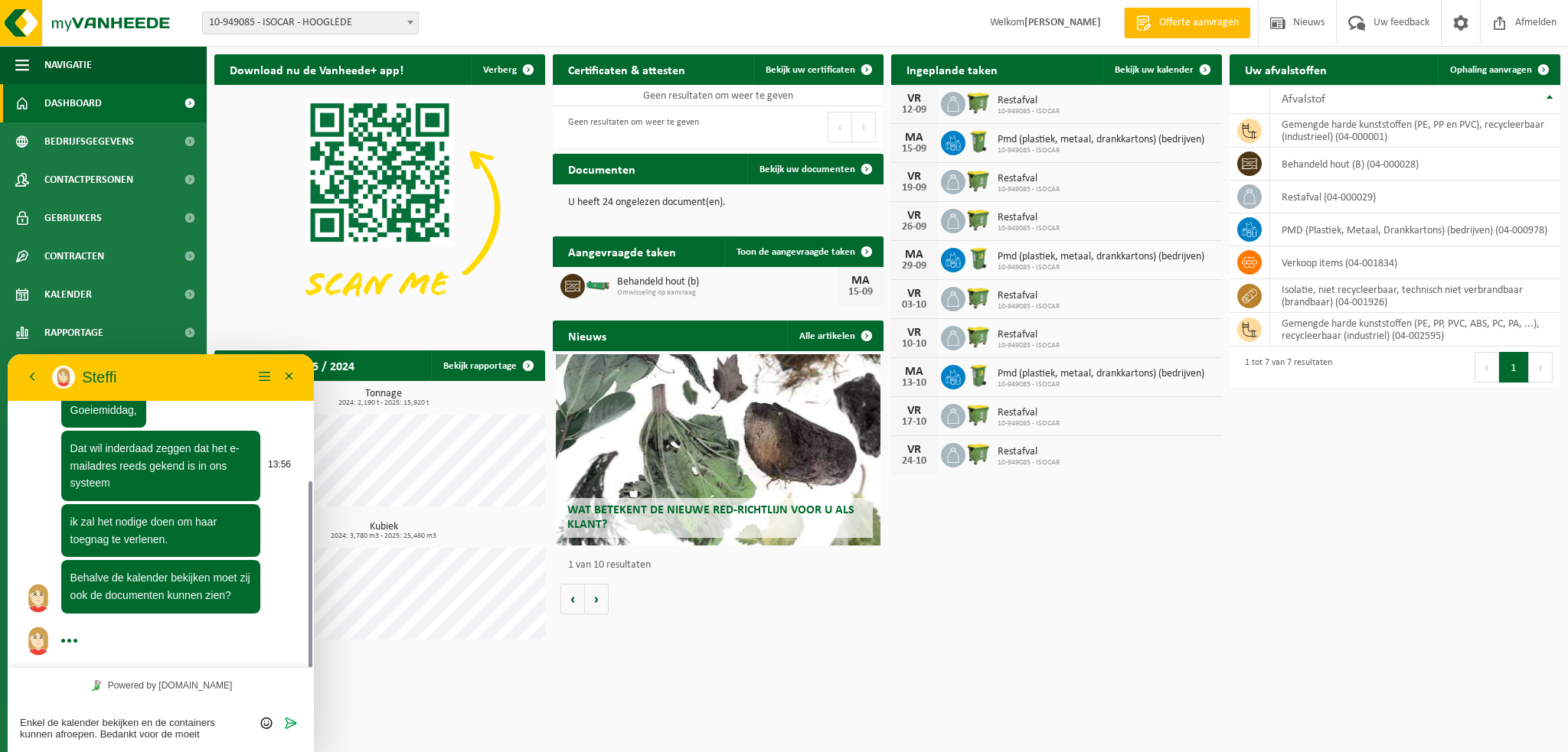
type textarea "Enkel de kalender bekijken en de containers kunnen afroepen. Bedankt voor de mo…"
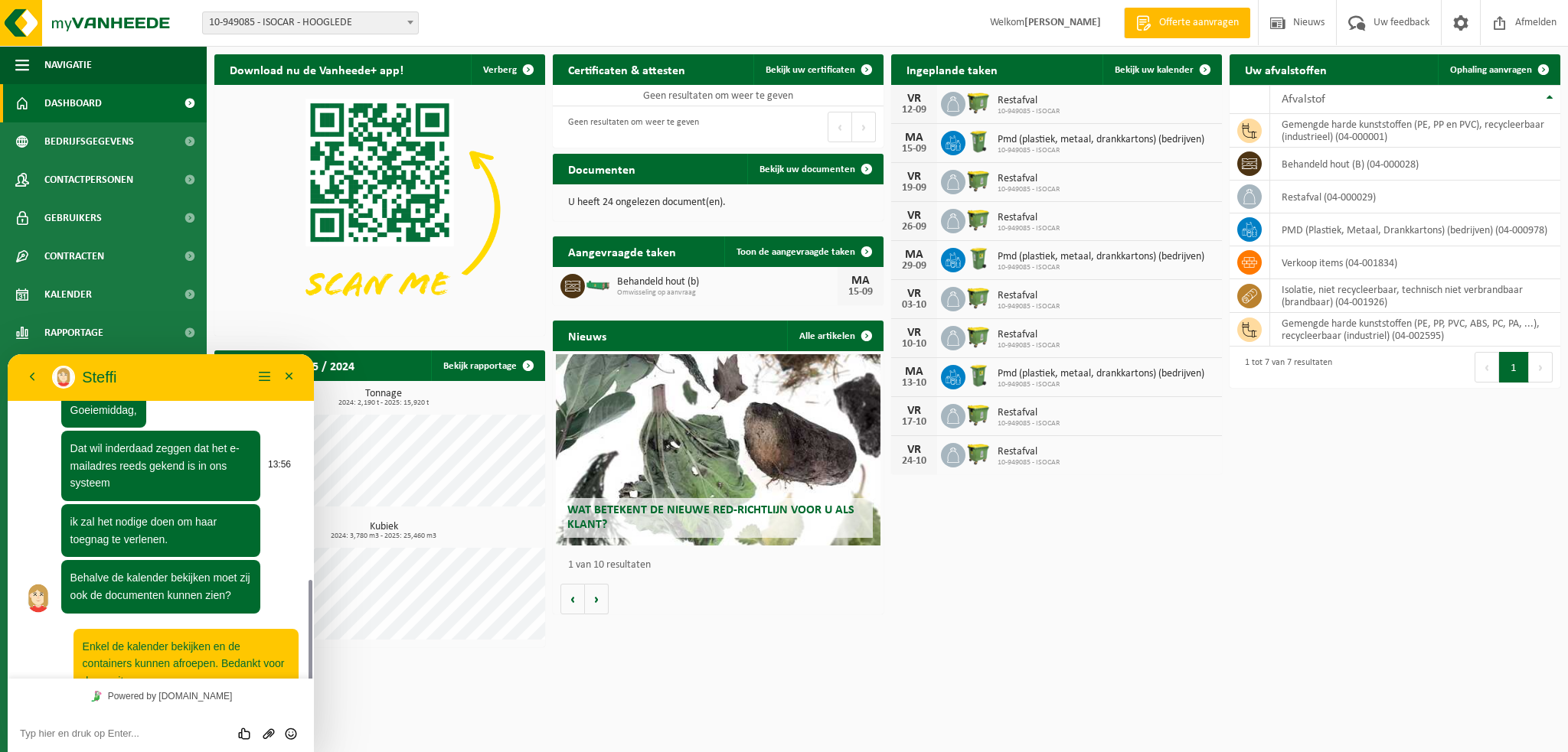
scroll to position [288, 0]
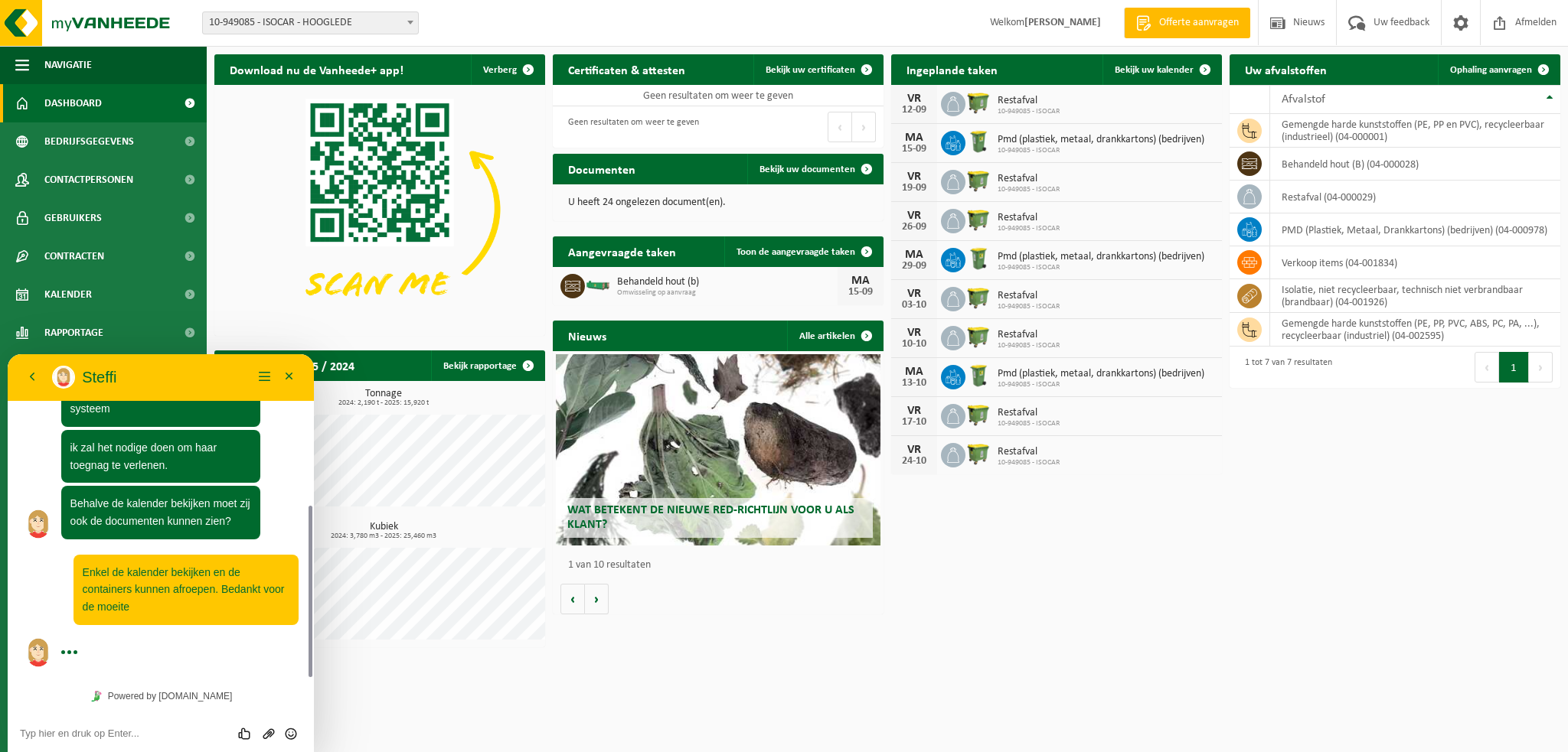
click at [903, 679] on html "Vestiging: 10-785200 - WESTCOOL SERVICE BV - GITS 10-977607 - WESTCOOL SERVICE …" at bounding box center [784, 376] width 1568 height 752
click at [1170, 637] on div "Download nu de Vanheede+ app! Verberg Certificaten & attesten Bekijk uw certifi…" at bounding box center [888, 351] width 1354 height 609
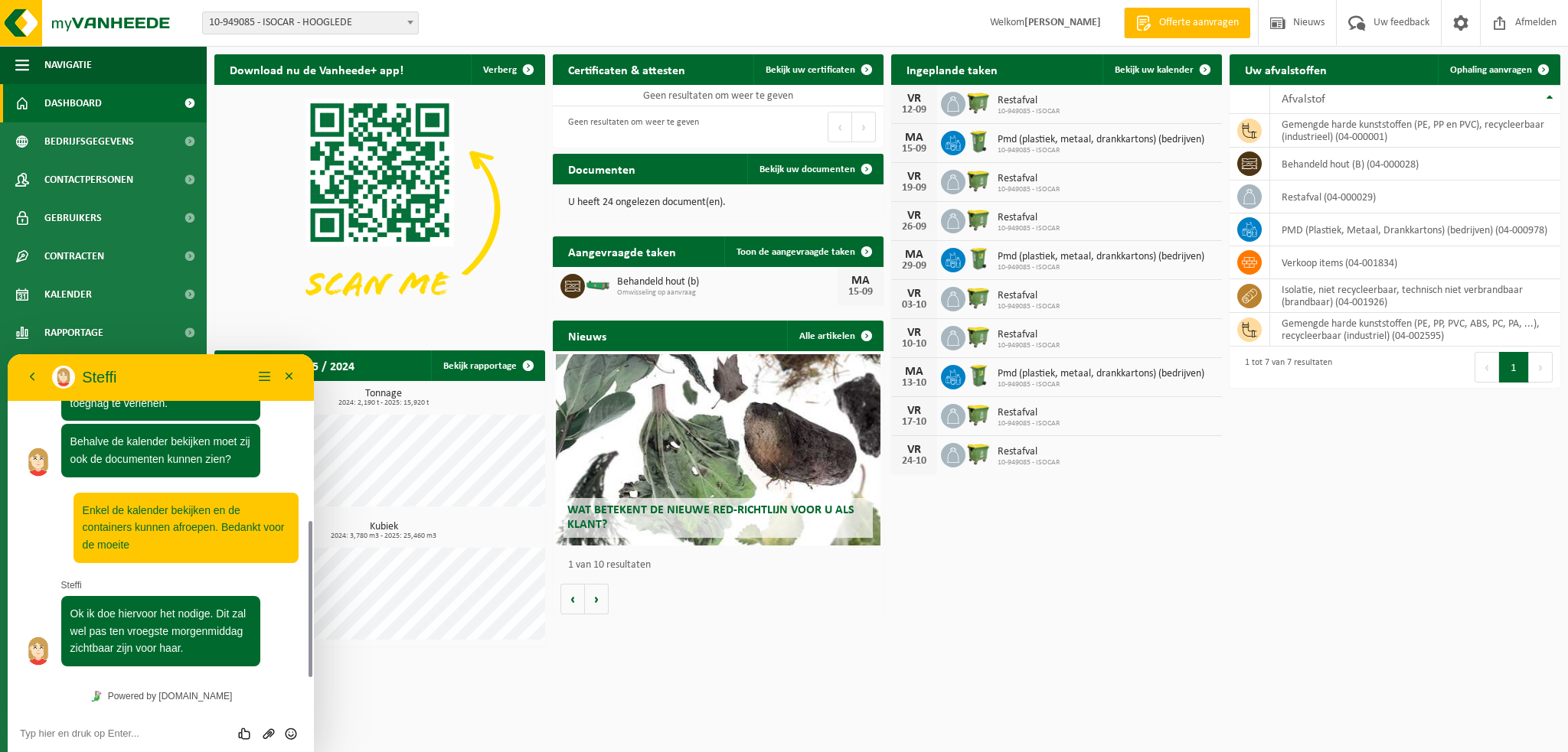
scroll to position [349, 0]
click at [127, 729] on textarea at bounding box center [161, 734] width 282 height 12
type textarea "Geen probleem, fijne dag nog!"
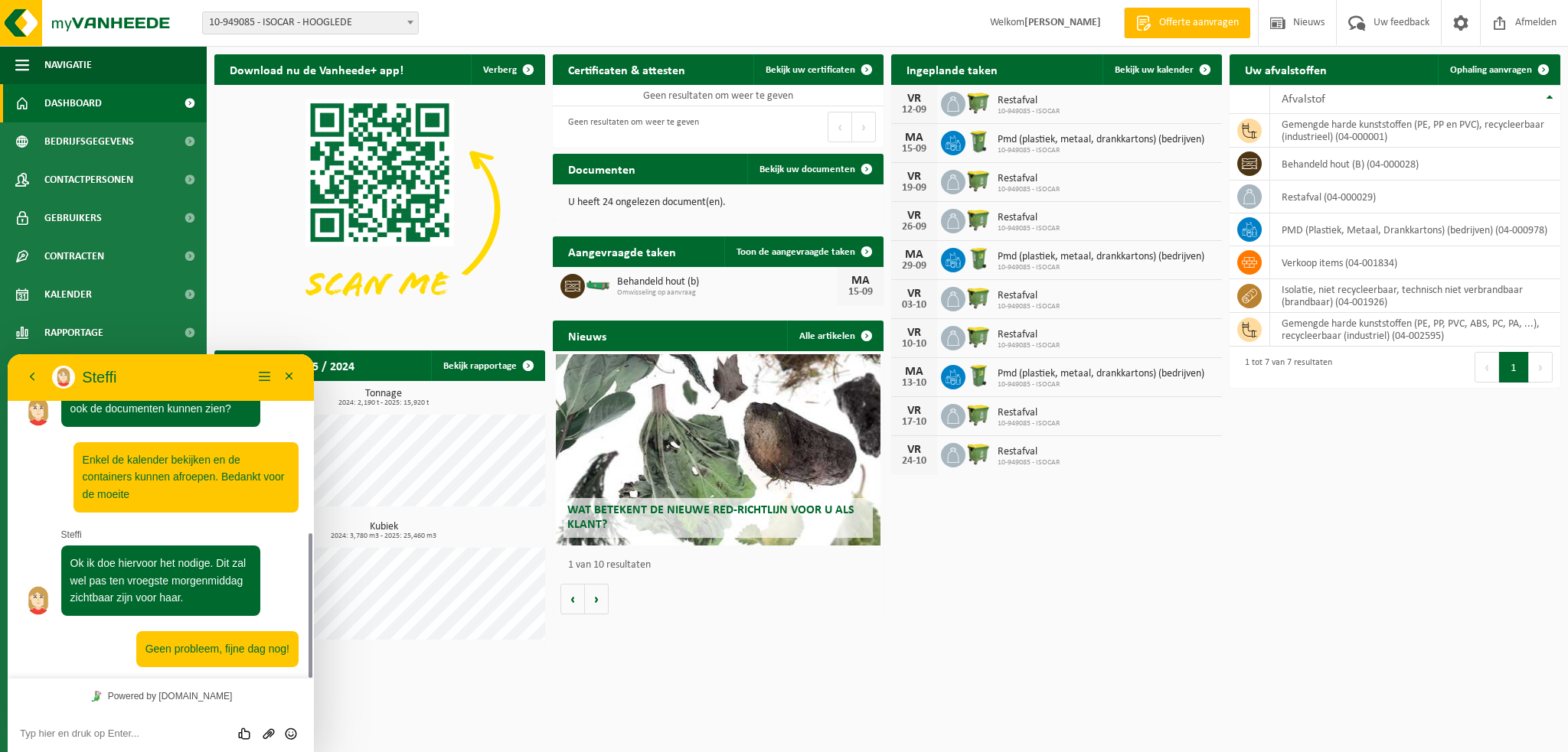
click at [858, 654] on div "Download nu de Vanheede+ app! Verberg Certificaten & attesten Bekijk uw certifi…" at bounding box center [888, 351] width 1354 height 609
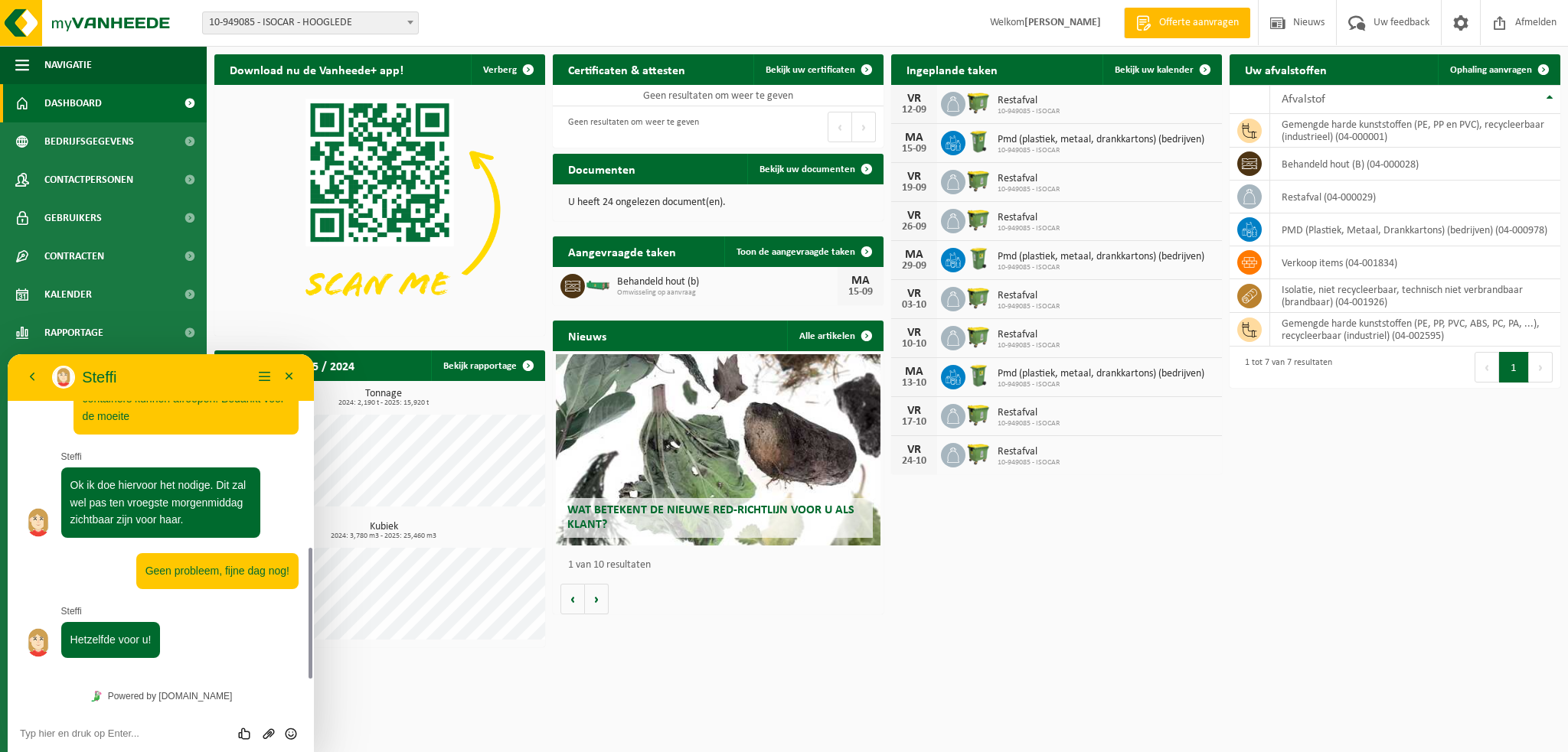
scroll to position [468, 0]
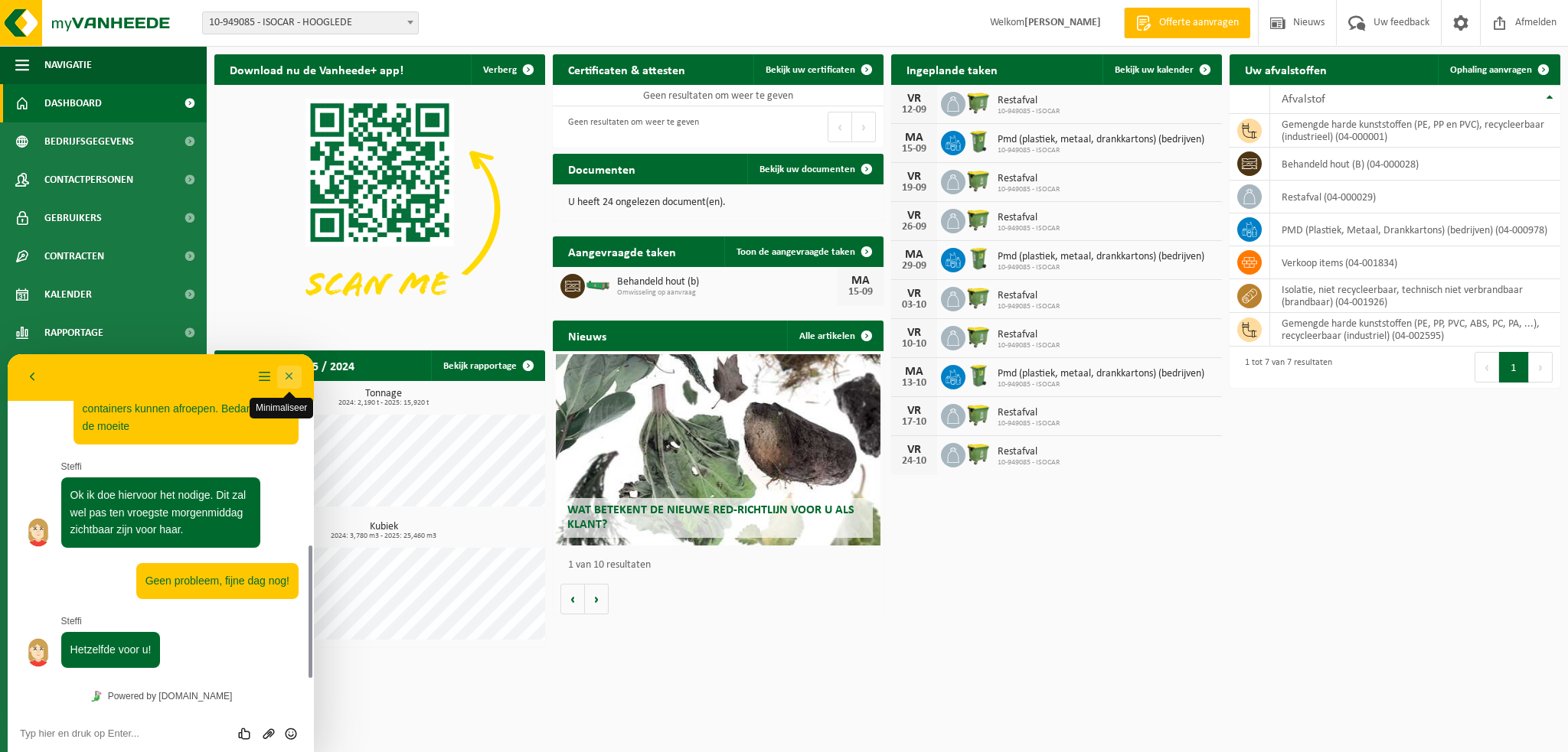
click at [290, 376] on button "Minimaliseer" at bounding box center [289, 377] width 24 height 23
